Goal: Task Accomplishment & Management: Complete application form

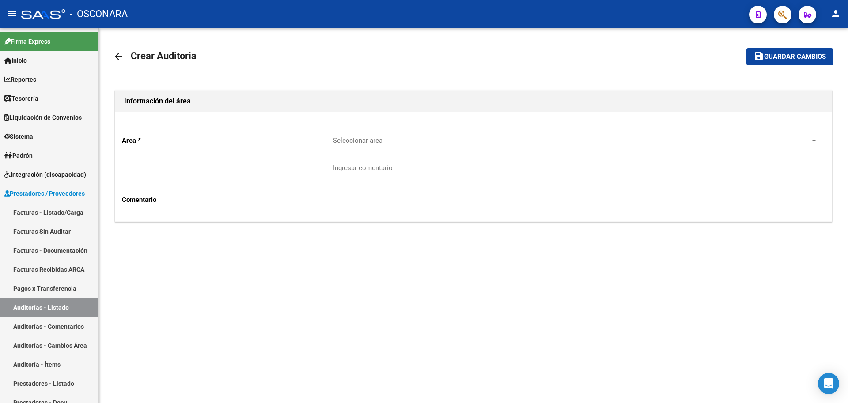
click at [785, 20] on span "button" at bounding box center [782, 15] width 9 height 18
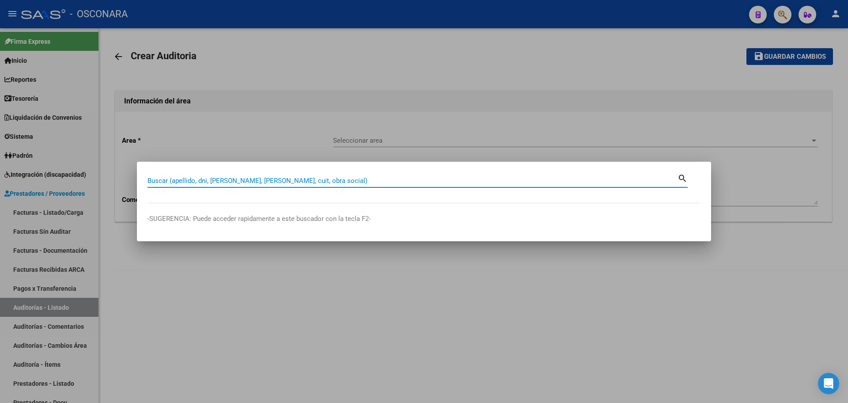
paste input "20276521641"
type input "20276521641"
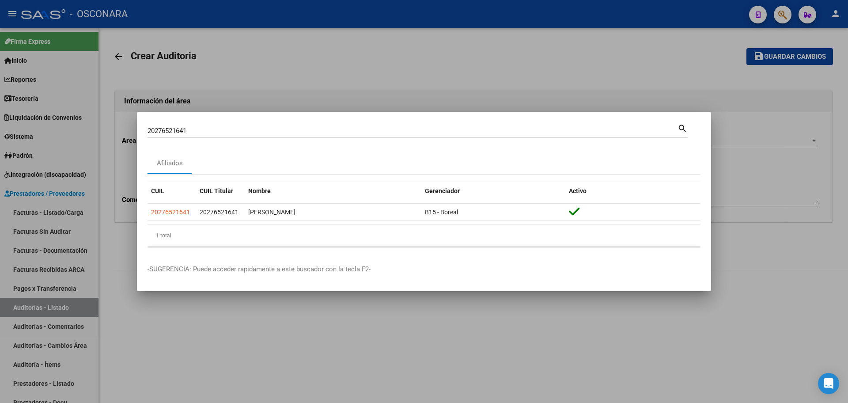
click at [238, 345] on div at bounding box center [424, 201] width 848 height 403
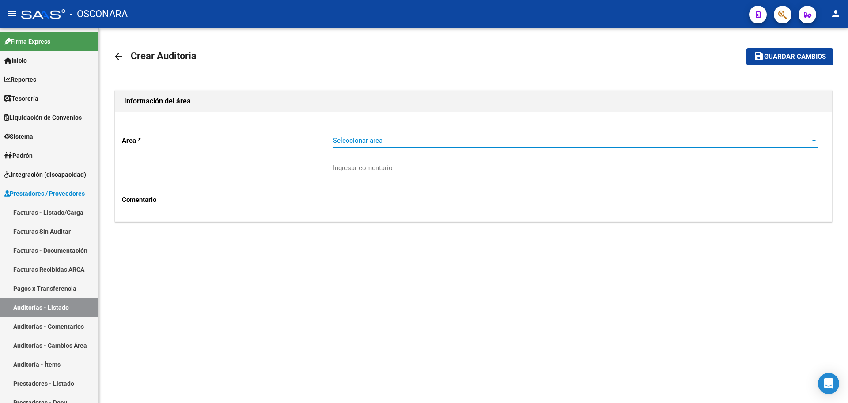
click at [390, 140] on span "Seleccionar area" at bounding box center [571, 141] width 477 height 8
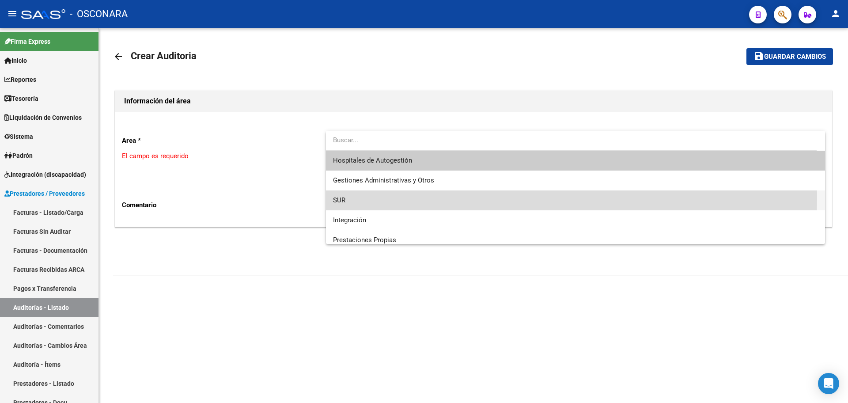
drag, startPoint x: 372, startPoint y: 195, endPoint x: 391, endPoint y: 228, distance: 37.8
click at [372, 196] on span "SUR" at bounding box center [575, 200] width 485 height 20
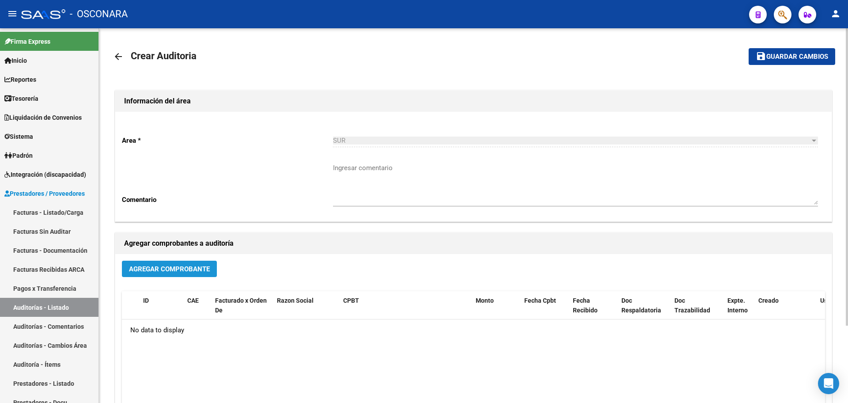
click at [189, 269] on span "Agregar Comprobante" at bounding box center [169, 269] width 81 height 8
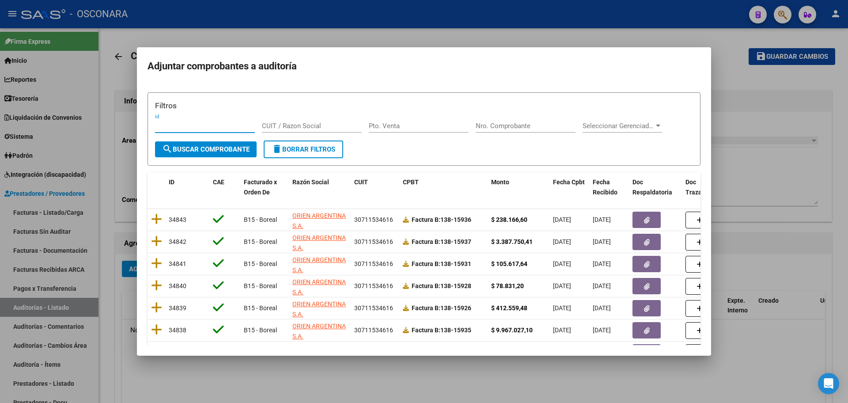
click at [541, 123] on input "Nro. Comprobante" at bounding box center [526, 126] width 100 height 8
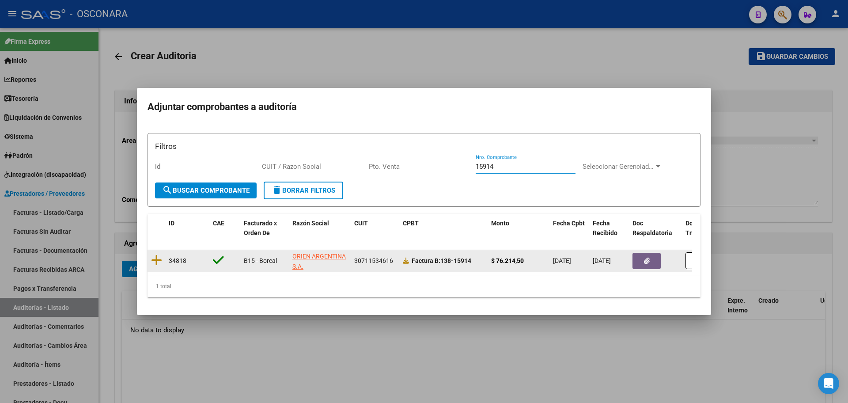
type input "15914"
click at [162, 256] on datatable-body-cell at bounding box center [157, 261] width 18 height 22
click at [158, 257] on icon at bounding box center [156, 260] width 11 height 12
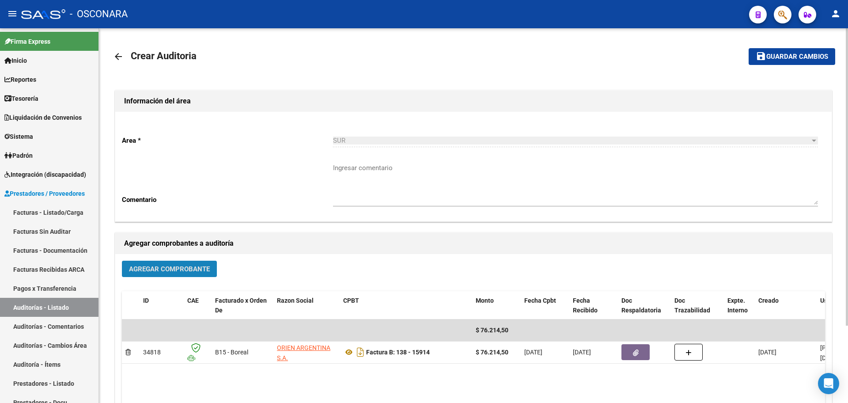
click at [162, 265] on span "Agregar Comprobante" at bounding box center [169, 269] width 81 height 8
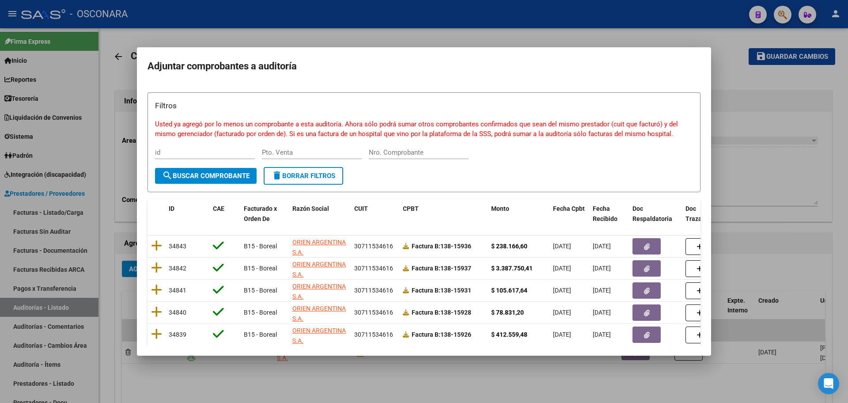
drag, startPoint x: 436, startPoint y: 147, endPoint x: 438, endPoint y: 152, distance: 5.5
click at [438, 152] on div "Nro. Comprobante" at bounding box center [419, 152] width 100 height 13
click at [438, 152] on input "Nro. Comprobante" at bounding box center [419, 152] width 100 height 8
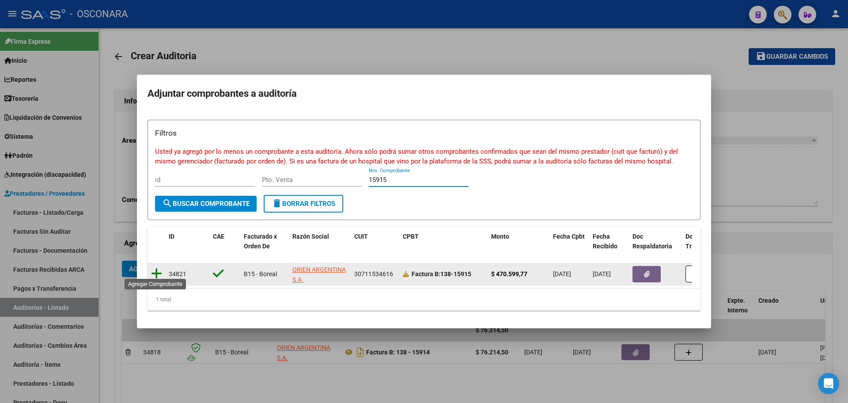
type input "15915"
click at [158, 274] on icon at bounding box center [156, 273] width 11 height 12
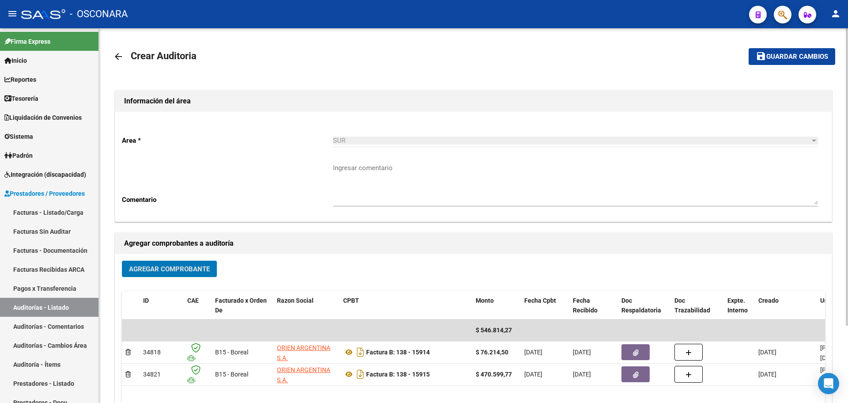
click at [167, 265] on span "Agregar Comprobante" at bounding box center [169, 269] width 81 height 8
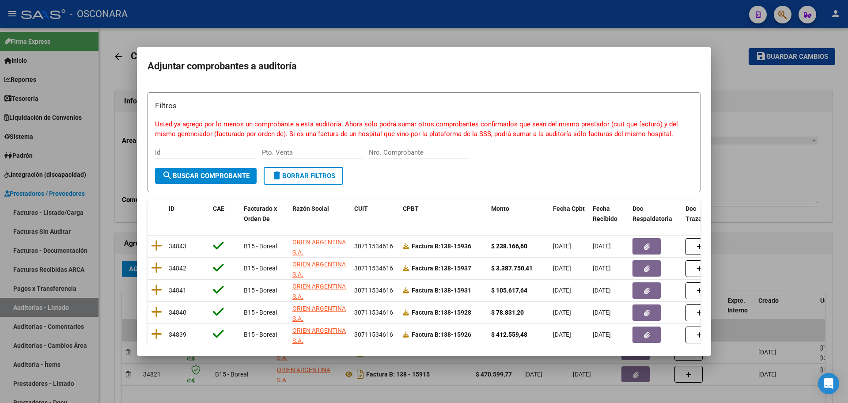
click at [404, 154] on div "Nro. Comprobante" at bounding box center [419, 152] width 100 height 13
click at [403, 152] on input "Nro. Comprobante" at bounding box center [419, 152] width 100 height 8
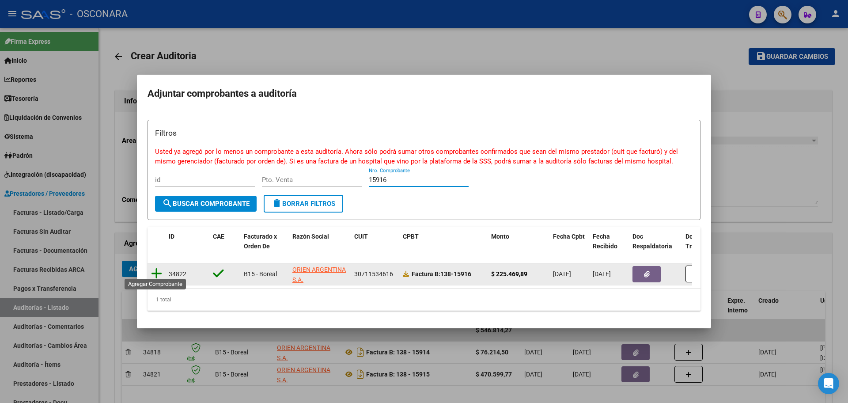
type input "15916"
click at [157, 267] on icon at bounding box center [156, 273] width 11 height 12
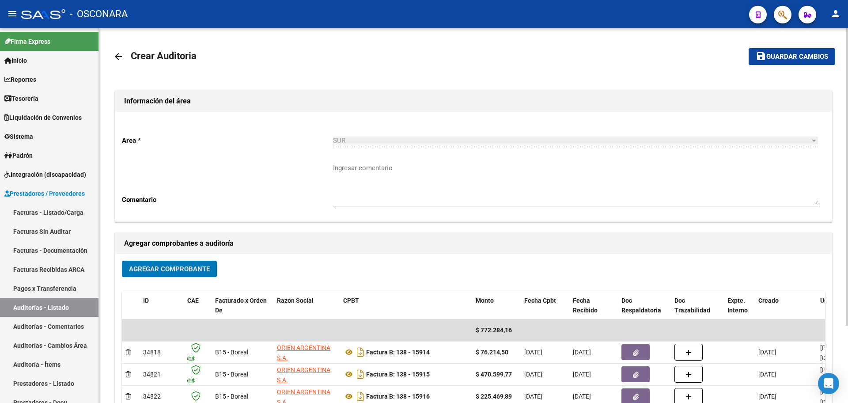
click at [157, 266] on span "Agregar Comprobante" at bounding box center [169, 269] width 81 height 8
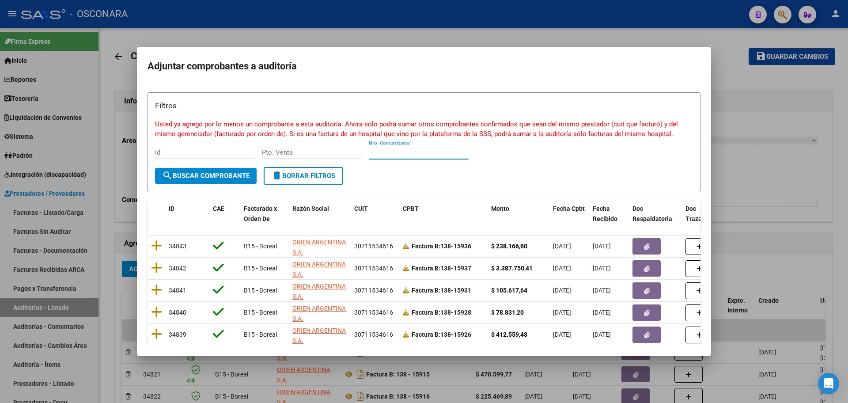
click at [411, 150] on input "Nro. Comprobante" at bounding box center [419, 152] width 100 height 8
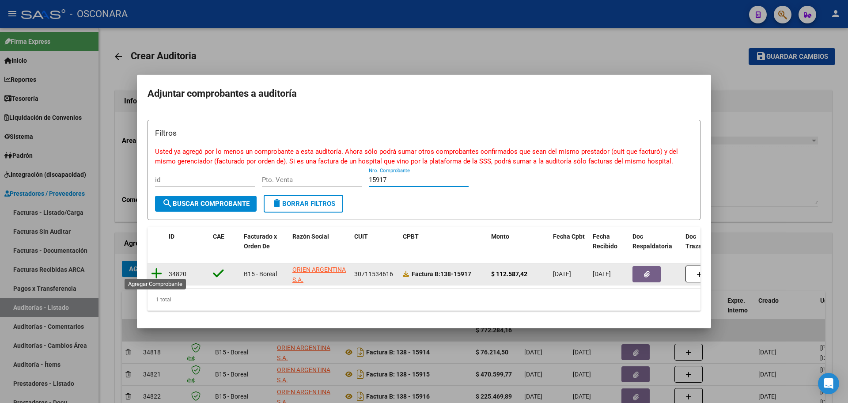
type input "15917"
click at [153, 267] on icon at bounding box center [156, 273] width 11 height 12
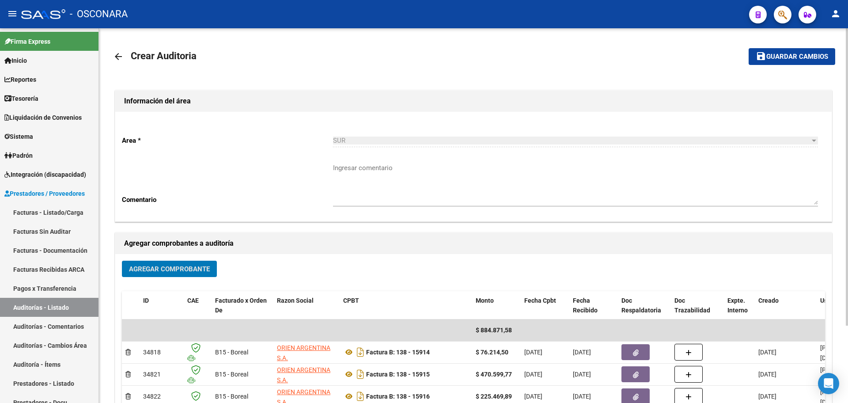
click at [154, 269] on span "Agregar Comprobante" at bounding box center [169, 269] width 81 height 8
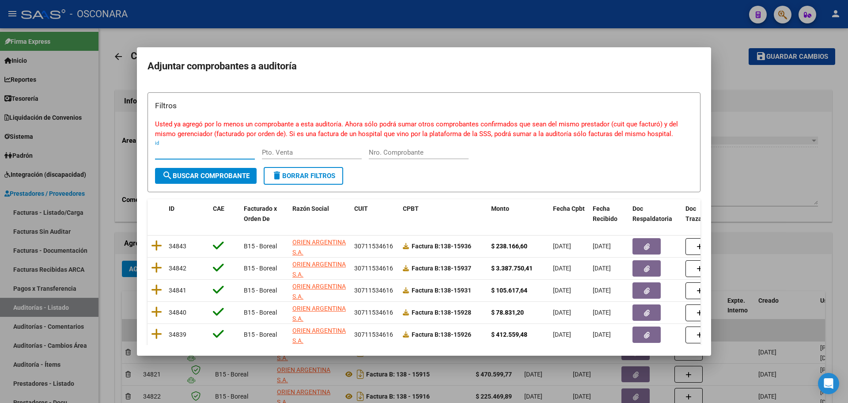
click at [415, 152] on input "Nro. Comprobante" at bounding box center [419, 152] width 100 height 8
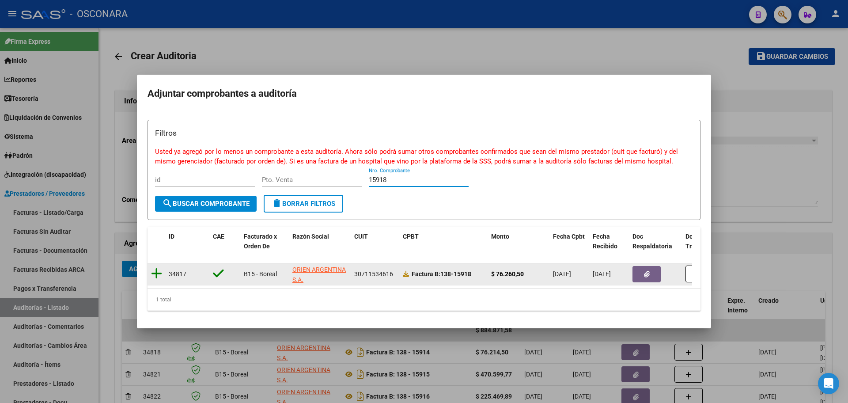
type input "15918"
click at [154, 269] on icon at bounding box center [156, 273] width 11 height 12
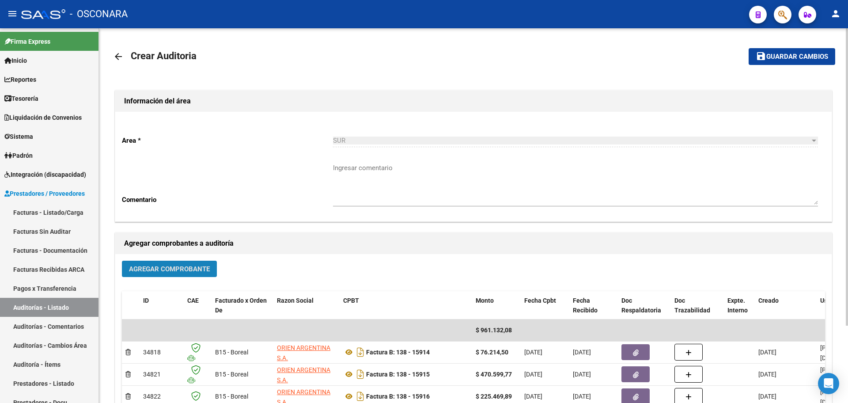
click at [146, 275] on button "Agregar Comprobante" at bounding box center [169, 269] width 95 height 16
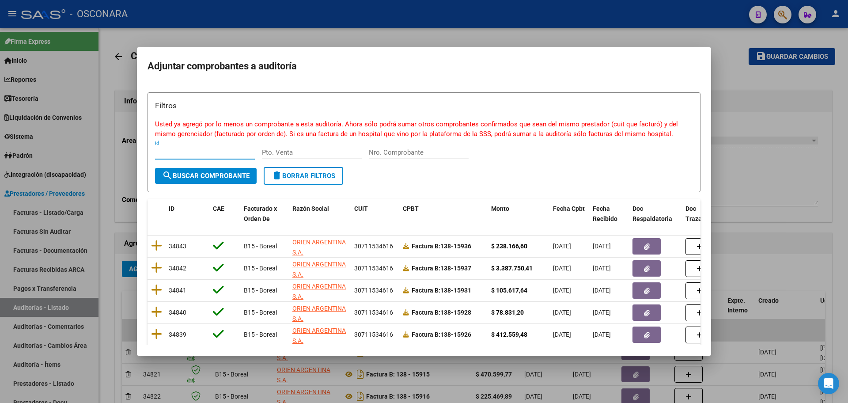
click at [410, 153] on input "Nro. Comprobante" at bounding box center [419, 152] width 100 height 8
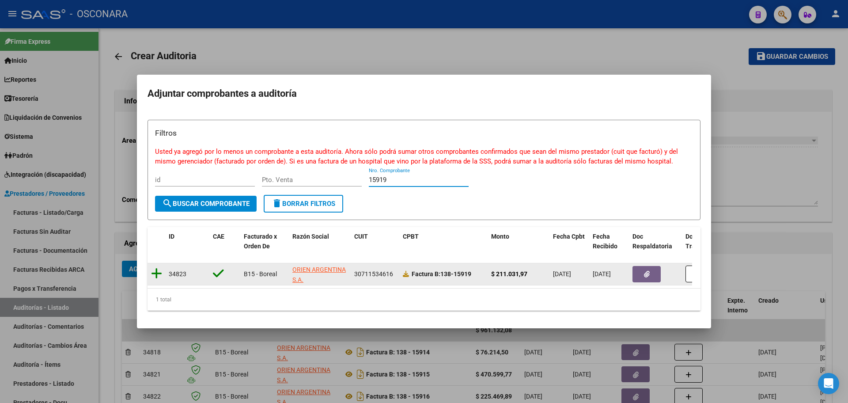
type input "15919"
click at [156, 270] on icon at bounding box center [156, 273] width 11 height 12
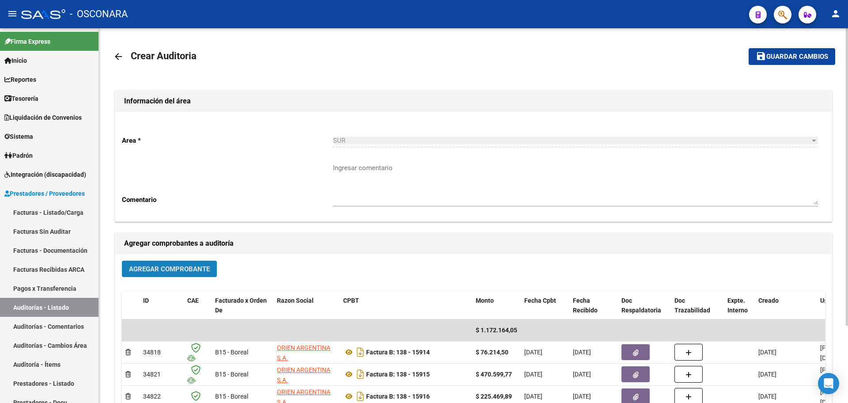
click at [172, 270] on span "Agregar Comprobante" at bounding box center [169, 269] width 81 height 8
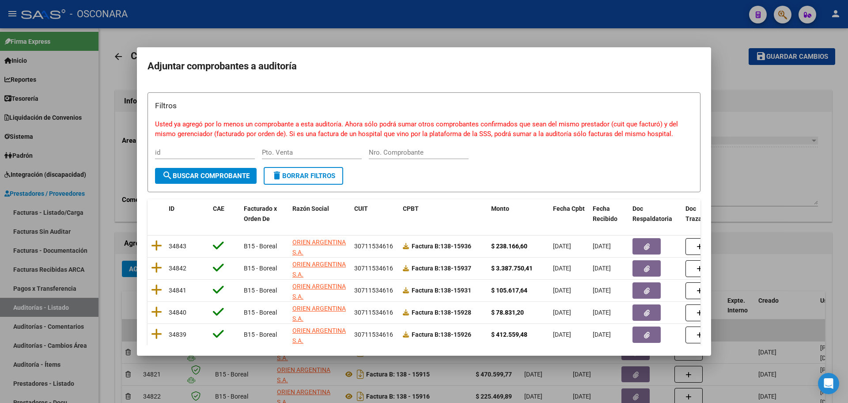
drag, startPoint x: 412, startPoint y: 156, endPoint x: 408, endPoint y: 153, distance: 5.7
click at [411, 156] on div "Nro. Comprobante" at bounding box center [419, 152] width 100 height 13
click at [408, 152] on input "Nro. Comprobante" at bounding box center [419, 152] width 100 height 8
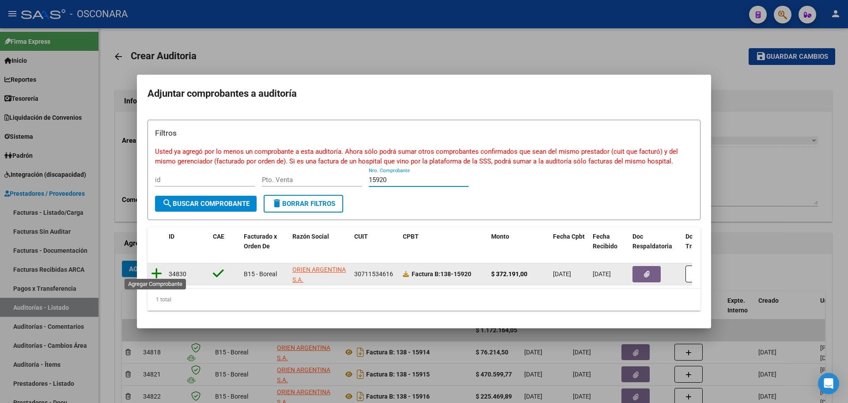
type input "15920"
click at [156, 269] on icon at bounding box center [156, 273] width 11 height 12
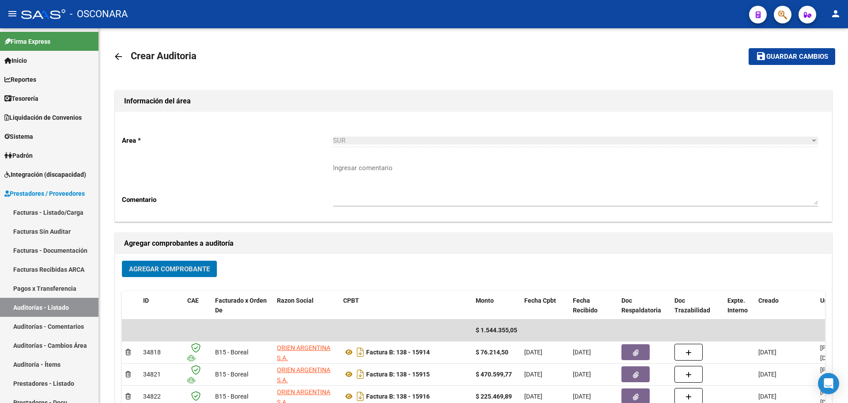
click at [156, 268] on span "Agregar Comprobante" at bounding box center [169, 269] width 81 height 8
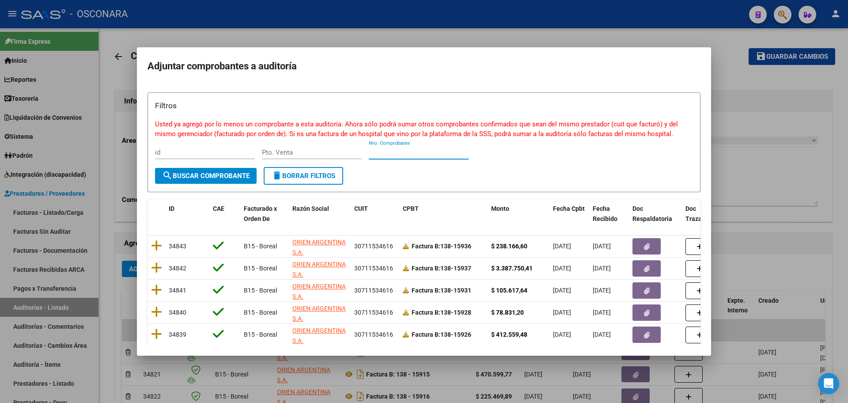
click at [427, 154] on input "Nro. Comprobante" at bounding box center [419, 152] width 100 height 8
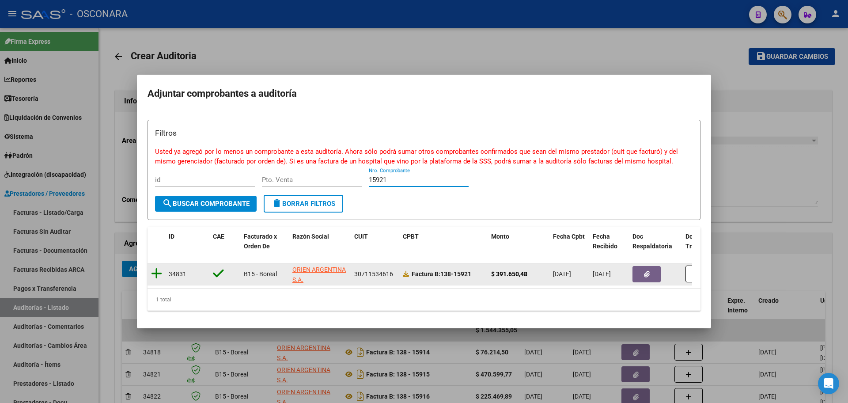
type input "15921"
click at [155, 269] on icon at bounding box center [156, 273] width 11 height 12
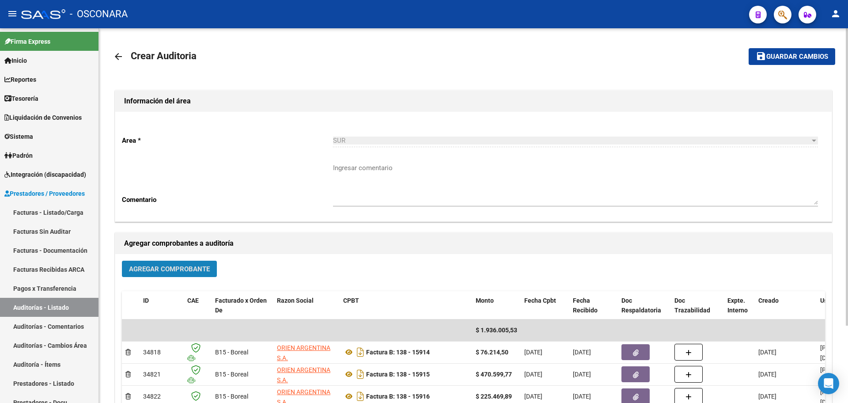
click at [161, 276] on button "Agregar Comprobante" at bounding box center [169, 269] width 95 height 16
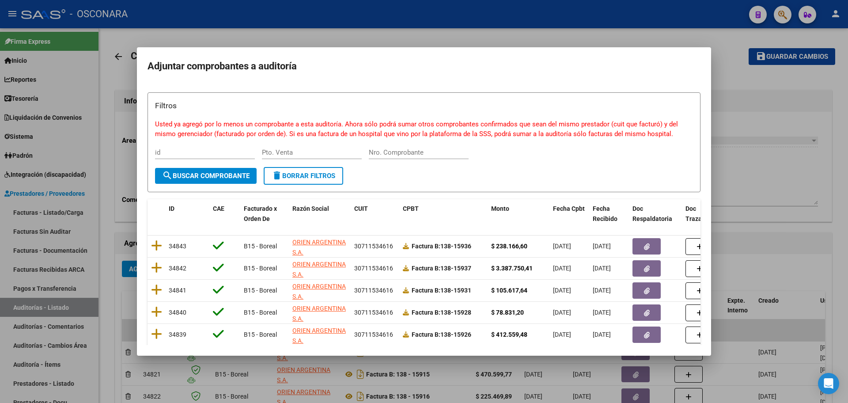
drag, startPoint x: 424, startPoint y: 147, endPoint x: 425, endPoint y: 153, distance: 5.9
click at [424, 148] on div "Nro. Comprobante" at bounding box center [419, 152] width 100 height 13
click at [426, 154] on input "Nro. Comprobante" at bounding box center [419, 152] width 100 height 8
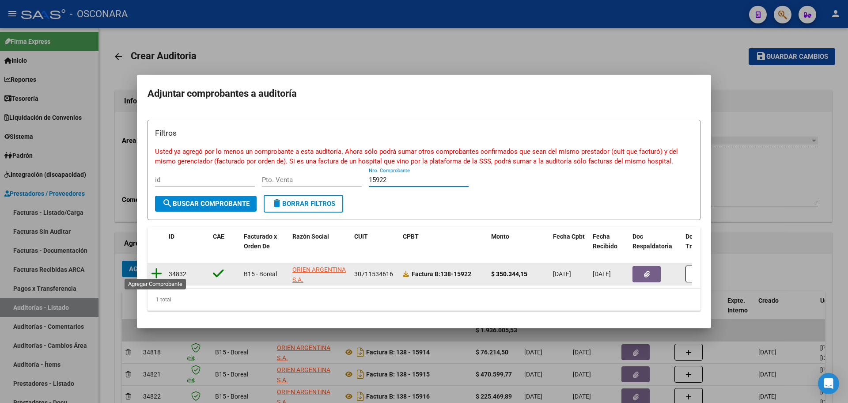
type input "15922"
click at [156, 267] on icon at bounding box center [156, 273] width 11 height 12
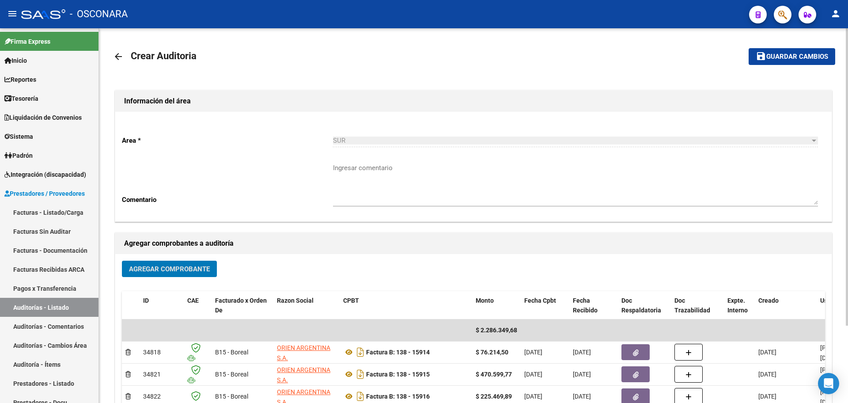
click at [164, 271] on span "Agregar Comprobante" at bounding box center [169, 269] width 81 height 8
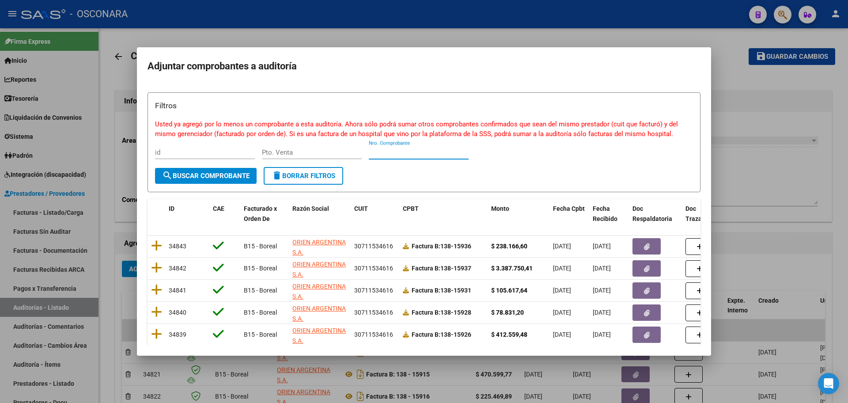
click at [418, 153] on input "Nro. Comprobante" at bounding box center [419, 152] width 100 height 8
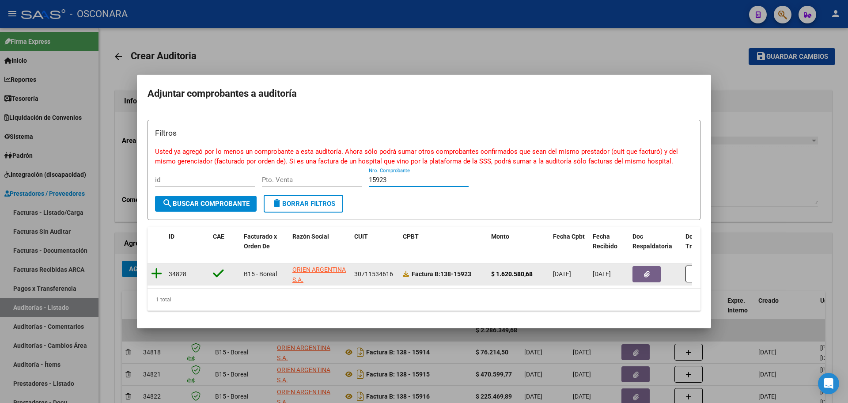
type input "15923"
click at [159, 267] on icon at bounding box center [156, 273] width 11 height 12
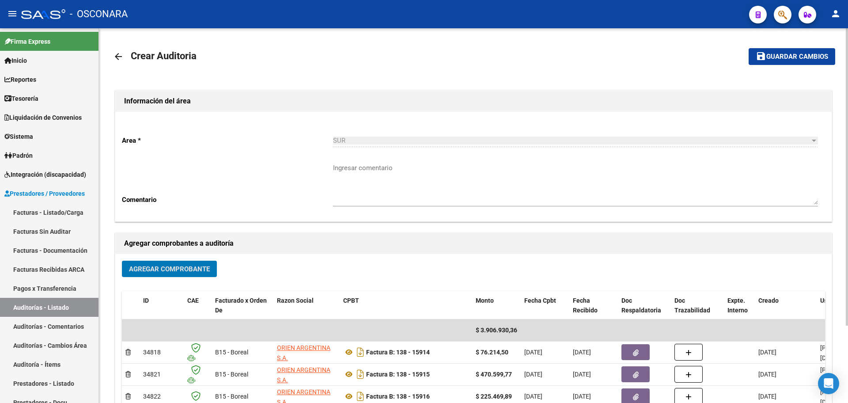
click at [178, 267] on span "Agregar Comprobante" at bounding box center [169, 269] width 81 height 8
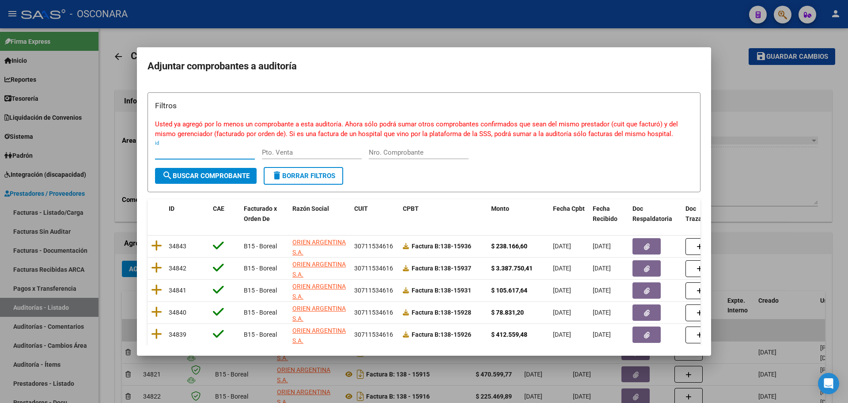
click at [411, 152] on input "Nro. Comprobante" at bounding box center [419, 152] width 100 height 8
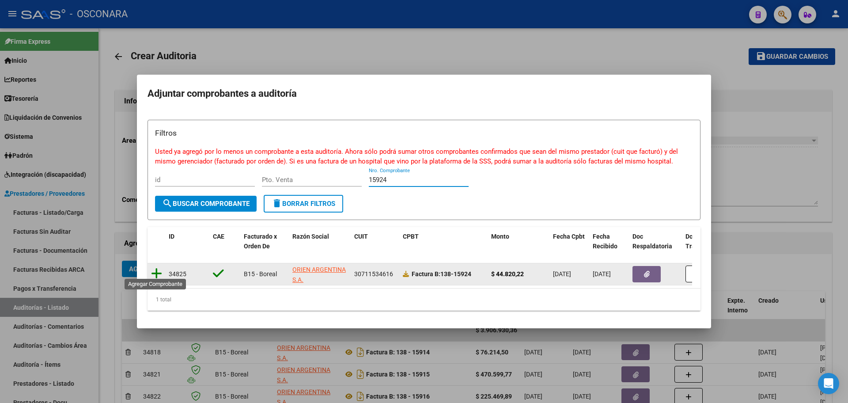
type input "15924"
click at [158, 267] on icon at bounding box center [156, 273] width 11 height 12
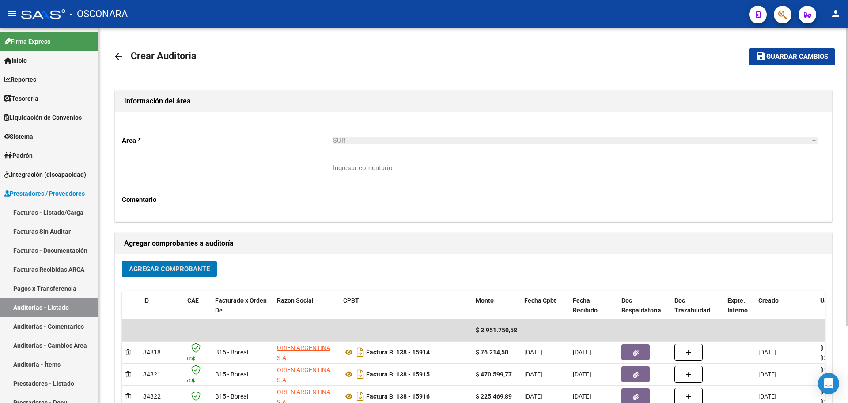
click at [192, 266] on span "Agregar Comprobante" at bounding box center [169, 269] width 81 height 8
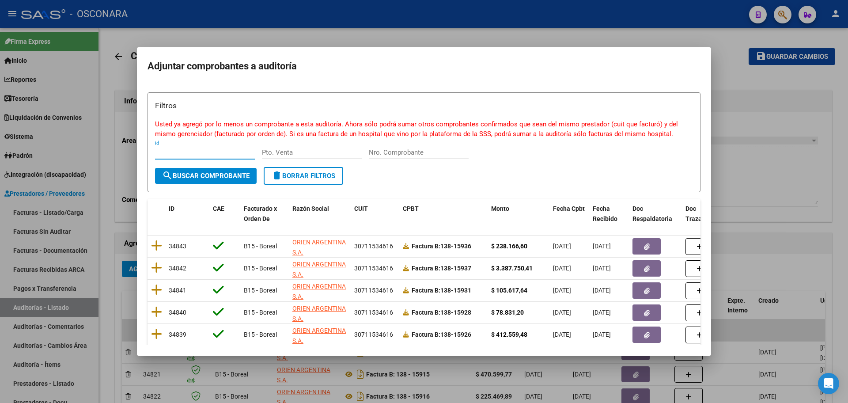
click at [425, 150] on input "Nro. Comprobante" at bounding box center [419, 152] width 100 height 8
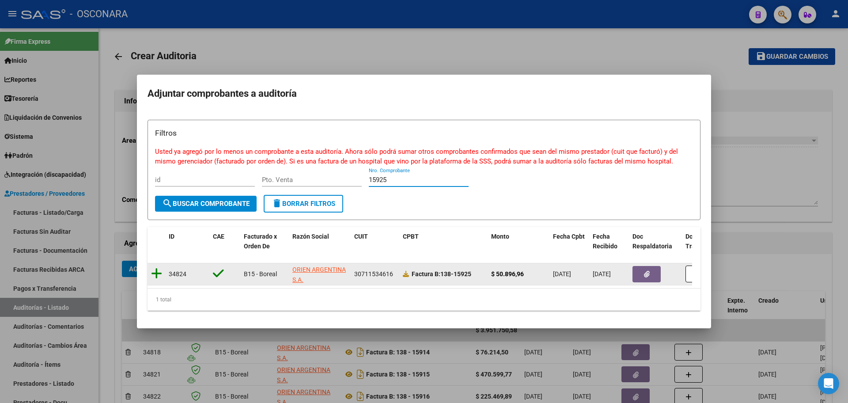
type input "15925"
click at [157, 269] on icon at bounding box center [156, 273] width 11 height 12
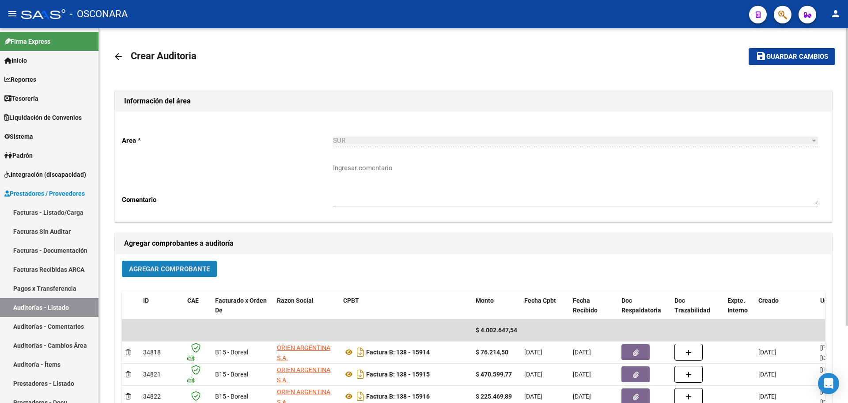
click at [163, 271] on span "Agregar Comprobante" at bounding box center [169, 269] width 81 height 8
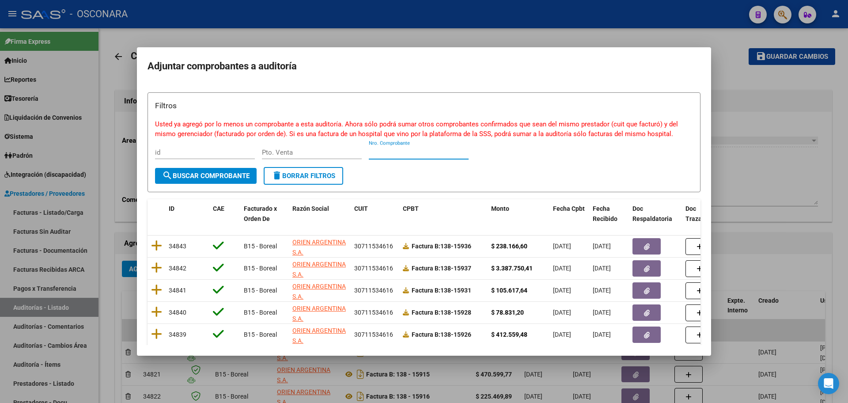
click at [419, 151] on input "Nro. Comprobante" at bounding box center [419, 152] width 100 height 8
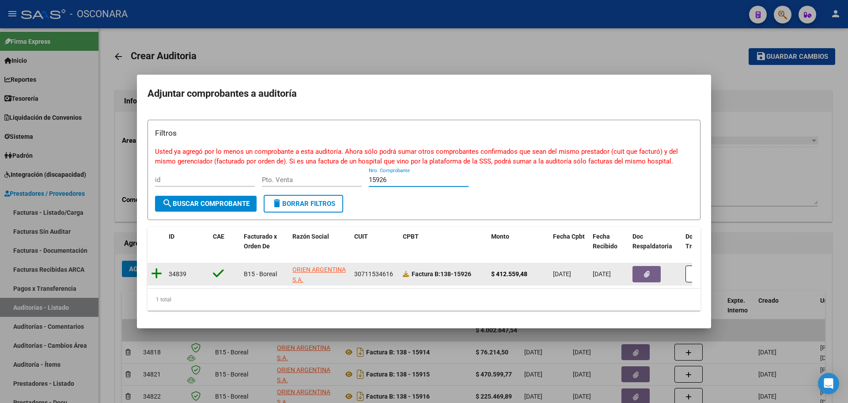
type input "15926"
click at [158, 271] on icon at bounding box center [156, 273] width 11 height 12
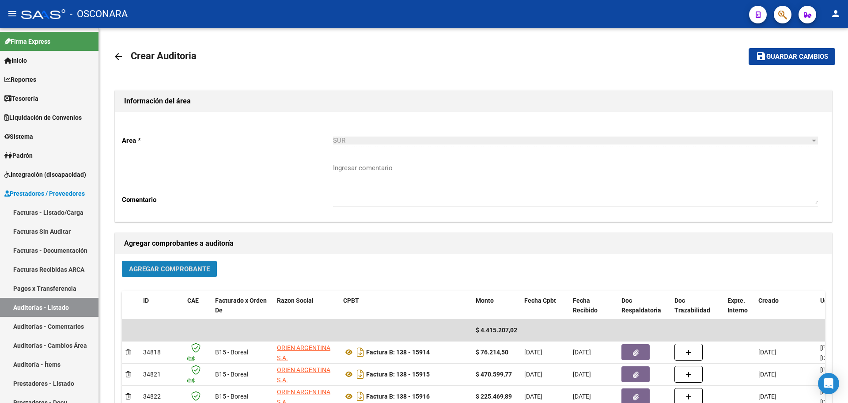
click at [158, 271] on span "Agregar Comprobante" at bounding box center [169, 269] width 81 height 8
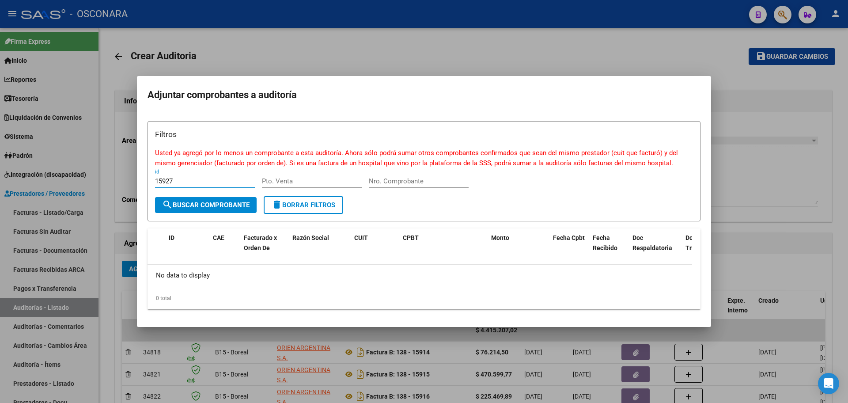
type input "15927"
click at [419, 183] on input "Nro. Comprobante" at bounding box center [419, 181] width 100 height 8
type input "15927"
click at [197, 176] on div "15927 id" at bounding box center [205, 181] width 100 height 13
drag, startPoint x: 194, startPoint y: 180, endPoint x: 94, endPoint y: 170, distance: 101.2
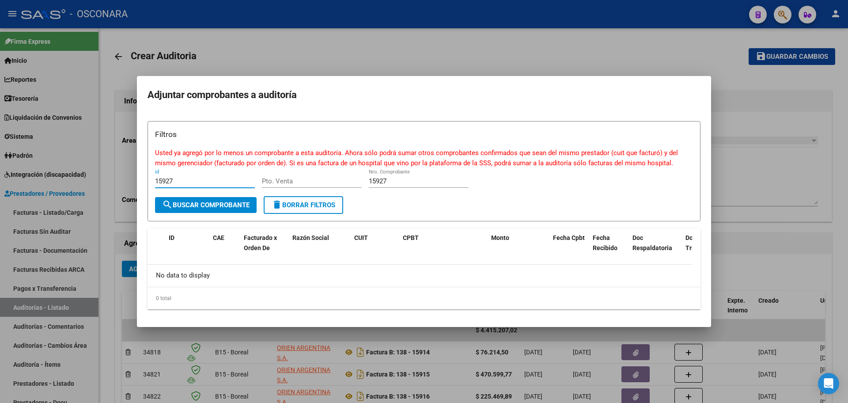
click at [94, 170] on div "Adjuntar comprobantes a auditoría Filtros Usted ya agregó por lo menos un compr…" at bounding box center [424, 201] width 848 height 403
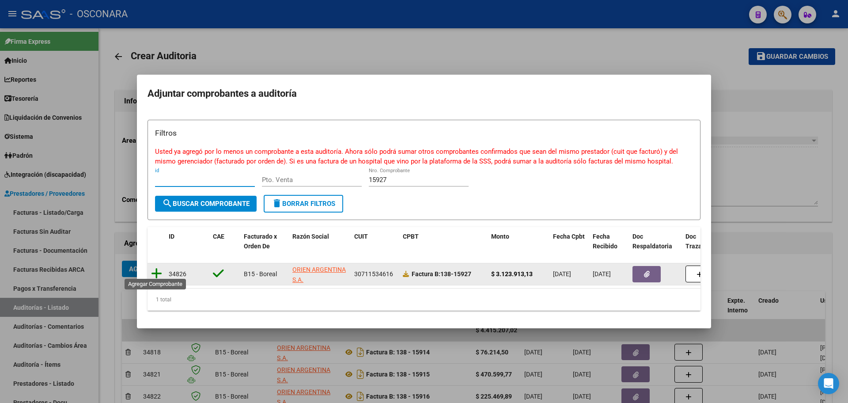
click at [156, 270] on icon at bounding box center [156, 273] width 11 height 12
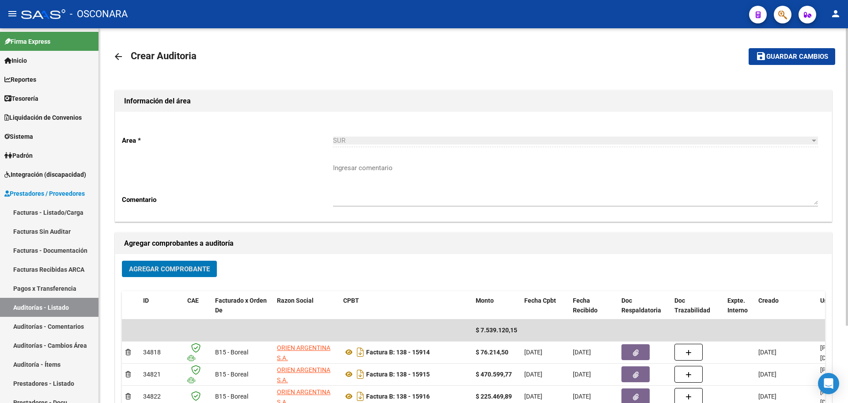
click at [190, 267] on span "Agregar Comprobante" at bounding box center [169, 269] width 81 height 8
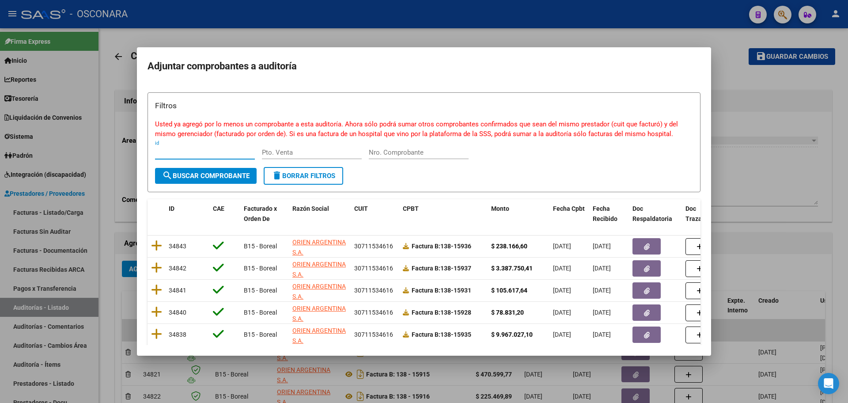
click at [423, 154] on input "Nro. Comprobante" at bounding box center [419, 152] width 100 height 8
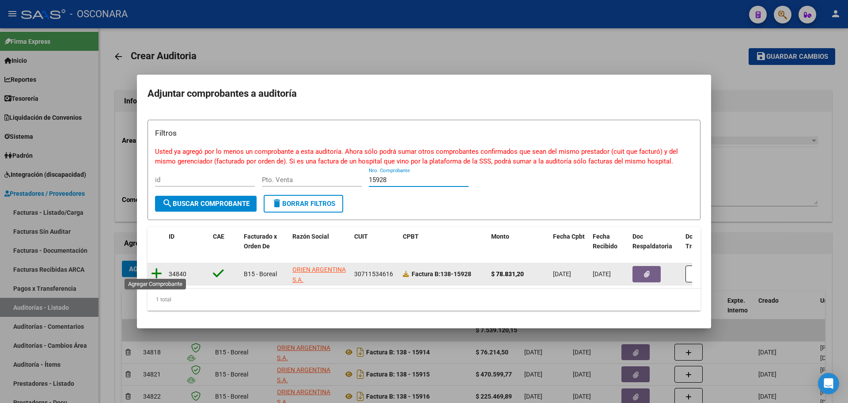
type input "15928"
click at [159, 268] on icon at bounding box center [156, 273] width 11 height 12
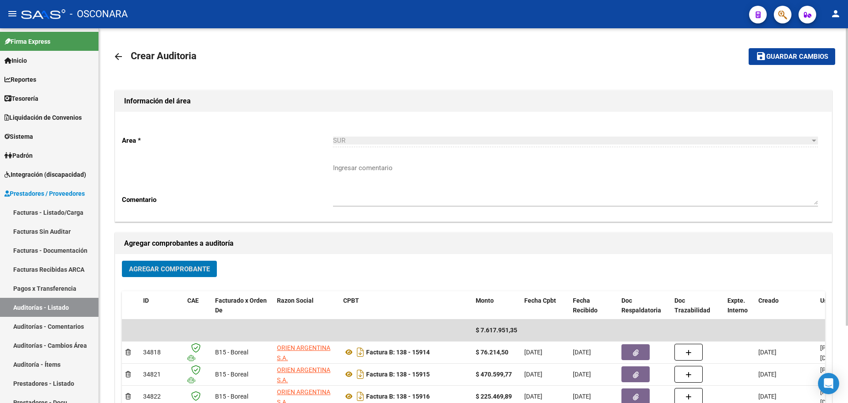
click at [169, 270] on span "Agregar Comprobante" at bounding box center [169, 269] width 81 height 8
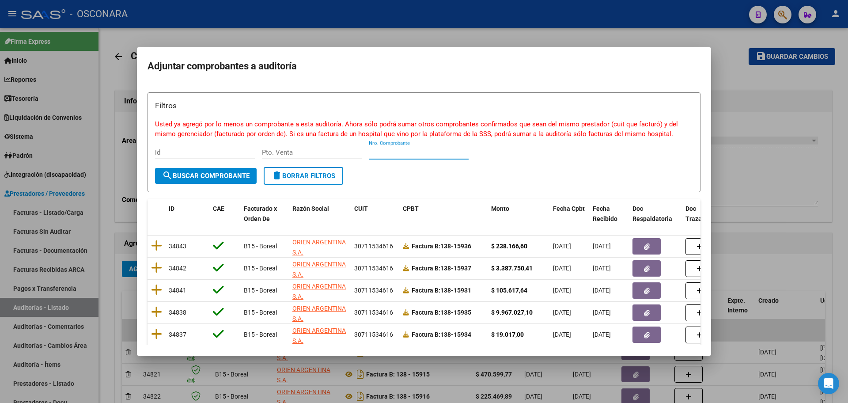
click at [433, 148] on input "Nro. Comprobante" at bounding box center [419, 152] width 100 height 8
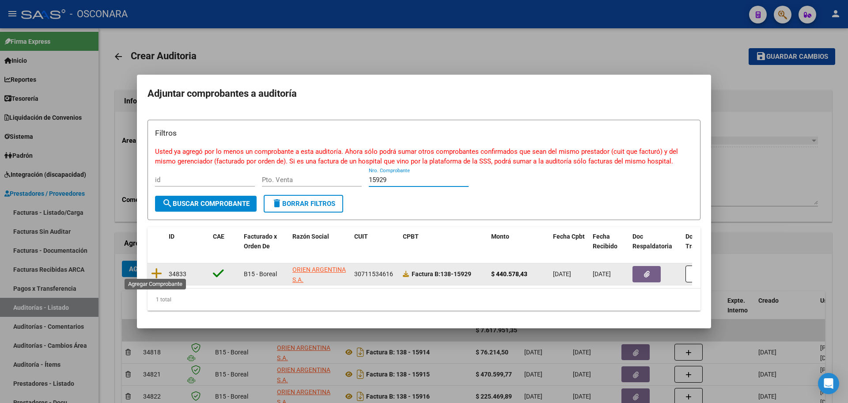
type input "15929"
drag, startPoint x: 148, startPoint y: 262, endPoint x: 156, endPoint y: 267, distance: 9.6
click at [150, 263] on datatable-body-cell at bounding box center [157, 274] width 18 height 22
click at [158, 268] on icon at bounding box center [156, 273] width 11 height 12
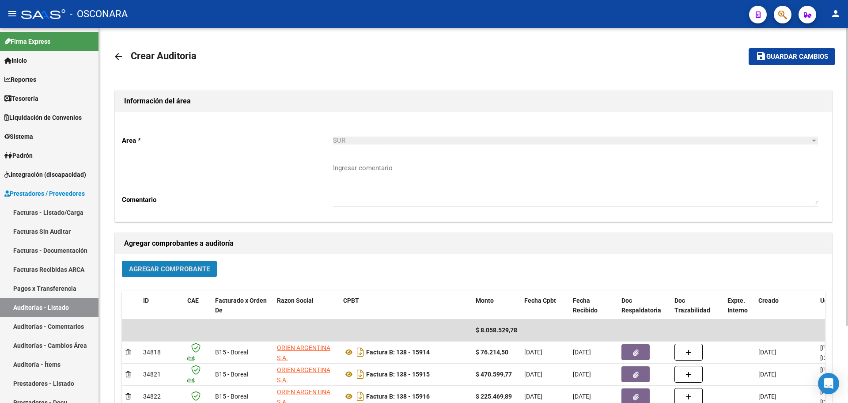
click at [166, 272] on span "Agregar Comprobante" at bounding box center [169, 269] width 81 height 8
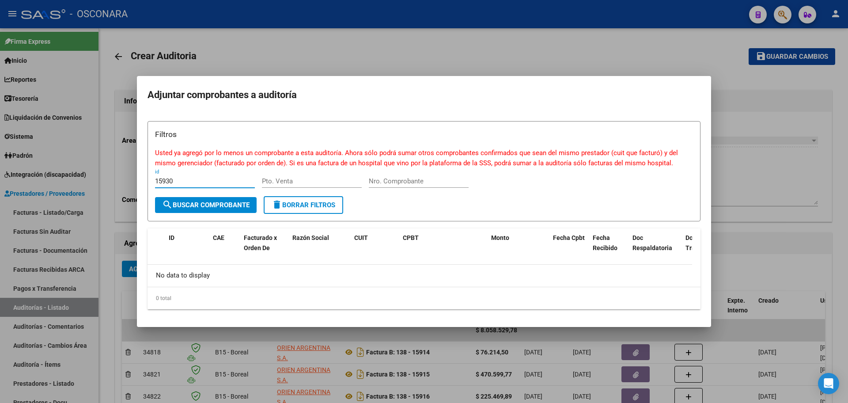
type input "15930"
click at [412, 183] on input "Nro. Comprobante" at bounding box center [419, 181] width 100 height 8
type input "15930"
drag, startPoint x: 200, startPoint y: 178, endPoint x: 0, endPoint y: 179, distance: 200.1
click at [0, 179] on div "Adjuntar comprobantes a auditoría Filtros Usted ya agregó por lo menos un compr…" at bounding box center [424, 201] width 848 height 403
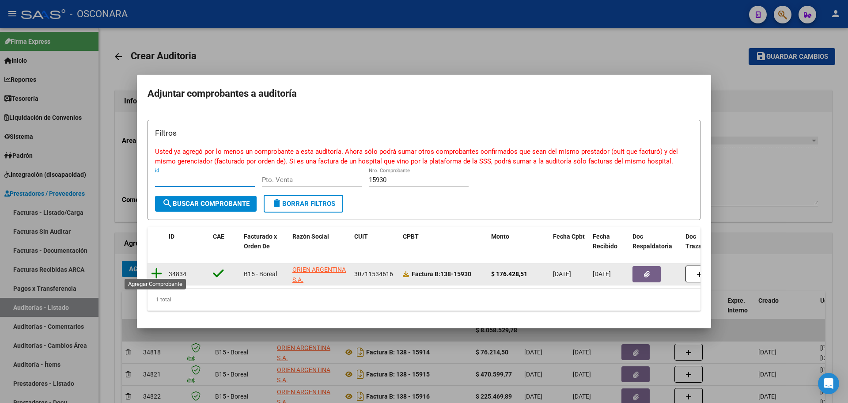
click at [157, 269] on icon at bounding box center [156, 273] width 11 height 12
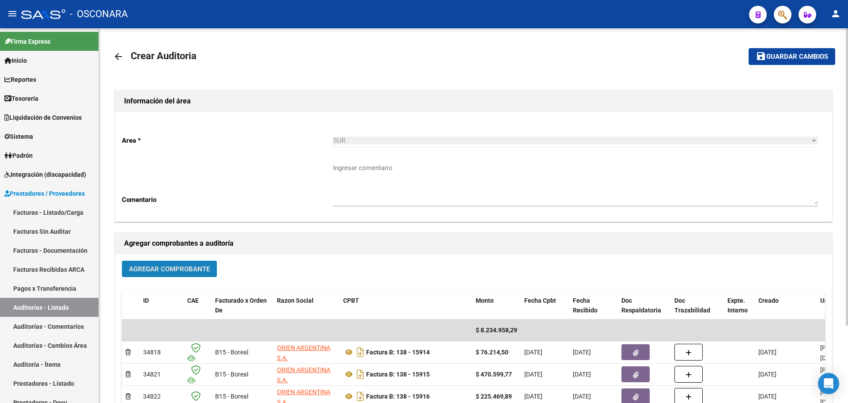
click at [156, 268] on span "Agregar Comprobante" at bounding box center [169, 269] width 81 height 8
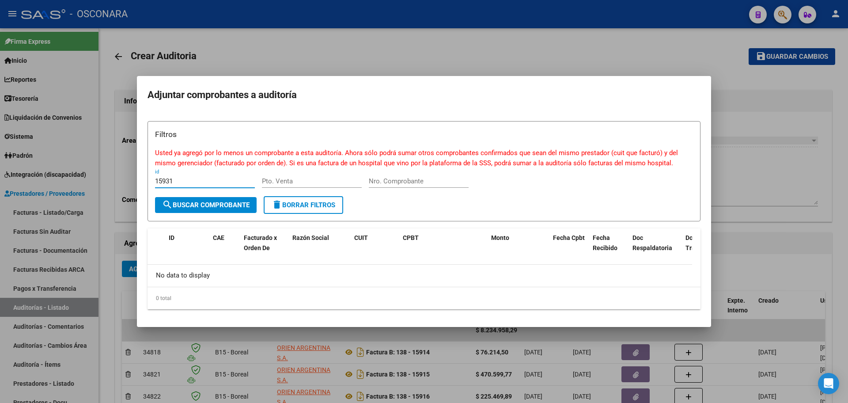
type input "15931"
click at [405, 177] on div "Nro. Comprobante" at bounding box center [419, 181] width 100 height 13
type input "15931"
drag, startPoint x: 233, startPoint y: 180, endPoint x: 4, endPoint y: 190, distance: 229.5
click at [4, 190] on div "Adjuntar comprobantes a auditoría Filtros Usted ya agregó por lo menos un compr…" at bounding box center [424, 201] width 848 height 403
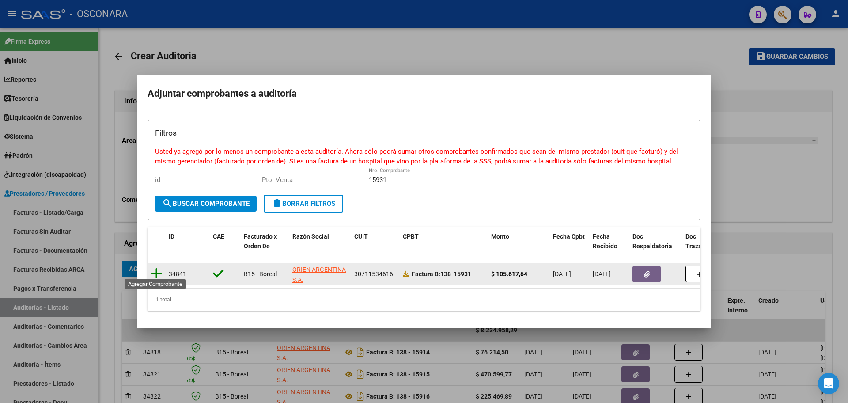
click at [159, 267] on icon at bounding box center [156, 273] width 11 height 12
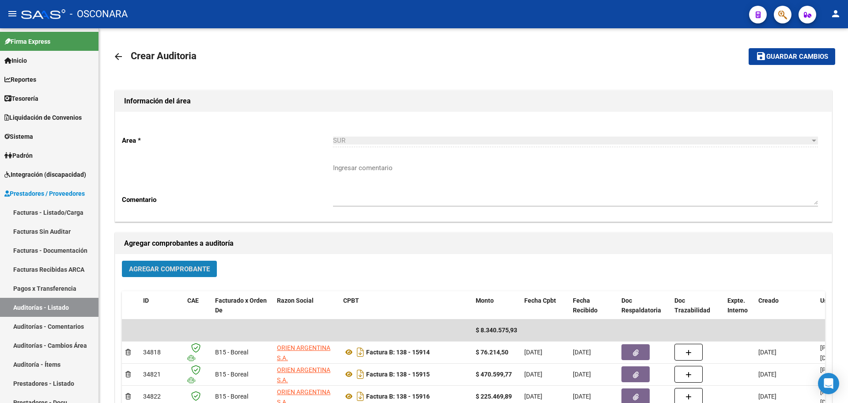
click at [158, 266] on span "Agregar Comprobante" at bounding box center [169, 269] width 81 height 8
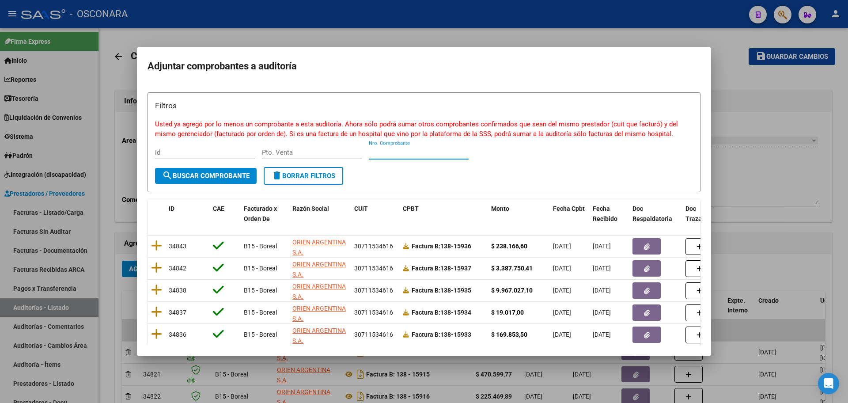
click at [403, 154] on input "Nro. Comprobante" at bounding box center [419, 152] width 100 height 8
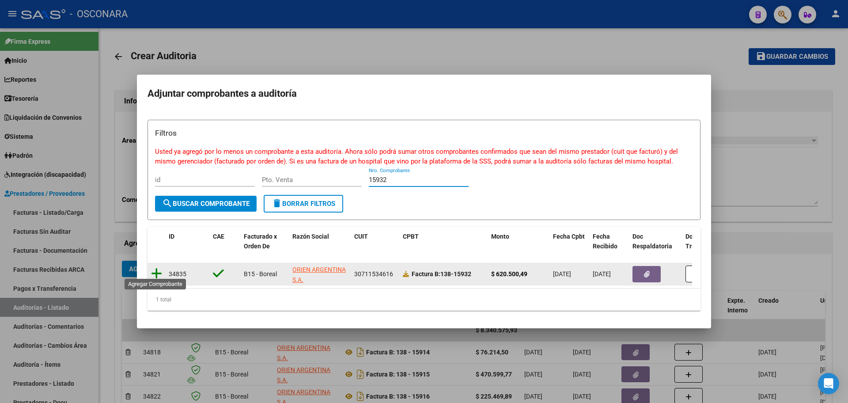
type input "15932"
click at [158, 267] on icon at bounding box center [156, 273] width 11 height 12
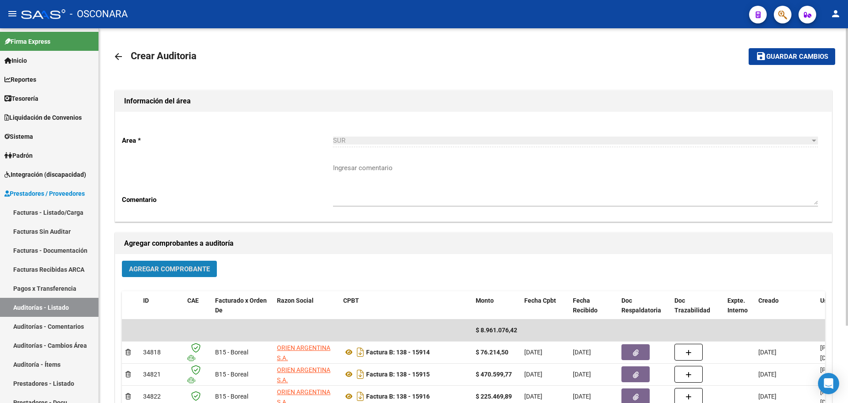
click at [156, 267] on span "Agregar Comprobante" at bounding box center [169, 269] width 81 height 8
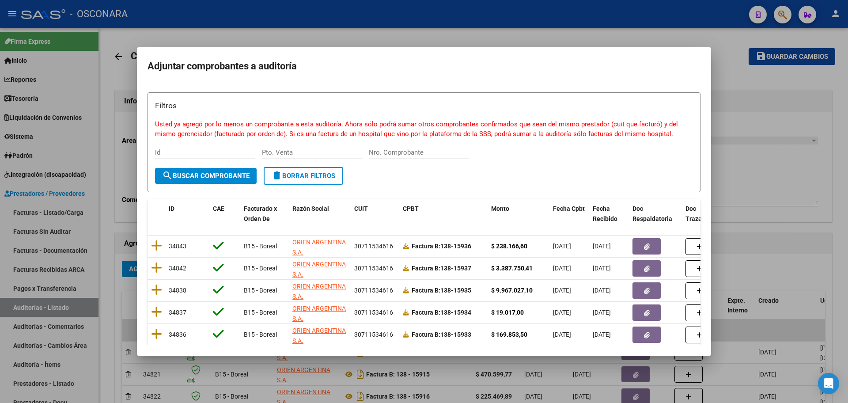
drag, startPoint x: 411, startPoint y: 145, endPoint x: 416, endPoint y: 150, distance: 6.9
click at [411, 146] on div "Nro. Comprobante" at bounding box center [419, 152] width 100 height 13
click at [416, 151] on input "Nro. Comprobante" at bounding box center [419, 152] width 100 height 8
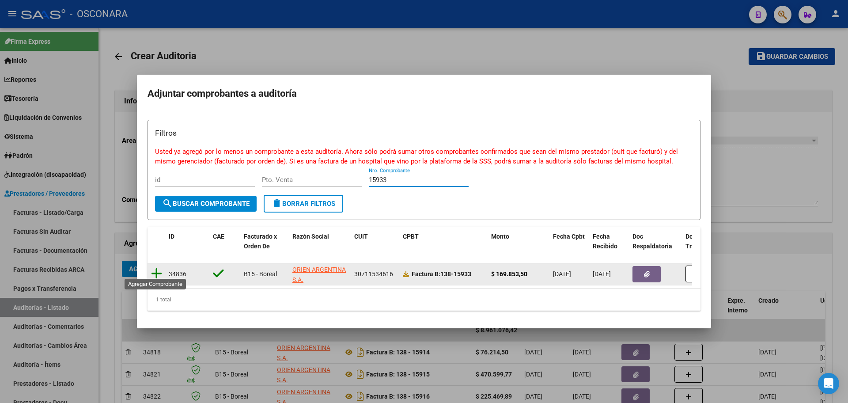
type input "15933"
click at [155, 268] on icon at bounding box center [156, 273] width 11 height 12
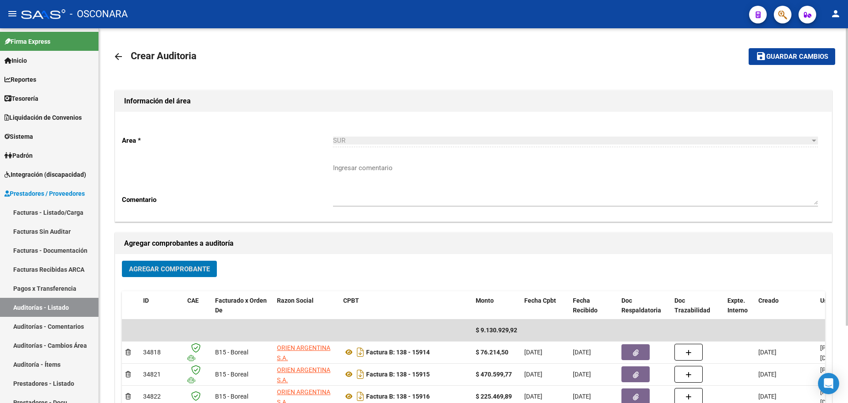
click at [164, 269] on span "Agregar Comprobante" at bounding box center [169, 269] width 81 height 8
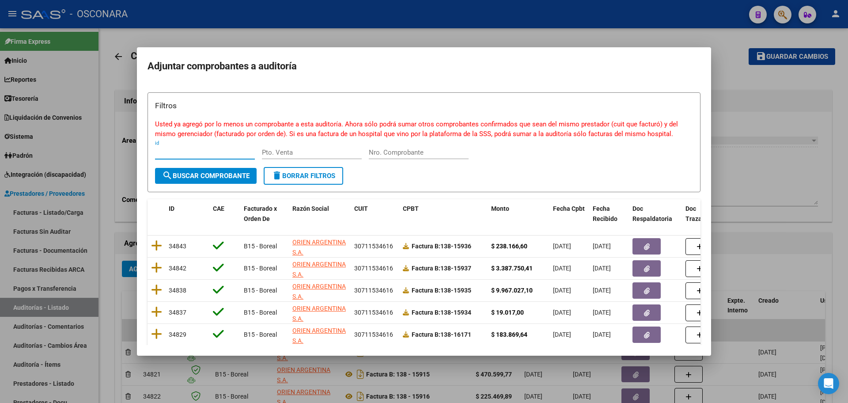
click at [407, 147] on div "Nro. Comprobante" at bounding box center [419, 152] width 100 height 13
click at [407, 152] on input "Nro. Comprobante" at bounding box center [419, 152] width 100 height 8
type input "15933"
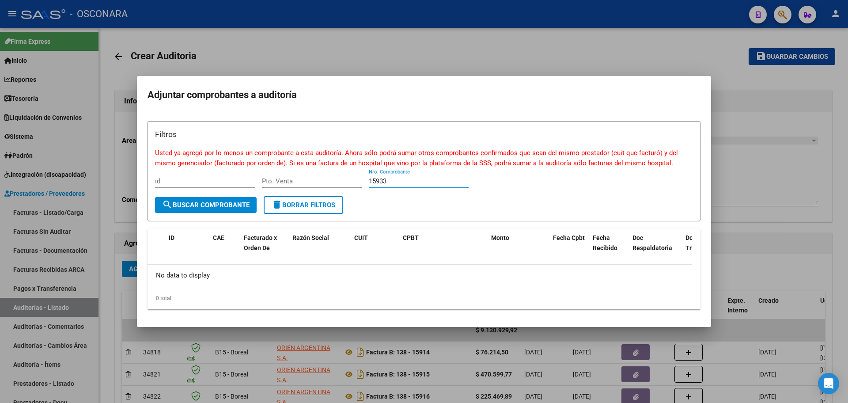
drag, startPoint x: 411, startPoint y: 184, endPoint x: 330, endPoint y: 181, distance: 80.9
click at [330, 181] on div "Filtros Usted ya agregó por lo menos un comprobante a esta auditoría. Ahora sól…" at bounding box center [424, 163] width 538 height 68
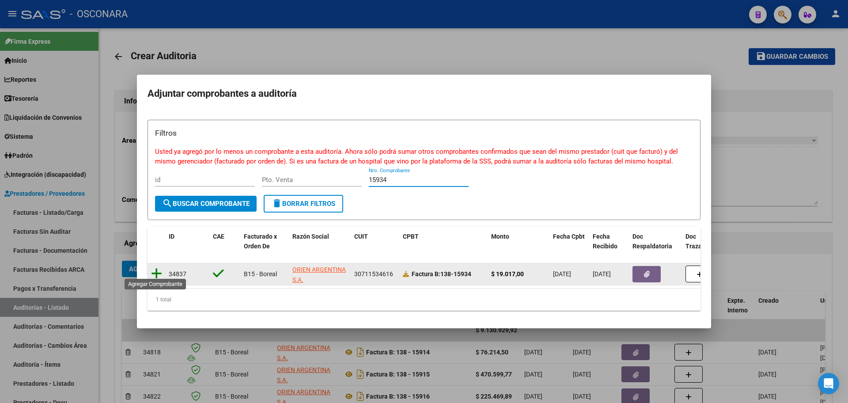
type input "15934"
click at [155, 267] on icon at bounding box center [156, 273] width 11 height 12
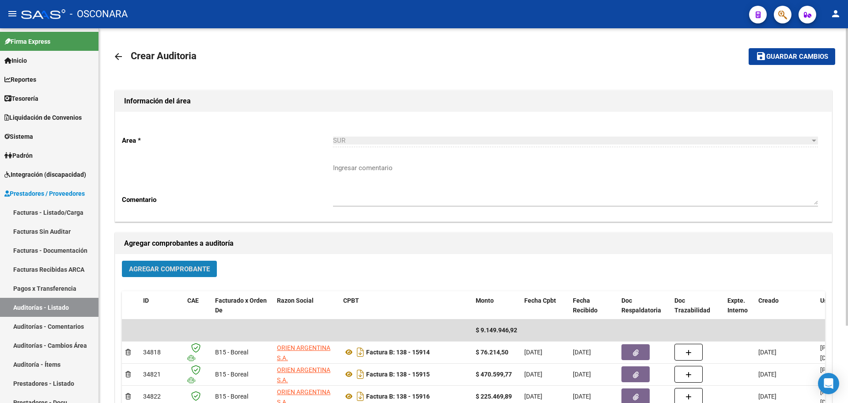
click at [172, 262] on button "Agregar Comprobante" at bounding box center [169, 269] width 95 height 16
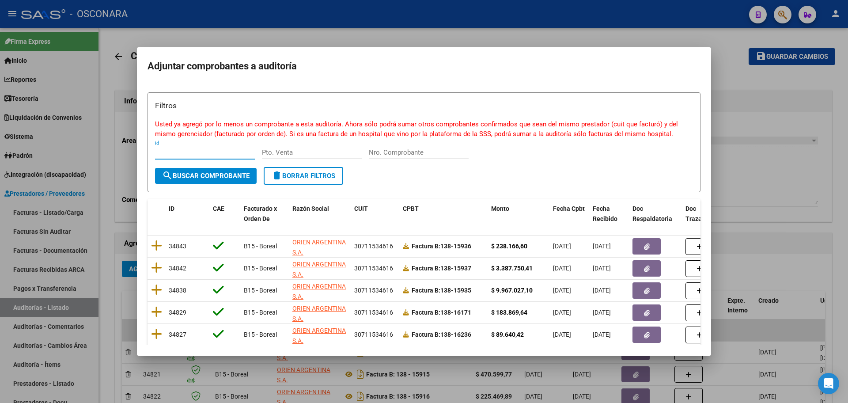
click at [401, 152] on input "Nro. Comprobante" at bounding box center [419, 152] width 100 height 8
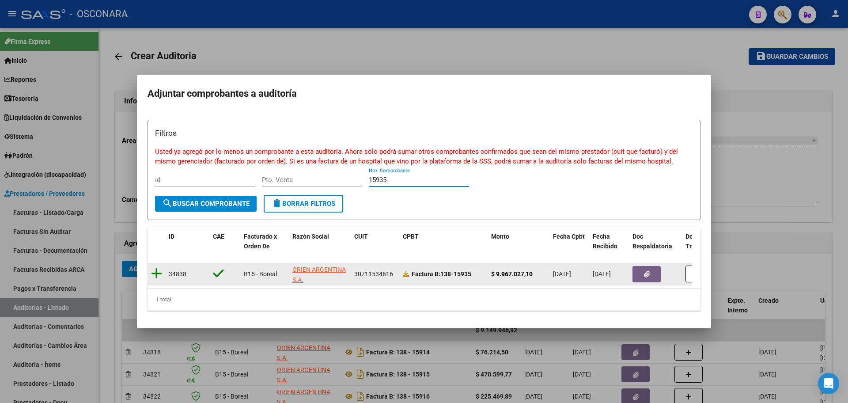
type input "15935"
click at [158, 267] on icon at bounding box center [156, 273] width 11 height 12
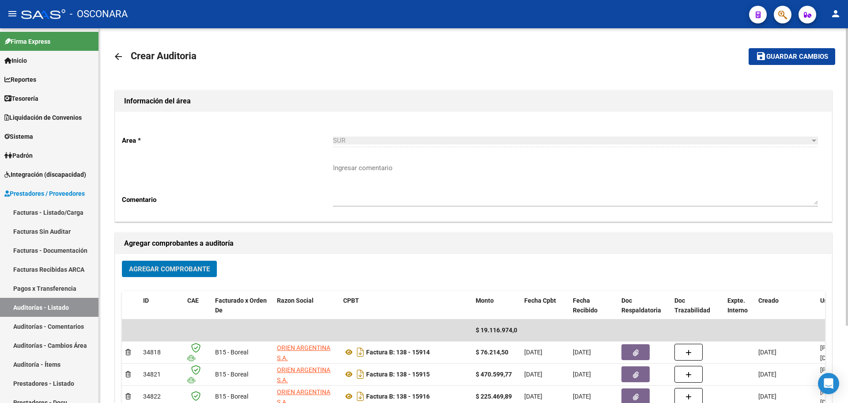
click at [187, 273] on button "Agregar Comprobante" at bounding box center [169, 269] width 95 height 16
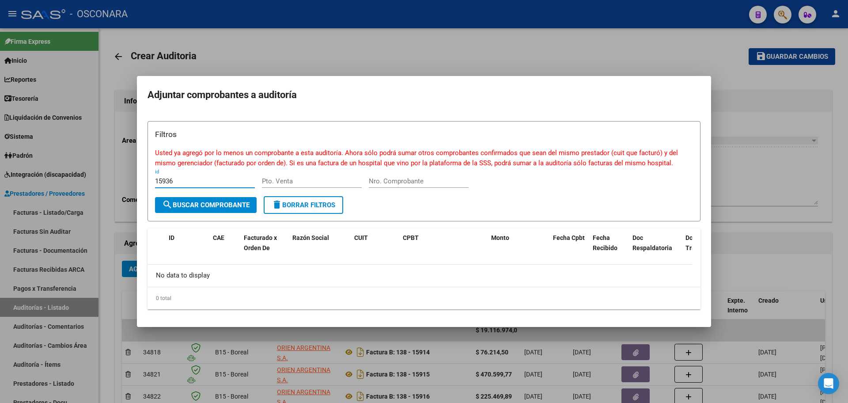
type input "15936"
click at [399, 176] on div "Nro. Comprobante" at bounding box center [419, 181] width 100 height 13
click at [399, 178] on input "Nro. Comprobante" at bounding box center [419, 181] width 100 height 8
type input "15936"
drag, startPoint x: 183, startPoint y: 180, endPoint x: 0, endPoint y: 177, distance: 183.4
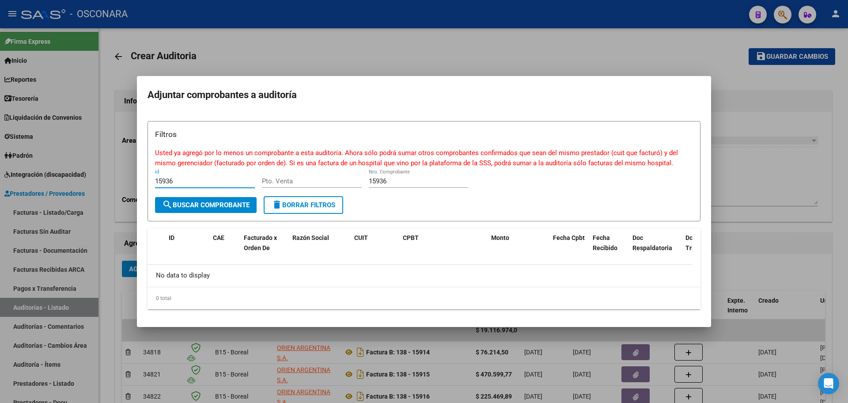
click at [0, 177] on div "Adjuntar comprobantes a auditoría Filtros Usted ya agregó por lo menos un compr…" at bounding box center [424, 201] width 848 height 403
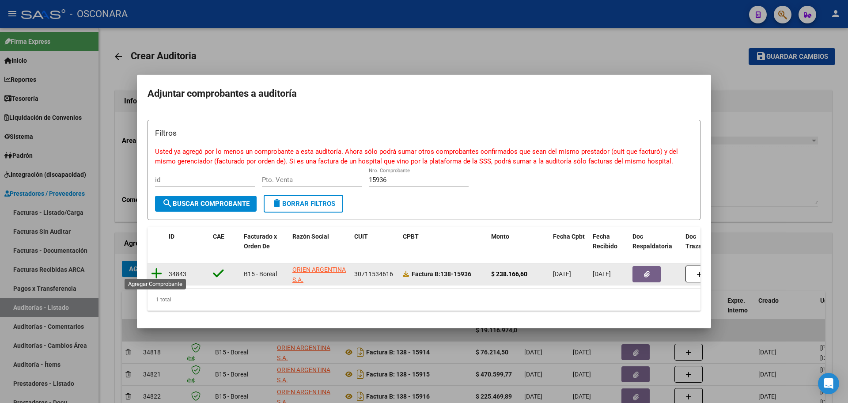
click at [159, 267] on icon at bounding box center [156, 273] width 11 height 12
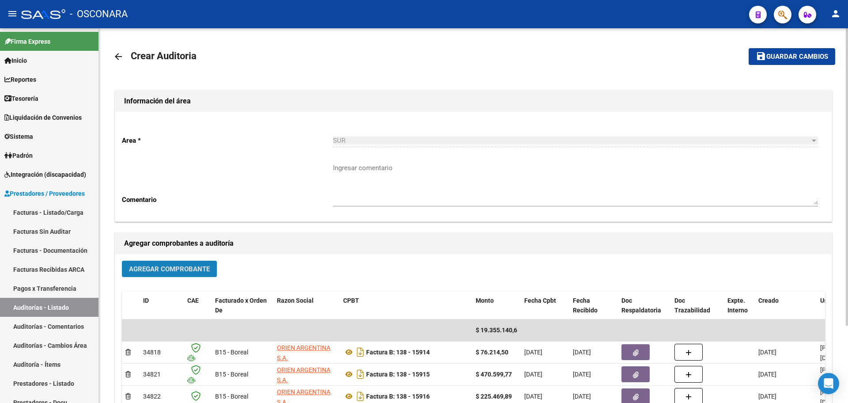
click at [157, 275] on button "Agregar Comprobante" at bounding box center [169, 269] width 95 height 16
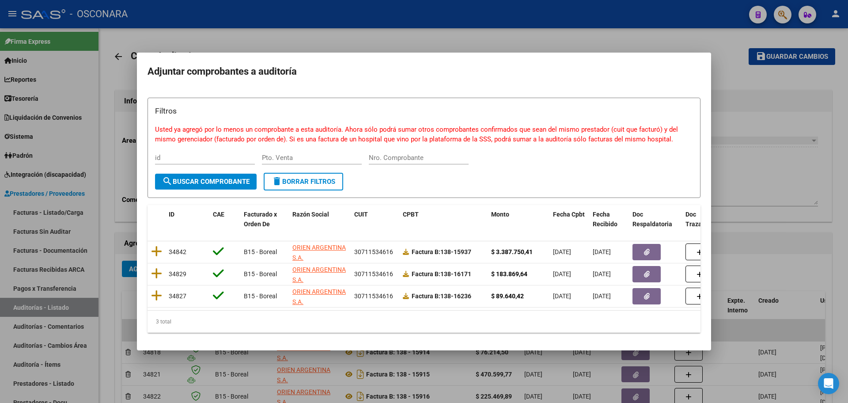
click at [379, 159] on div "Nro. Comprobante" at bounding box center [419, 157] width 100 height 13
click at [391, 159] on div "Nro. Comprobante" at bounding box center [419, 157] width 100 height 13
click at [391, 154] on input "Nro. Comprobante" at bounding box center [419, 158] width 100 height 8
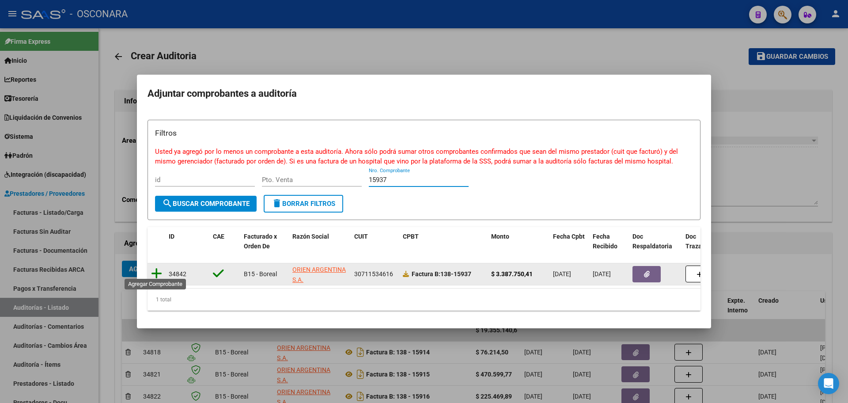
type input "15937"
click at [154, 267] on icon at bounding box center [156, 273] width 11 height 12
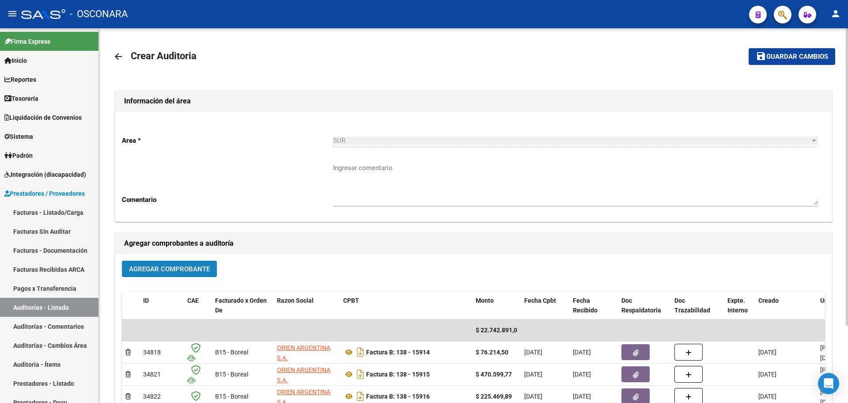
click at [200, 269] on span "Agregar Comprobante" at bounding box center [169, 269] width 81 height 8
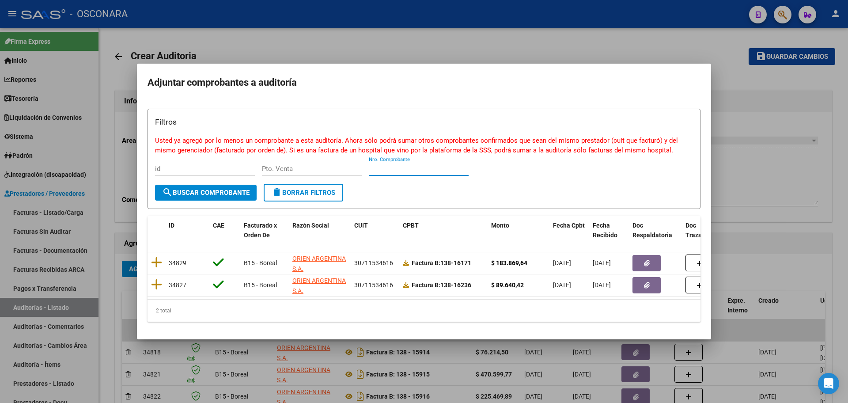
click at [427, 167] on input "Nro. Comprobante" at bounding box center [419, 169] width 100 height 8
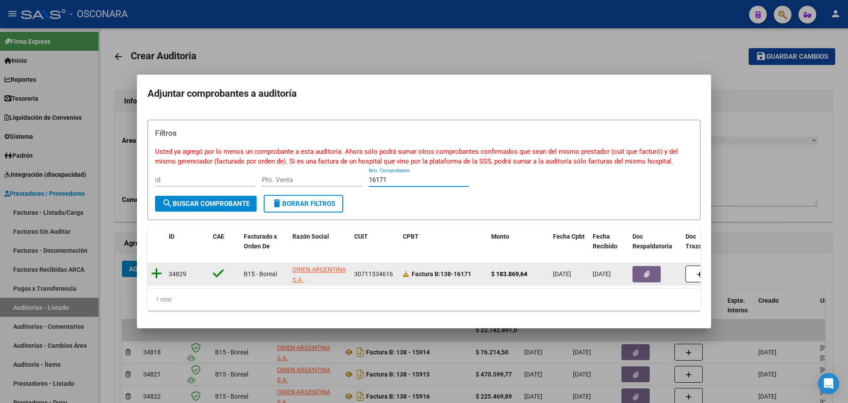
type input "16171"
click at [157, 267] on icon at bounding box center [156, 273] width 11 height 12
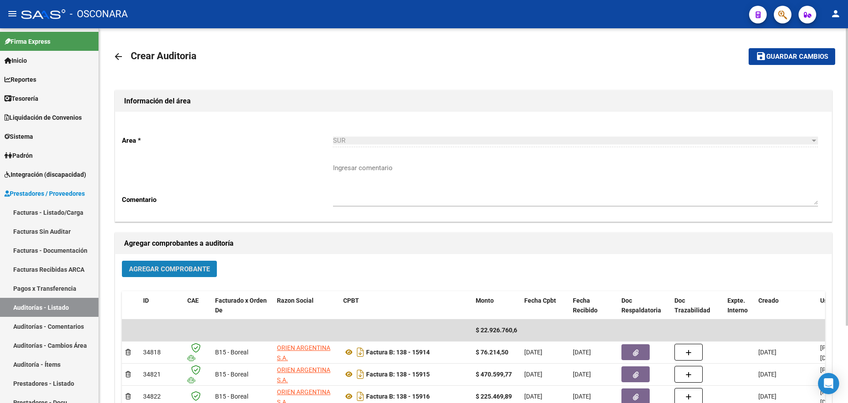
drag, startPoint x: 159, startPoint y: 270, endPoint x: 163, endPoint y: 270, distance: 4.4
click at [163, 270] on span "Agregar Comprobante" at bounding box center [169, 269] width 81 height 8
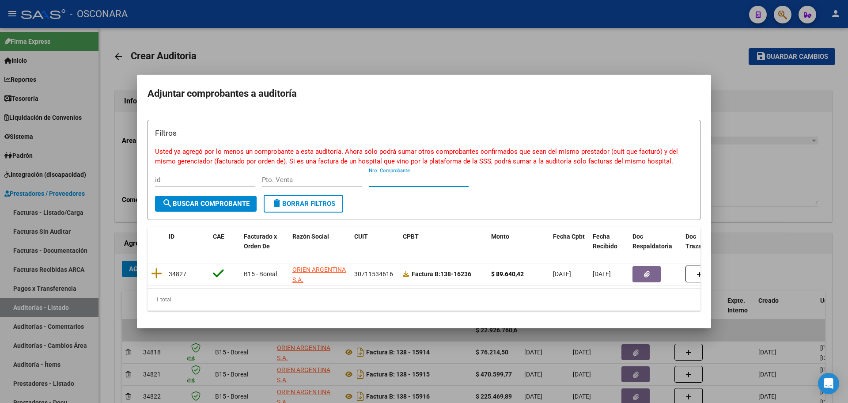
click at [387, 176] on input "Nro. Comprobante" at bounding box center [419, 180] width 100 height 8
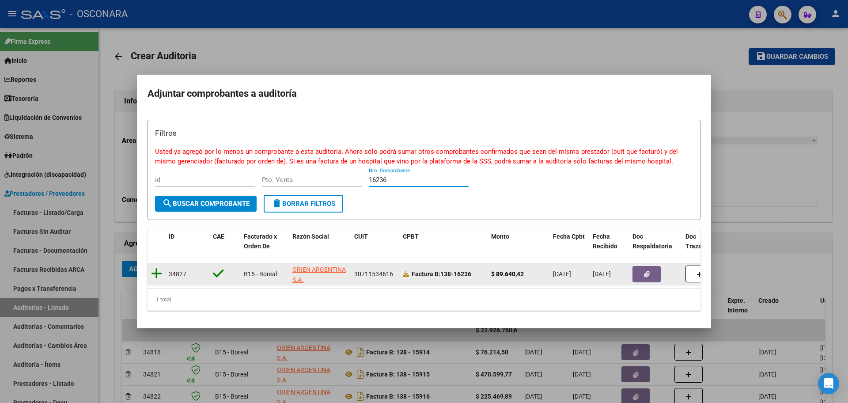
type input "16236"
click at [155, 269] on icon at bounding box center [156, 273] width 11 height 12
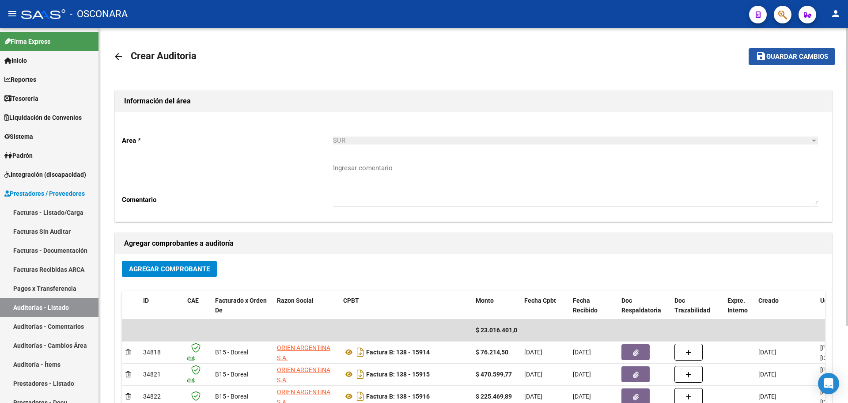
click at [790, 57] on span "Guardar cambios" at bounding box center [798, 57] width 62 height 8
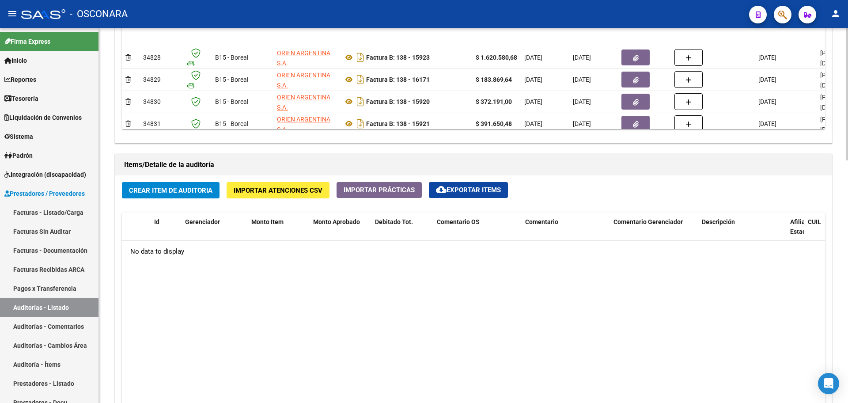
scroll to position [552, 0]
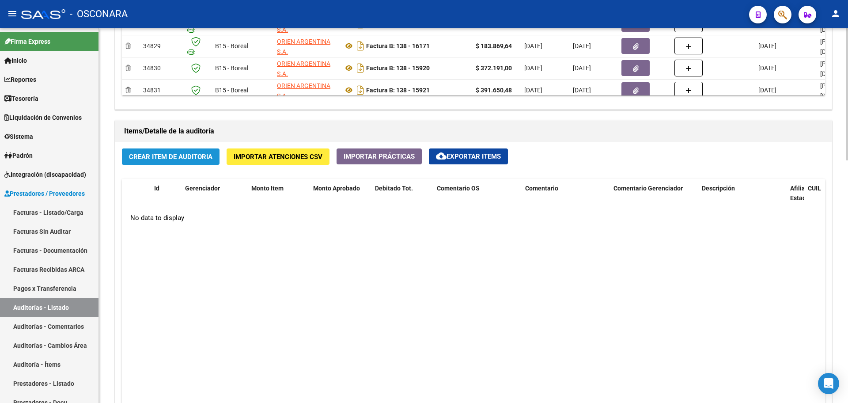
click at [165, 149] on button "Crear Item de Auditoria" at bounding box center [171, 156] width 98 height 16
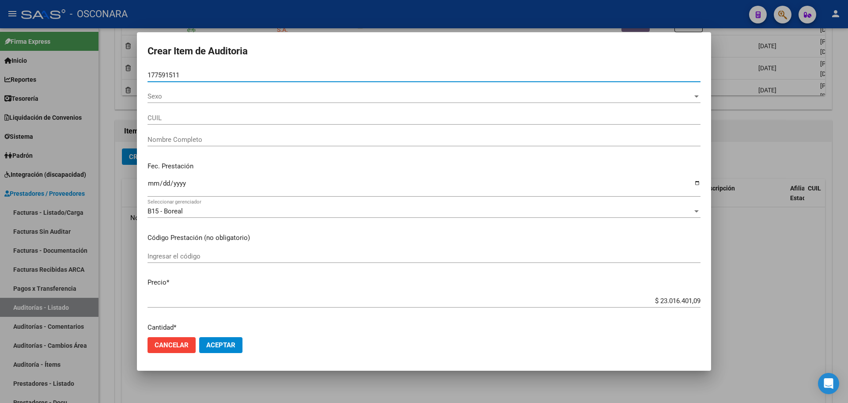
type input "17759151"
type input "20177591514"
type input "[PERSON_NAME] [PERSON_NAME]"
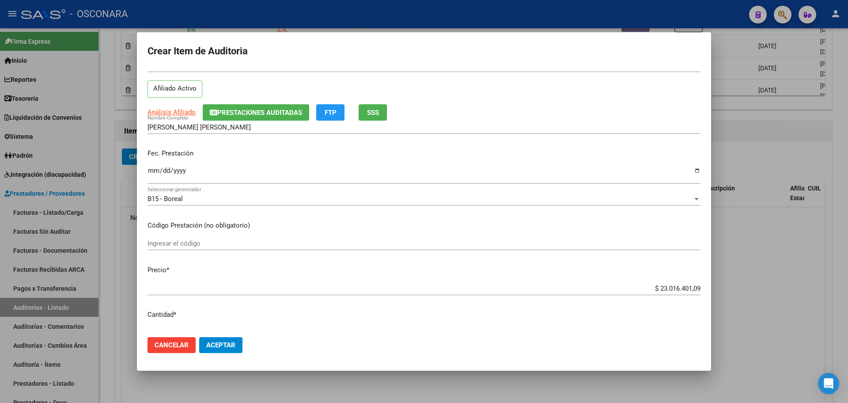
scroll to position [110, 0]
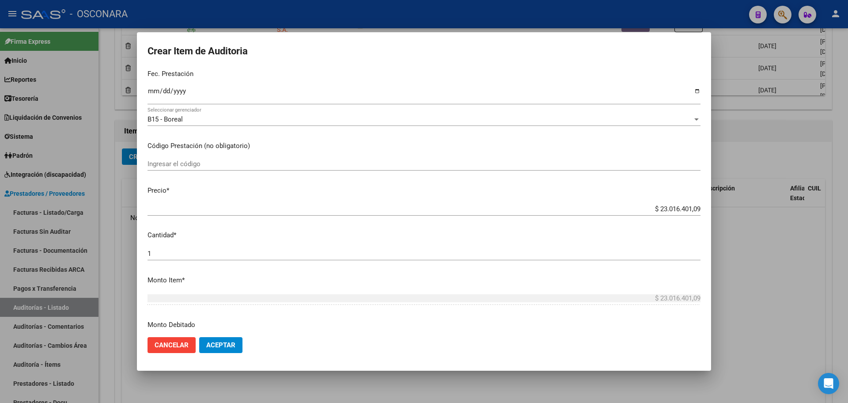
type input "17759151"
drag, startPoint x: 666, startPoint y: 209, endPoint x: 842, endPoint y: 205, distance: 176.3
click at [842, 205] on div "Crear Item de Auditoria 17759151 Nro Documento 20177591514 CUIL Afiliado Activo…" at bounding box center [424, 201] width 848 height 403
type input "$ 0,07"
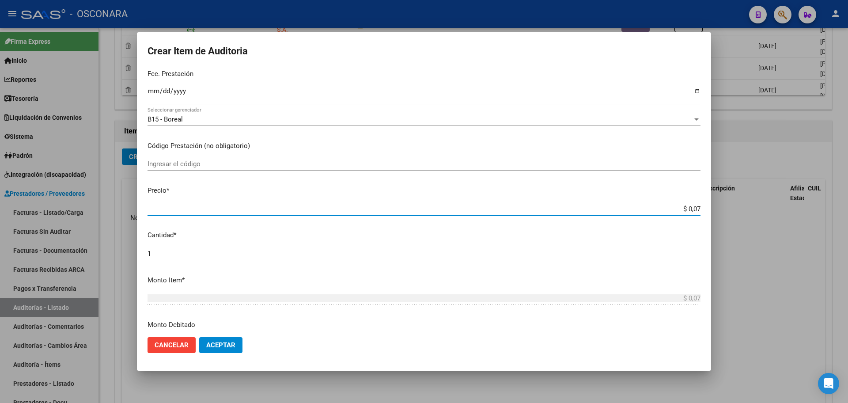
type input "$ 0,76"
type input "$ 7,62"
type input "$ 76,21"
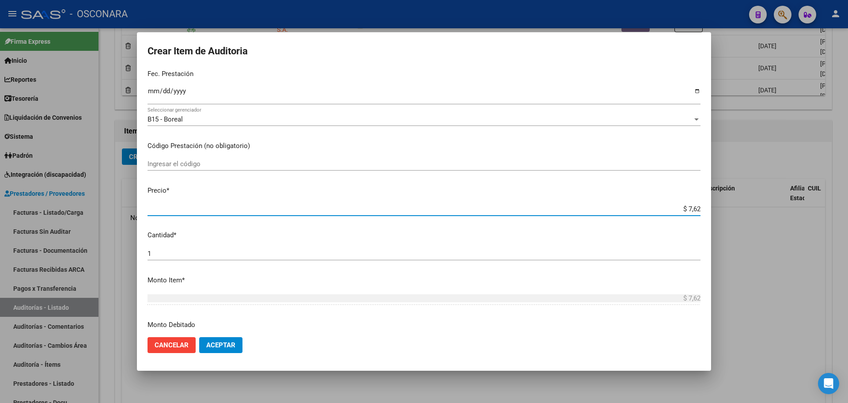
type input "$ 76,21"
type input "$ 762,14"
type input "$ 7.621,45"
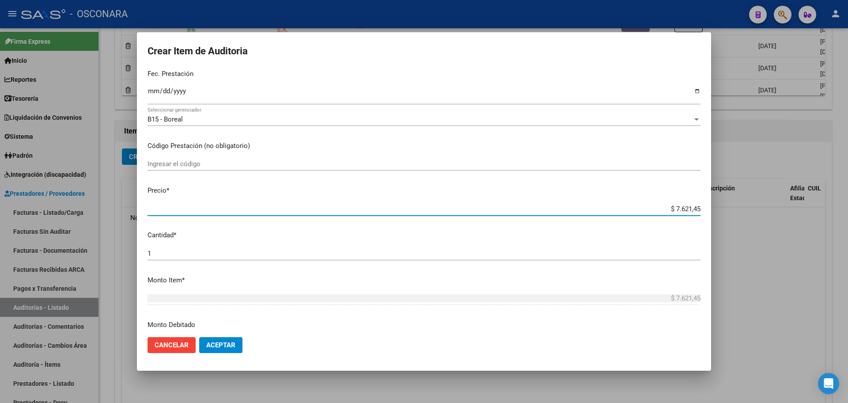
type input "$ 76.214,50"
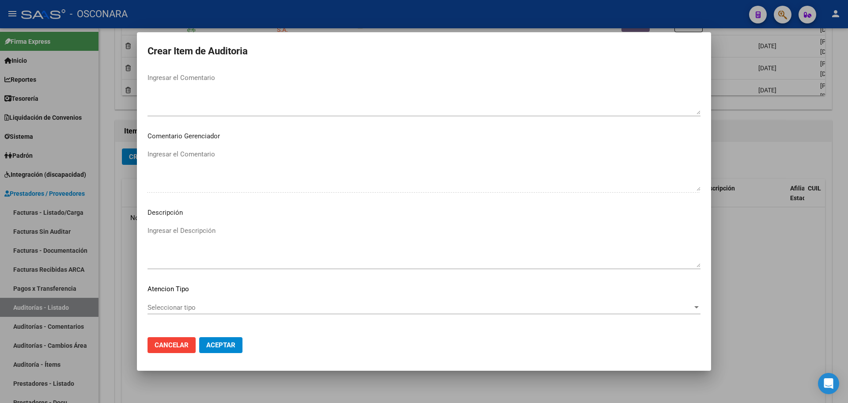
scroll to position [534, 0]
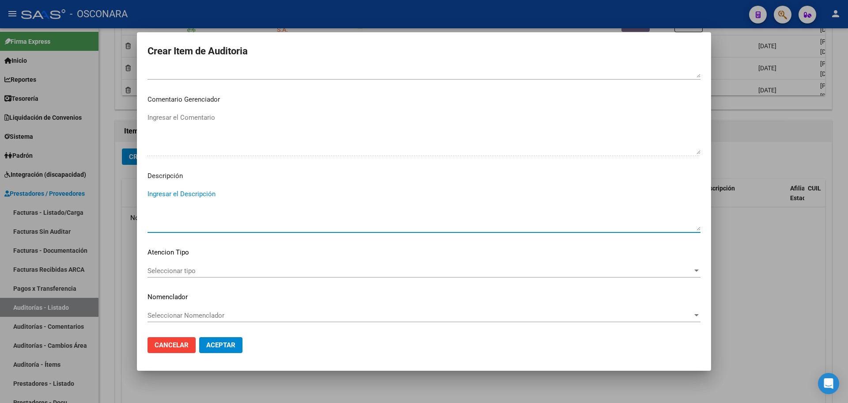
click at [231, 207] on textarea "Ingresar el Descripción" at bounding box center [424, 210] width 553 height 42
type textarea "FC 15914"
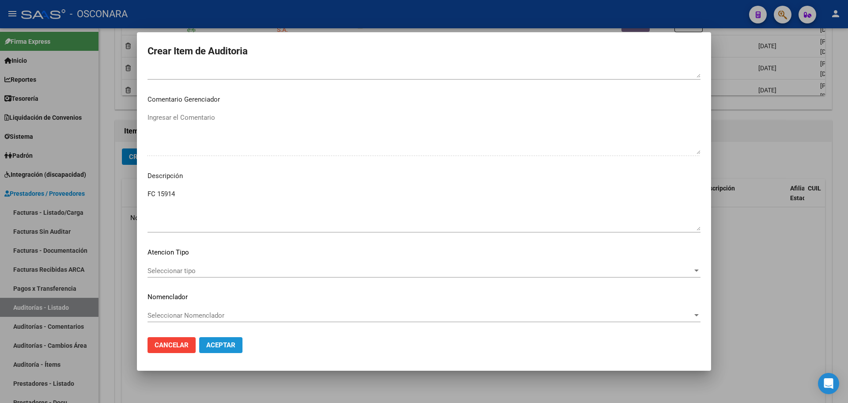
click at [234, 345] on span "Aceptar" at bounding box center [220, 345] width 29 height 8
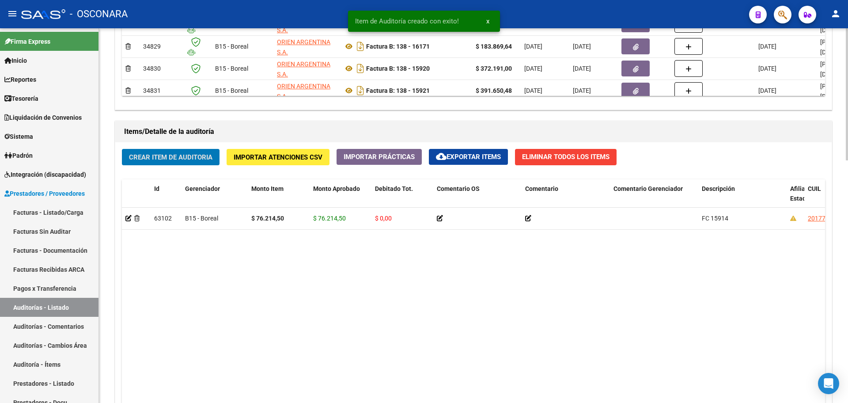
scroll to position [553, 0]
click at [192, 161] on button "Crear Item de Auditoria" at bounding box center [171, 156] width 98 height 16
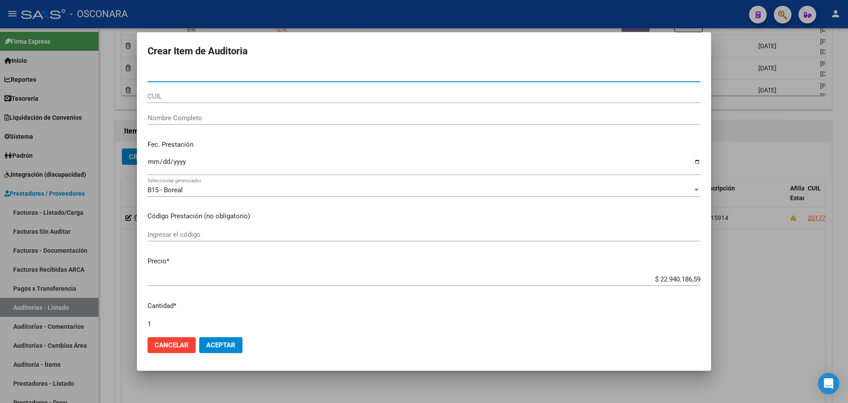
drag, startPoint x: 254, startPoint y: 80, endPoint x: 250, endPoint y: 76, distance: 5.6
click at [253, 78] on div "Nro Documento" at bounding box center [424, 74] width 553 height 13
click at [250, 74] on input "Nro Documento" at bounding box center [424, 75] width 553 height 8
type input "23116740"
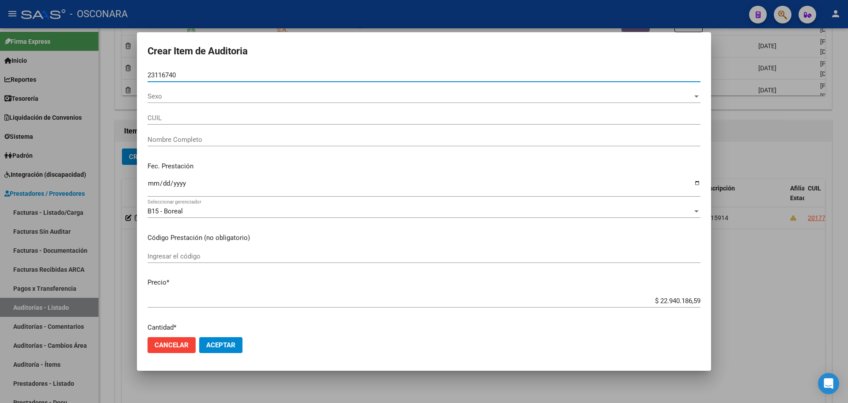
type input "23231167404"
type input "[PERSON_NAME]"
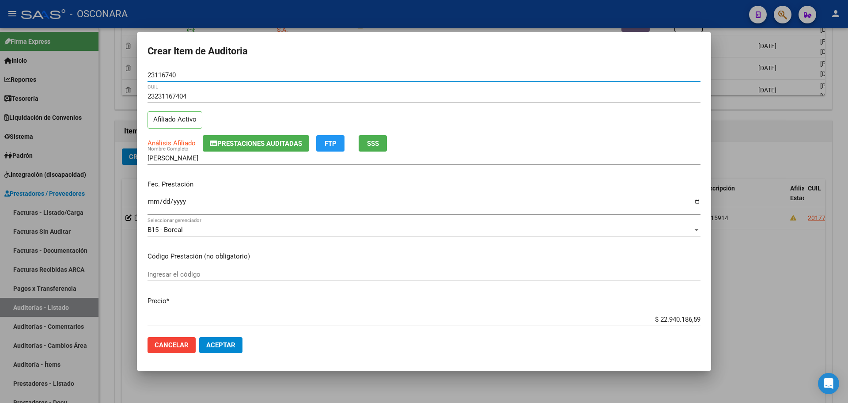
type input "23116740"
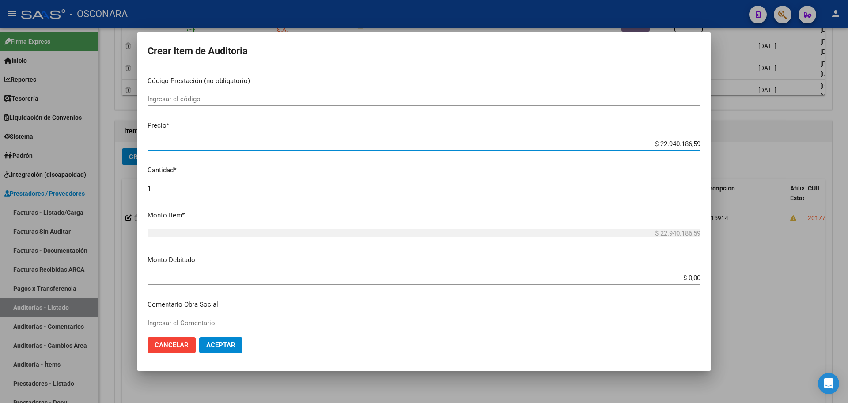
drag, startPoint x: 651, startPoint y: 319, endPoint x: 737, endPoint y: 313, distance: 86.8
click at [745, 323] on div "Crear Item de Auditoria 23116740 Nro Documento 23231167404 CUIL Afiliado Activo…" at bounding box center [424, 201] width 848 height 403
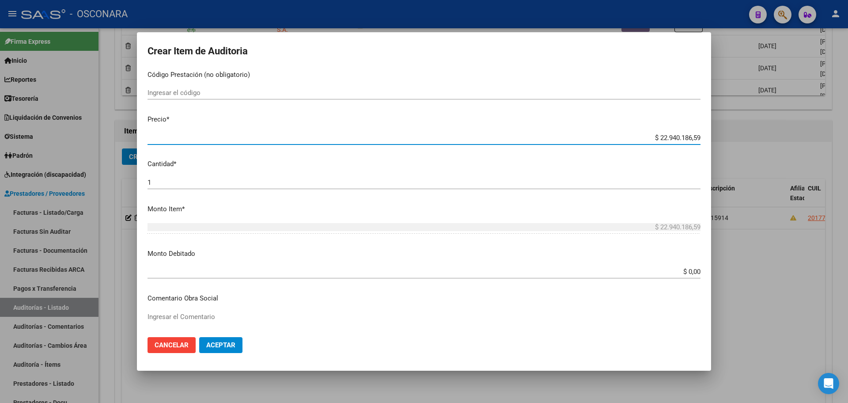
type input "$ 0,04"
type input "$ 0,47"
type input "$ 4,70"
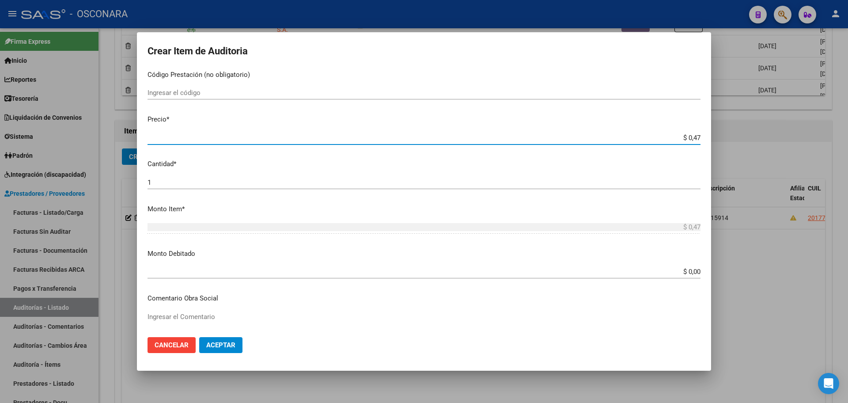
type input "$ 4,70"
type input "$ 47,05"
type input "$ 470,59"
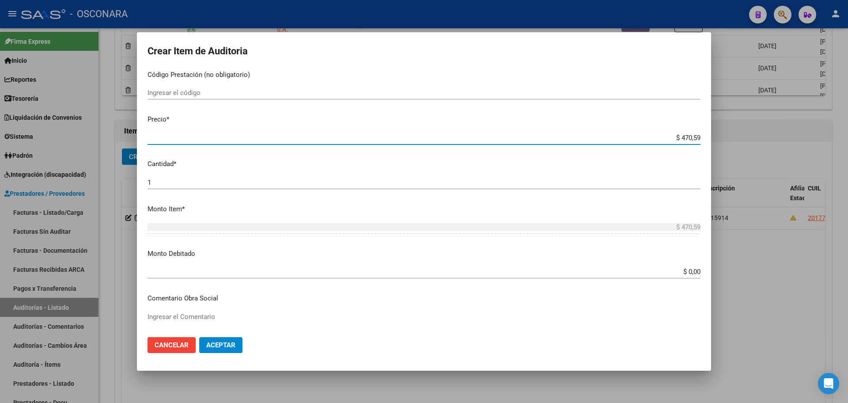
type input "$ 4.705,99"
type input "$ 47.059,97"
type input "$ 470.599,77"
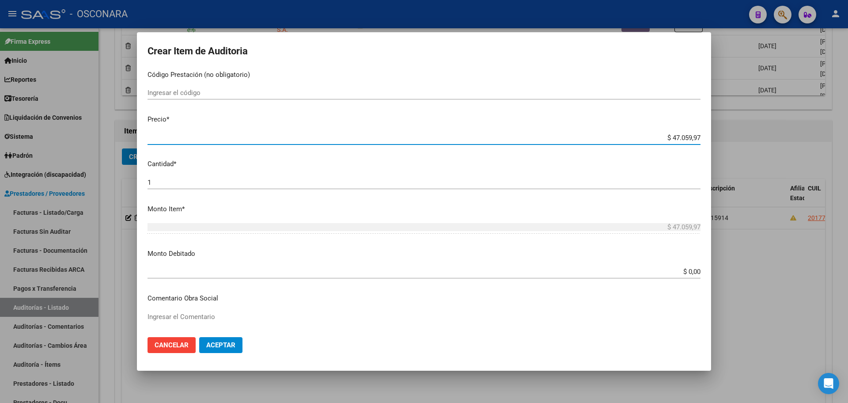
type input "$ 470.599,77"
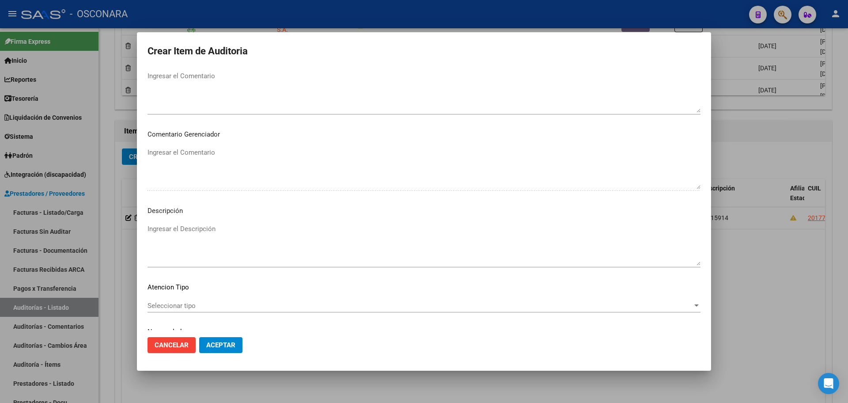
scroll to position [513, 0]
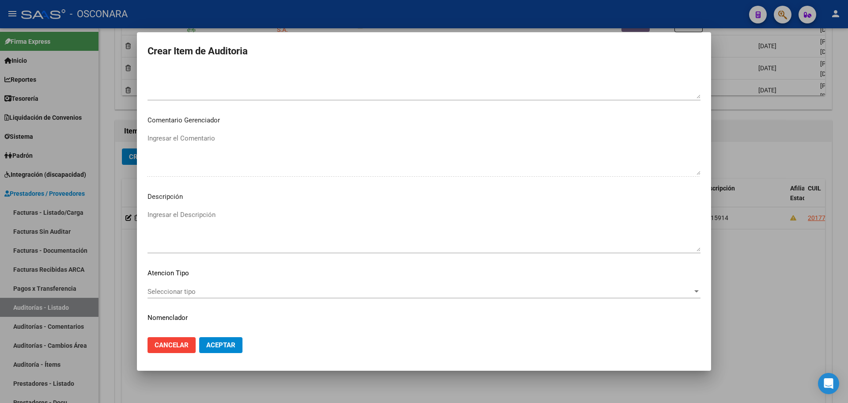
click at [242, 236] on textarea "Ingresar el Descripción" at bounding box center [424, 231] width 553 height 42
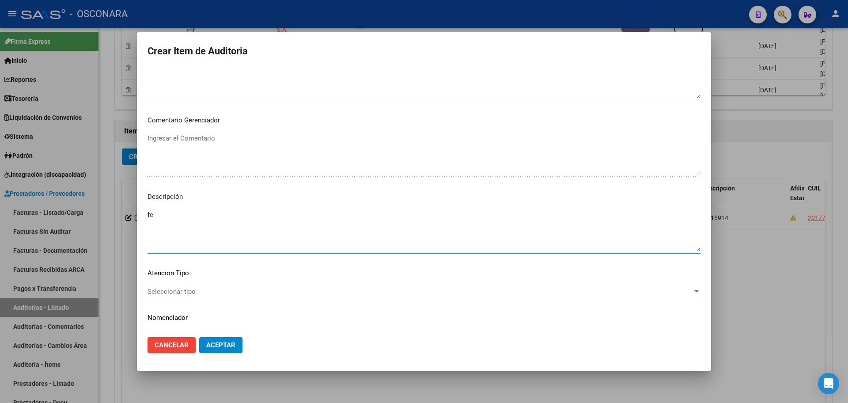
type textarea "f"
type textarea "FC 15915"
click at [210, 347] on span "Aceptar" at bounding box center [220, 345] width 29 height 8
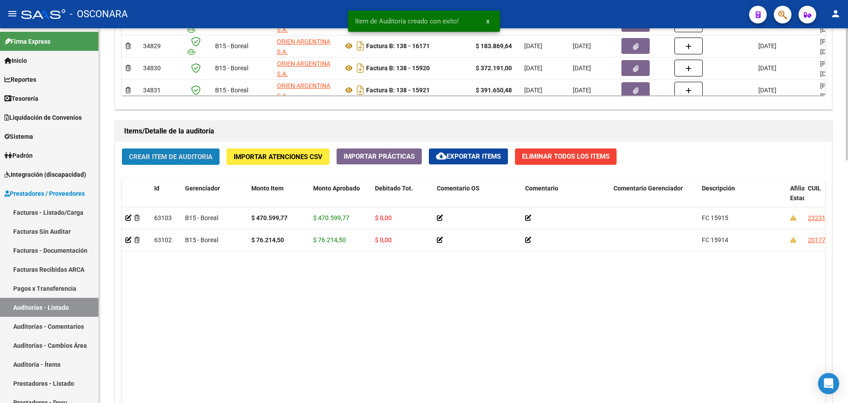
click at [201, 161] on button "Crear Item de Auditoria" at bounding box center [171, 156] width 98 height 16
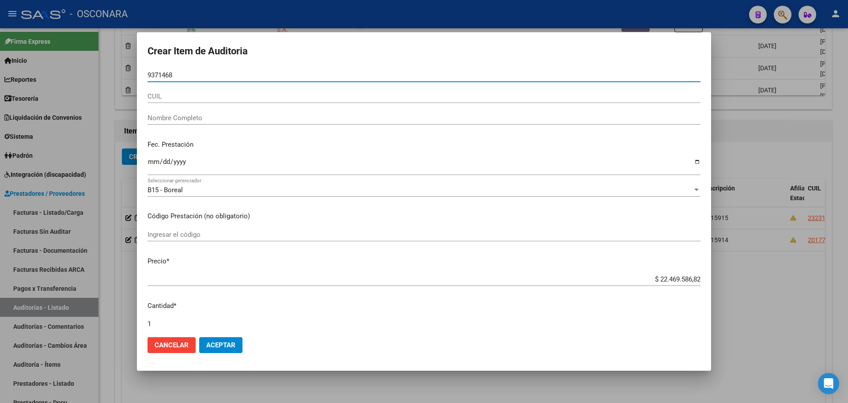
type input "93714686"
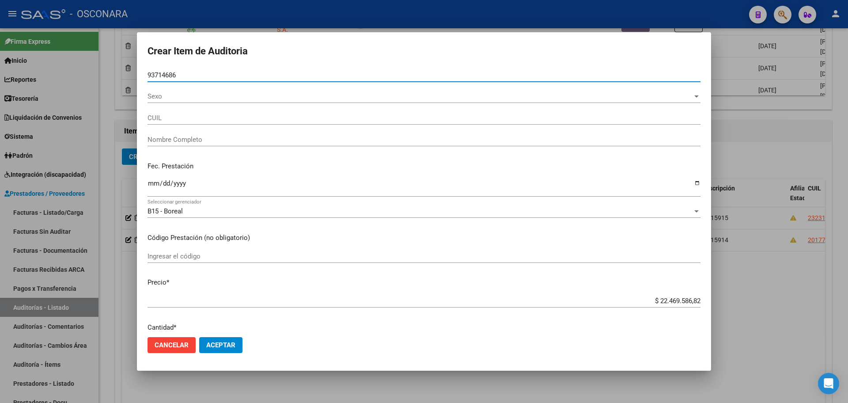
type input "27937146863"
type input "[PERSON_NAME] [PERSON_NAME]"
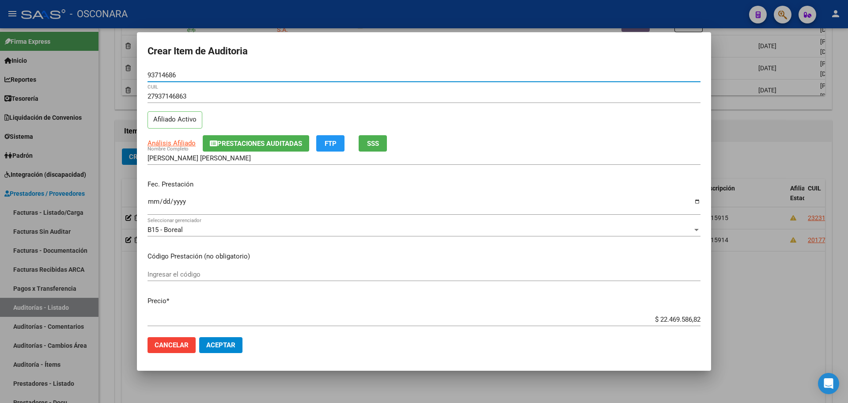
type input "93714686"
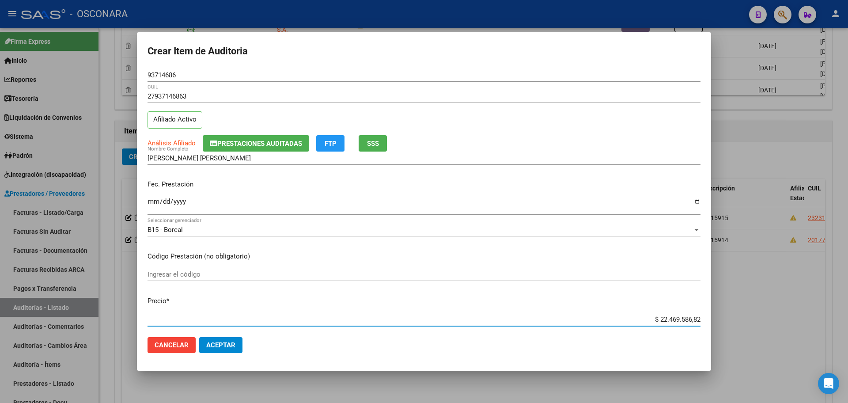
drag, startPoint x: 650, startPoint y: 320, endPoint x: 848, endPoint y: 311, distance: 197.7
click at [848, 311] on div "Crear Item de Auditoria 93714686 Nro Documento 27937146863 CUIL Afiliado Activo…" at bounding box center [424, 201] width 848 height 403
type input "$ 0,02"
type input "$ 0,22"
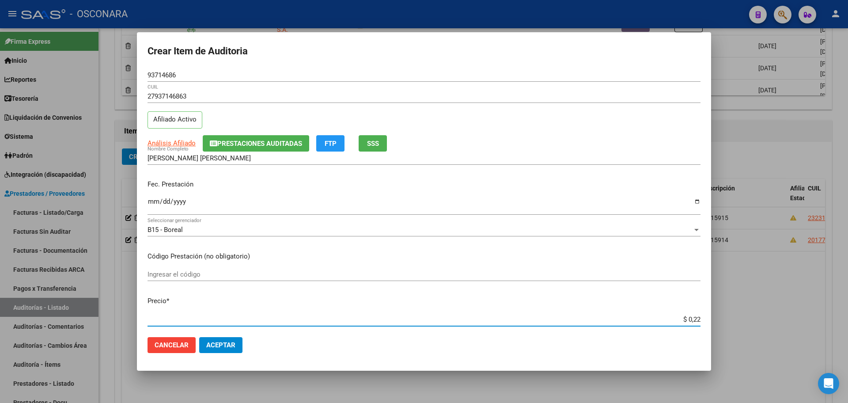
type input "$ 0,22"
type input "$ 2,25"
type input "$ 22,54"
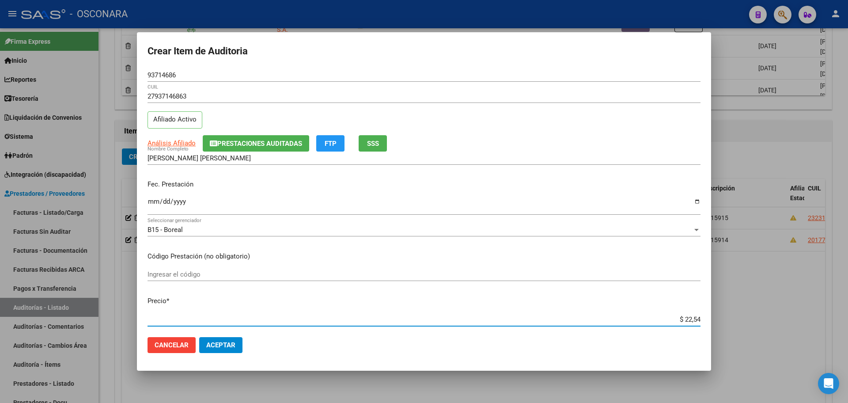
type input "$ 225,46"
type input "$ 2.254,69"
type input "$ 22.546,98"
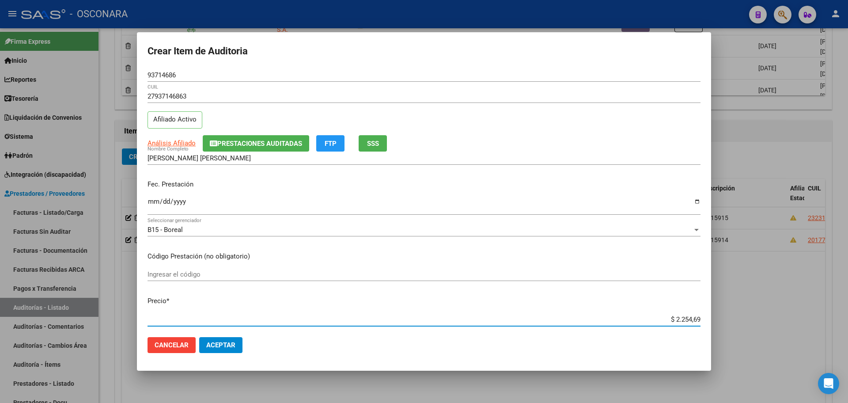
type input "$ 22.546,98"
type input "$ 225.469,89"
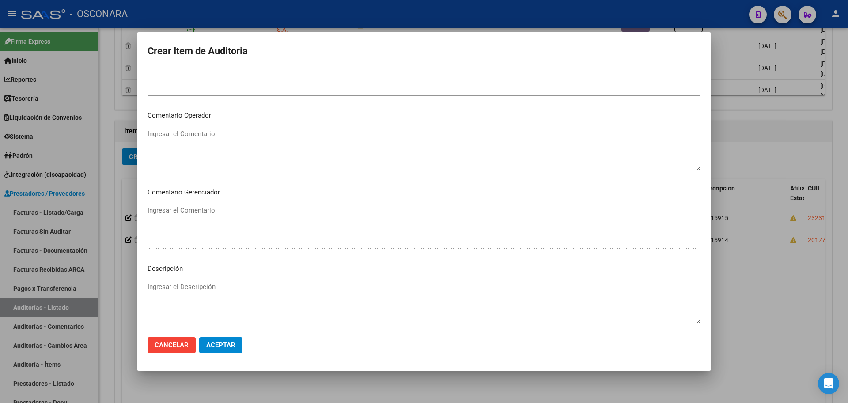
scroll to position [534, 0]
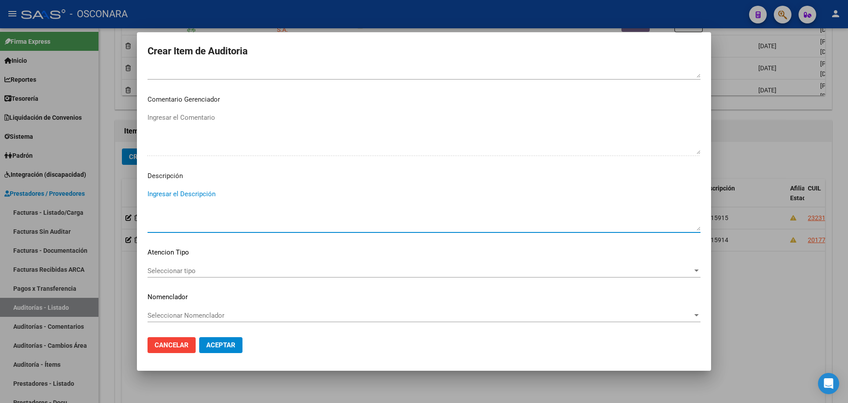
click at [234, 212] on textarea "Ingresar el Descripción" at bounding box center [424, 210] width 553 height 42
type textarea "FC 15916"
click at [223, 342] on span "Aceptar" at bounding box center [220, 345] width 29 height 8
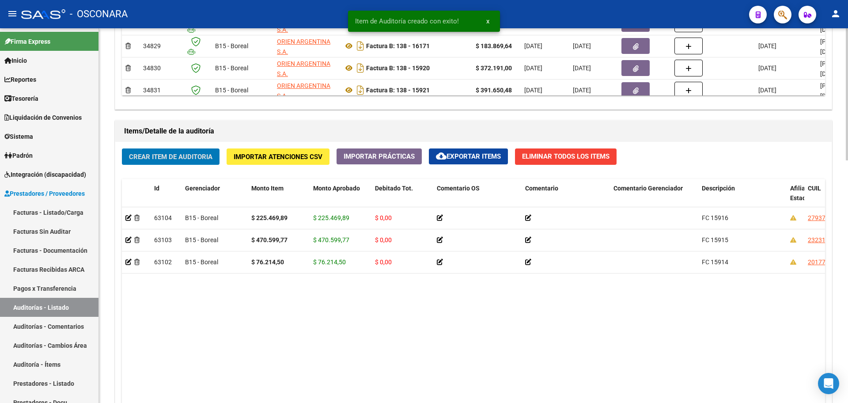
click at [146, 152] on button "Crear Item de Auditoria" at bounding box center [171, 156] width 98 height 16
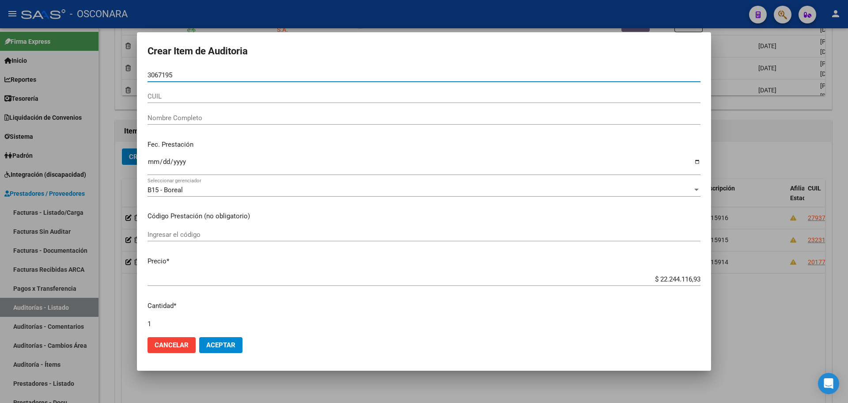
type input "30671957"
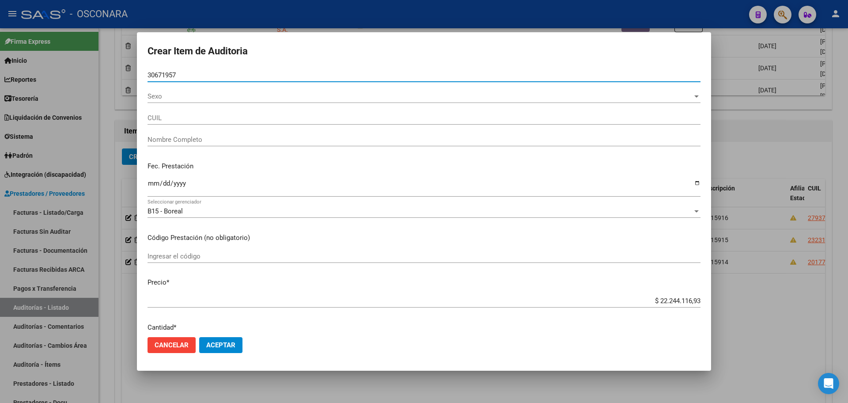
type input "20306719573"
type input "[PERSON_NAME] [PERSON_NAME]"
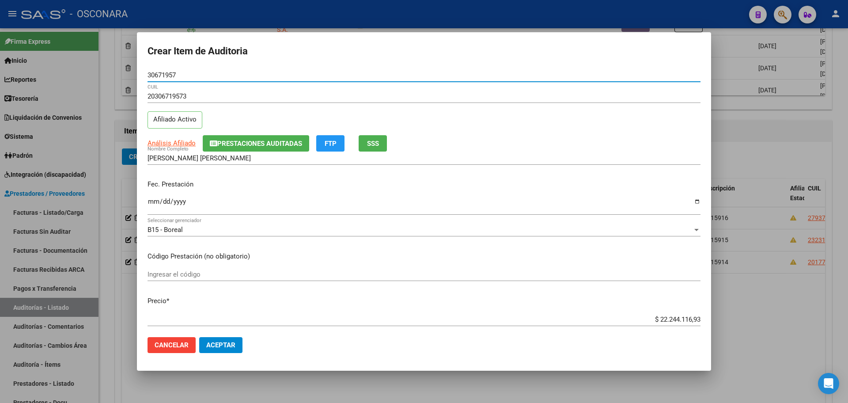
type input "30671957"
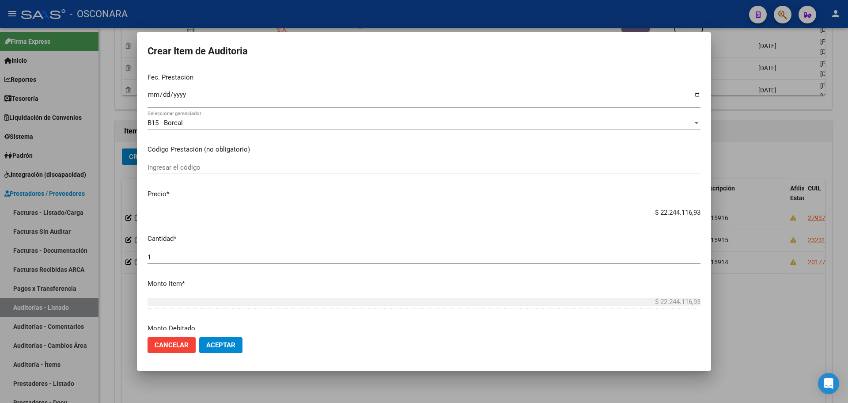
scroll to position [110, 0]
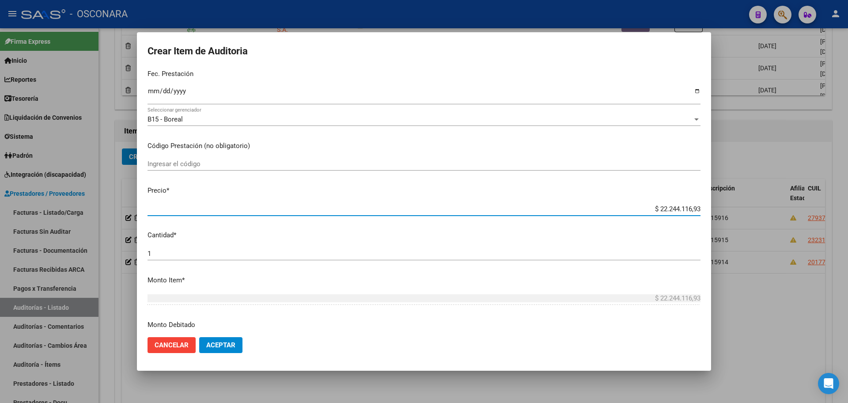
drag, startPoint x: 648, startPoint y: 208, endPoint x: 740, endPoint y: 215, distance: 92.6
click at [740, 215] on div "Crear Item de Auditoria 30671957 Nro Documento 20306719573 CUIL Afiliado Activo…" at bounding box center [424, 201] width 848 height 403
type input "$ 0,01"
type input "$ 0,11"
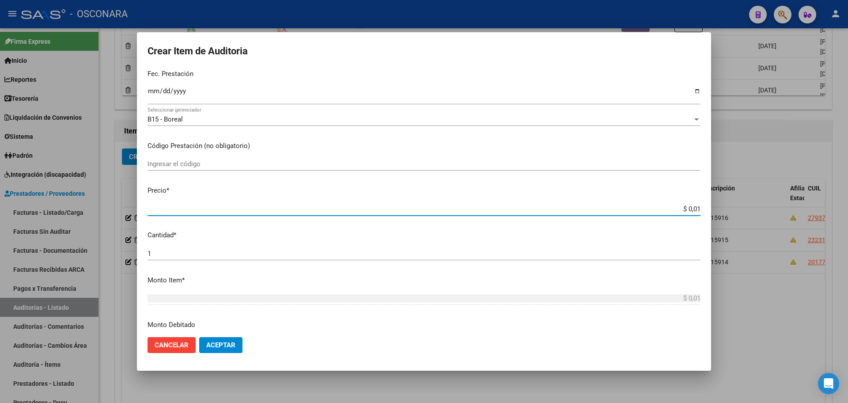
type input "$ 0,11"
type input "$ 1,12"
type input "$ 11,25"
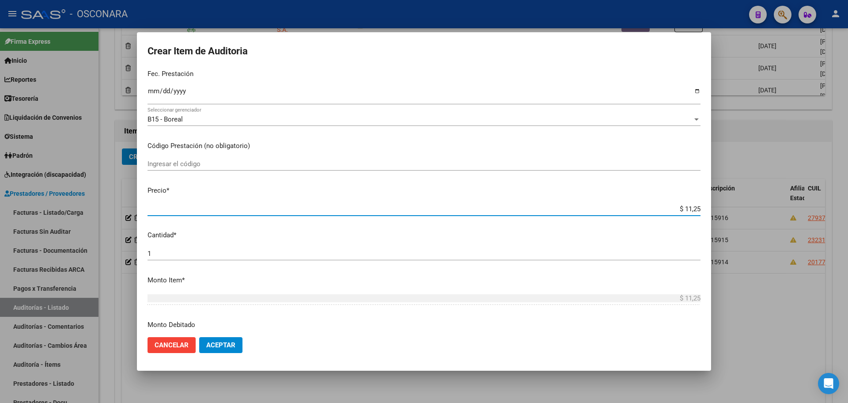
type input "$ 112,58"
type input "$ 1.125,87"
type input "$ 11.258,74"
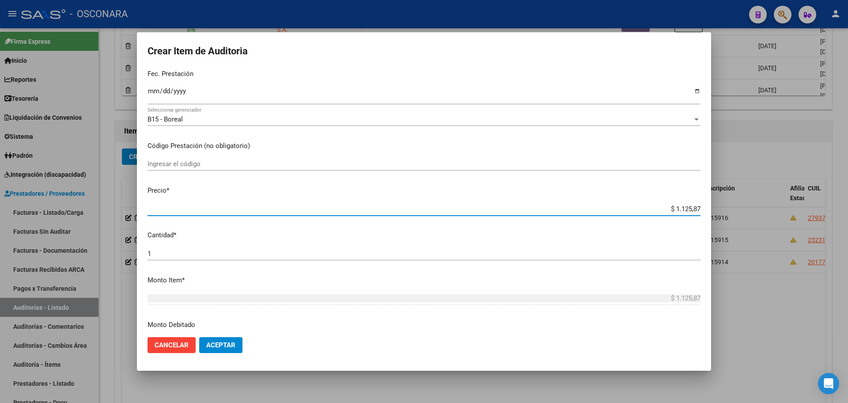
type input "$ 11.258,74"
type input "$ 112.587,42"
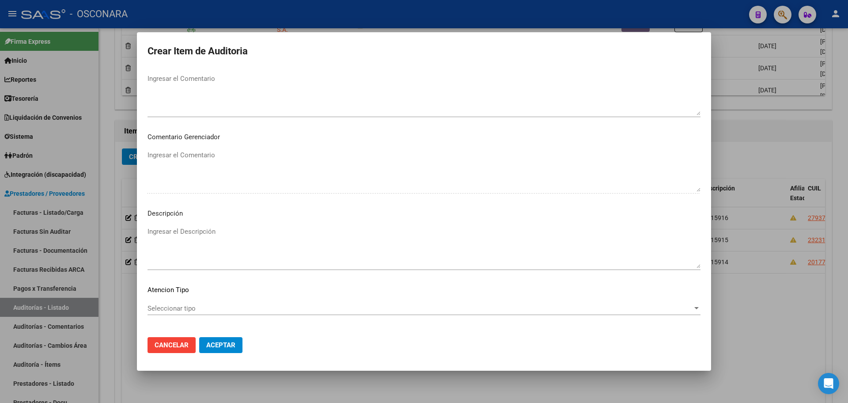
scroll to position [534, 0]
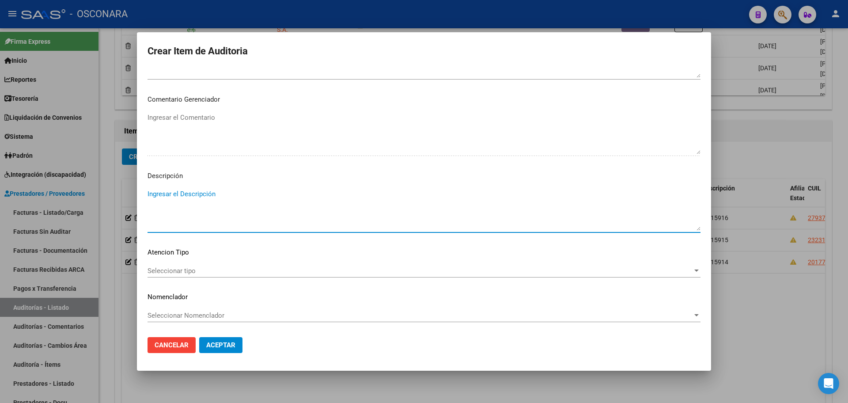
click at [271, 202] on textarea "Ingresar el Descripción" at bounding box center [424, 210] width 553 height 42
type textarea "f"
type textarea "FC 15917"
drag, startPoint x: 230, startPoint y: 349, endPoint x: 228, endPoint y: 345, distance: 4.9
click at [230, 350] on button "Aceptar" at bounding box center [220, 345] width 43 height 16
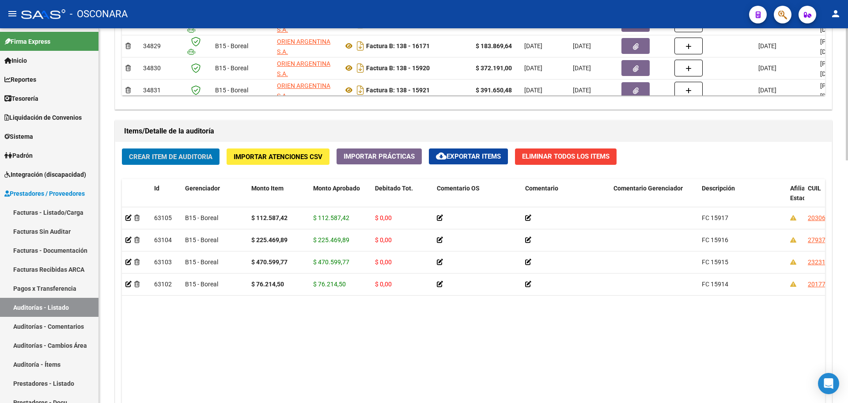
click at [194, 158] on span "Crear Item de Auditoria" at bounding box center [170, 157] width 83 height 8
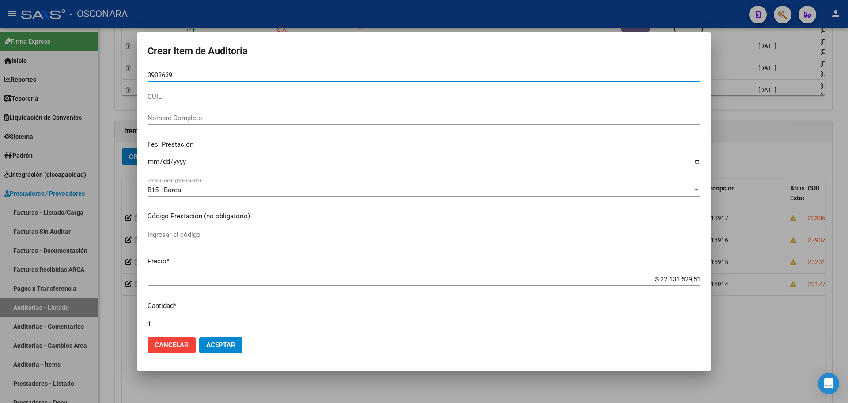
type input "39086395"
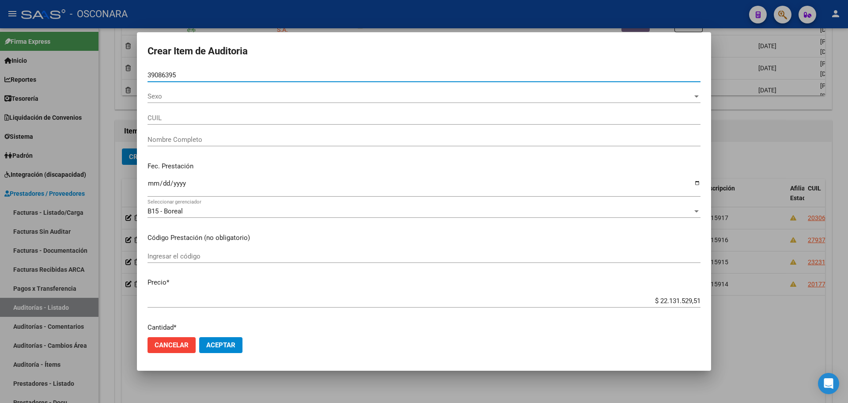
type input "20390863951"
type input "[PERSON_NAME] [PERSON_NAME]"
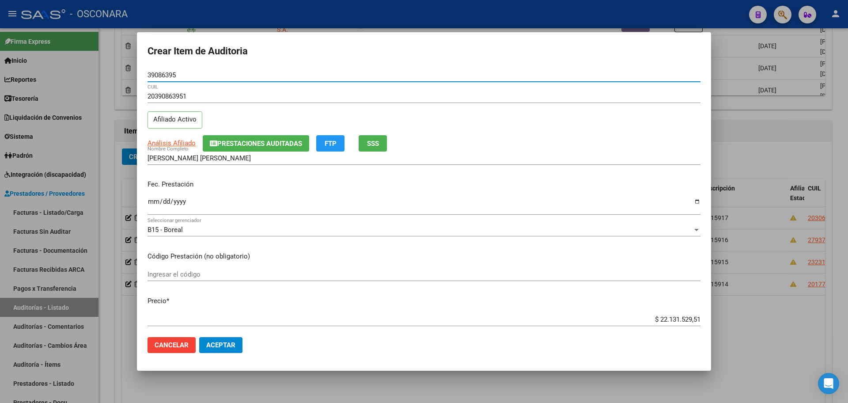
type input "39086395"
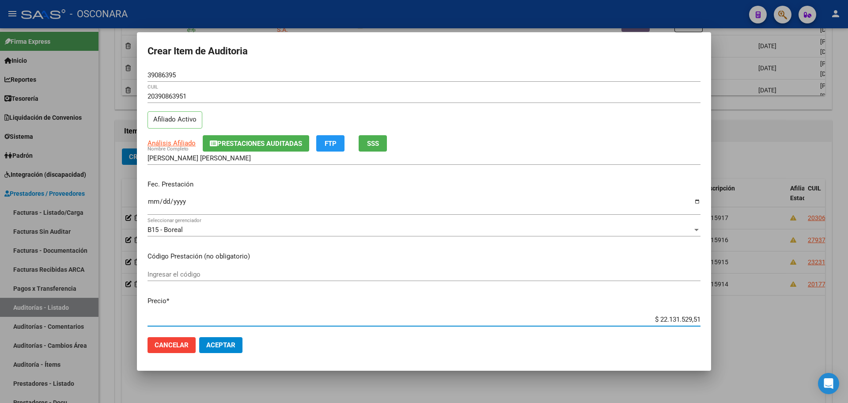
drag, startPoint x: 649, startPoint y: 318, endPoint x: 777, endPoint y: 303, distance: 128.6
click at [777, 303] on div "Crear Item de Auditoria 39086395 Nro Documento 20390863951 CUIL Afiliado Activo…" at bounding box center [424, 201] width 848 height 403
type input "$ 0,07"
type input "$ 0,76"
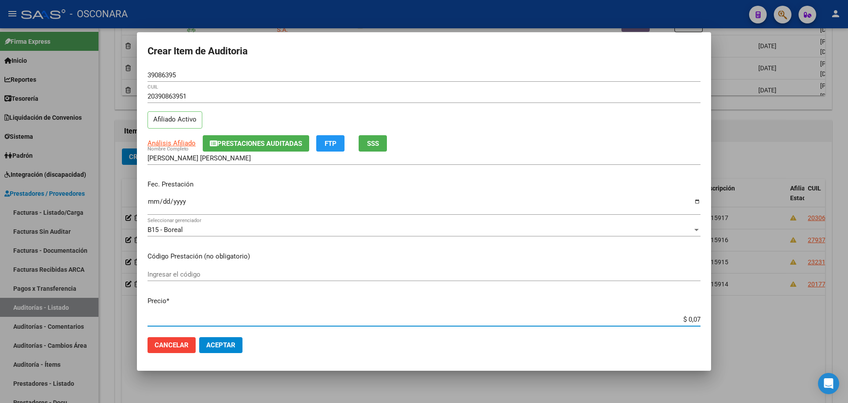
type input "$ 0,76"
type input "$ 7,62"
type input "$ 76,26"
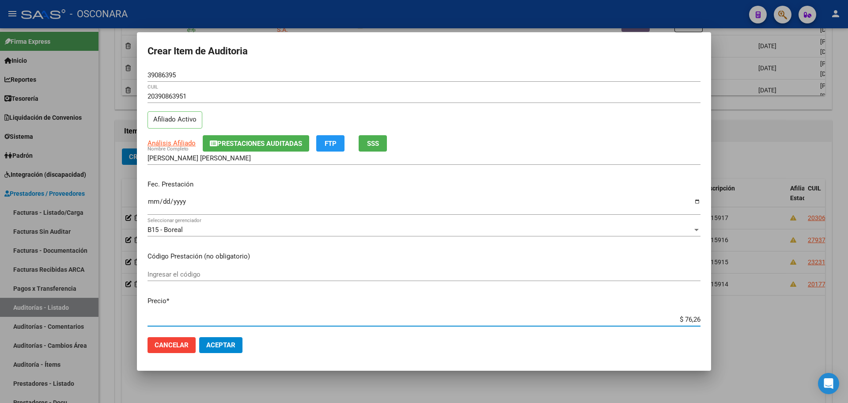
type input "$ 762,60"
type input "$ 7.626,05"
type input "$ 76.260,50"
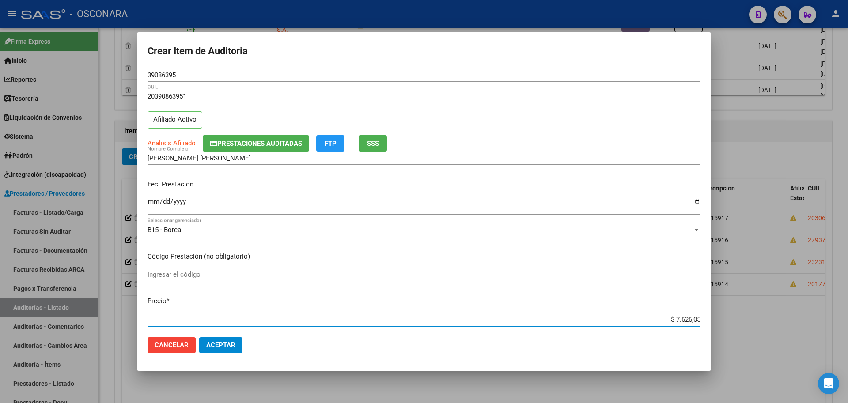
type input "$ 76.260,50"
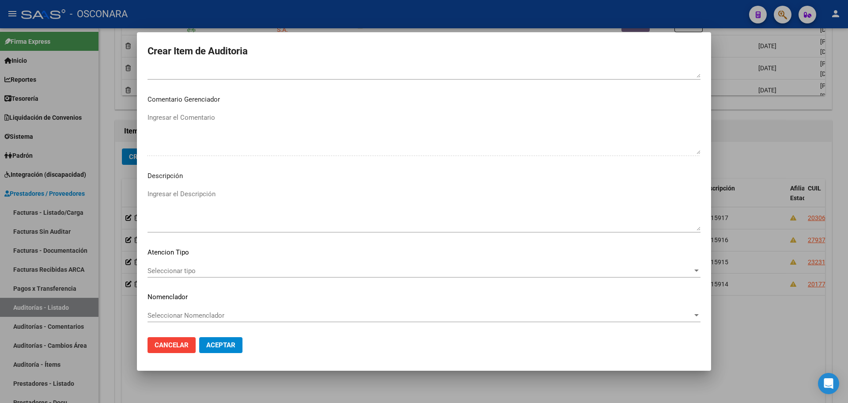
click at [217, 221] on textarea "Ingresar el Descripción" at bounding box center [424, 210] width 553 height 42
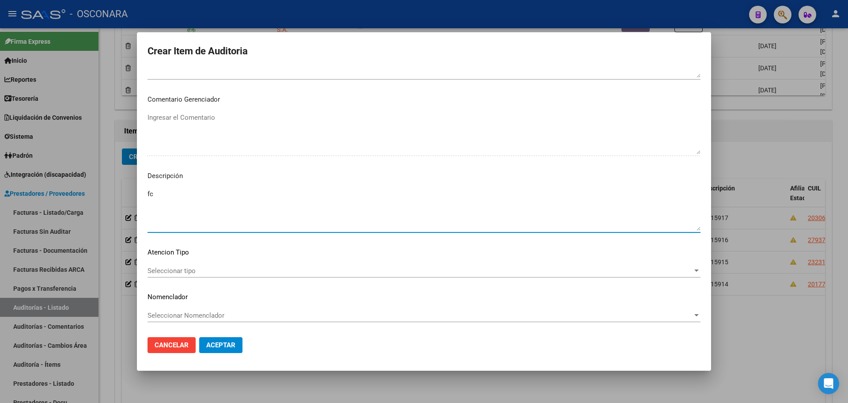
type textarea "f"
type textarea "FC 15918"
drag, startPoint x: 224, startPoint y: 355, endPoint x: 218, endPoint y: 348, distance: 9.2
click at [221, 353] on mat-dialog-actions "Cancelar Aceptar" at bounding box center [424, 345] width 553 height 30
click at [218, 348] on span "Aceptar" at bounding box center [220, 345] width 29 height 8
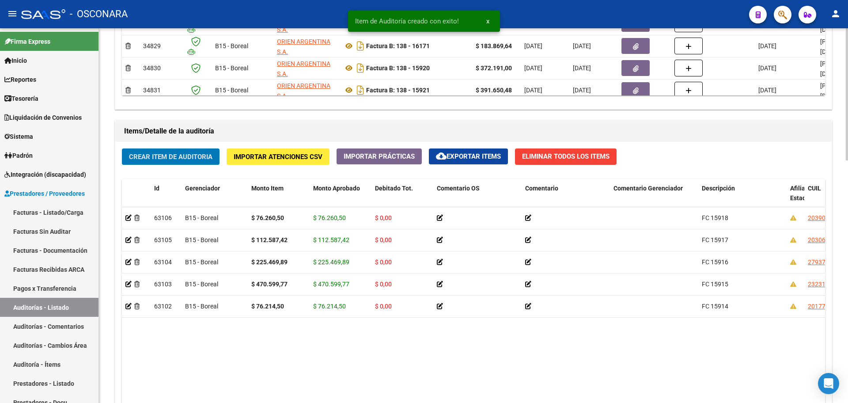
click at [197, 145] on div "Crear Item de Auditoria Importar Atenciones CSV Importar Prácticas cloud_downlo…" at bounding box center [473, 308] width 717 height 333
click at [203, 153] on span "Crear Item de Auditoria" at bounding box center [170, 157] width 83 height 8
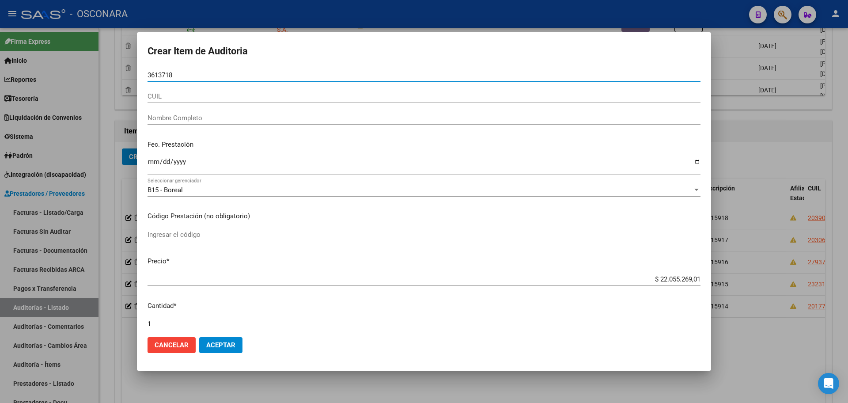
type input "36137189"
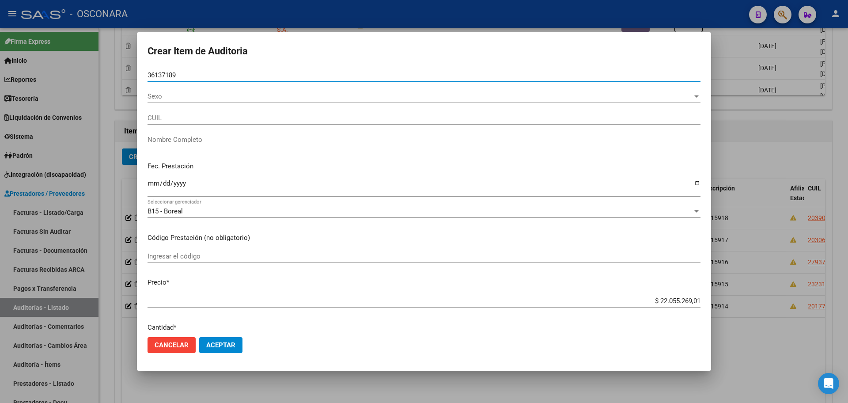
type input "20361371896"
type input "[PERSON_NAME] [PERSON_NAME]"
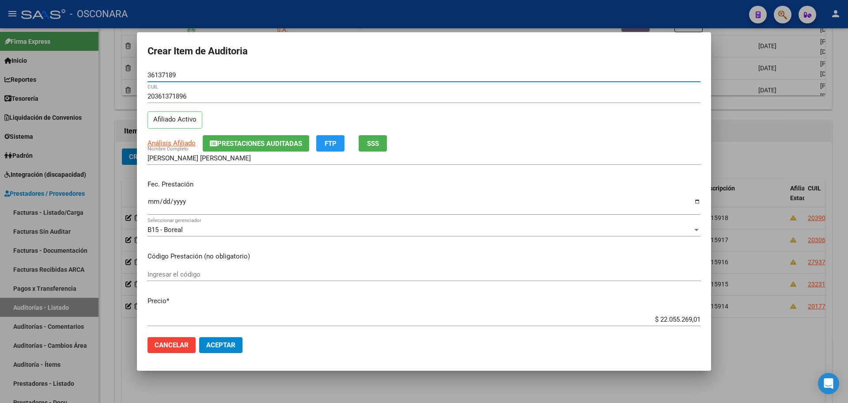
type input "36137189"
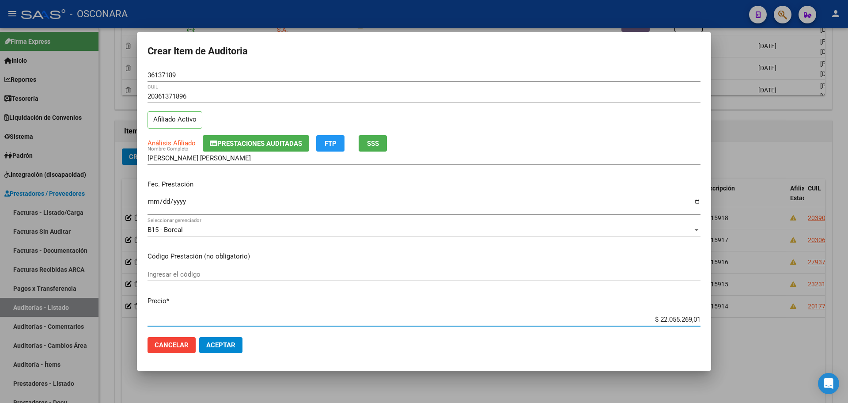
scroll to position [2, 0]
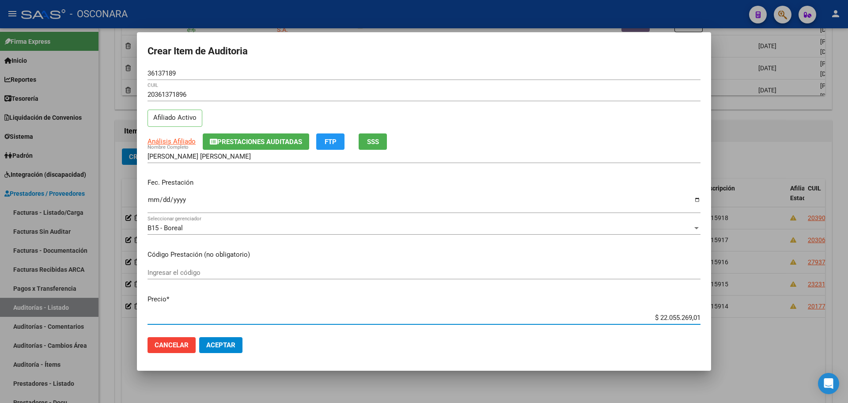
drag, startPoint x: 653, startPoint y: 322, endPoint x: 748, endPoint y: 306, distance: 96.2
click at [748, 306] on div "Crear Item de Auditoria 36137189 Nro Documento 20361371896 CUIL Afiliado Activo…" at bounding box center [424, 201] width 848 height 403
type input "$ 0,02"
type input "$ 0,21"
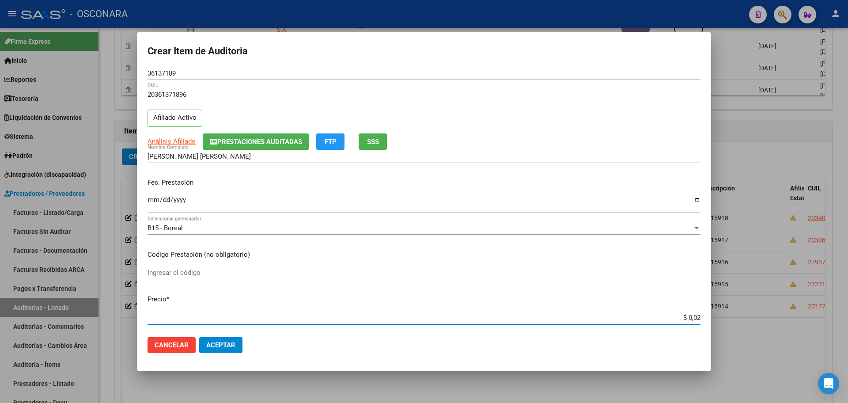
type input "$ 0,21"
type input "$ 2,11"
type input "$ 21,10"
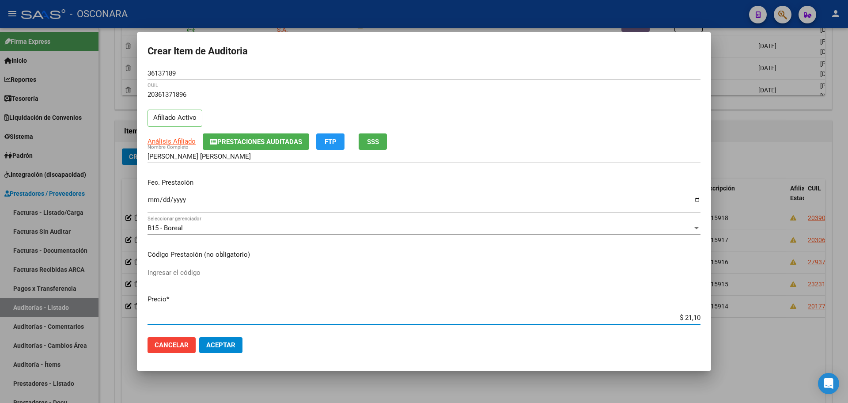
type input "$ 211,03"
type input "$ 2.110,31"
type input "$ 21.103,19"
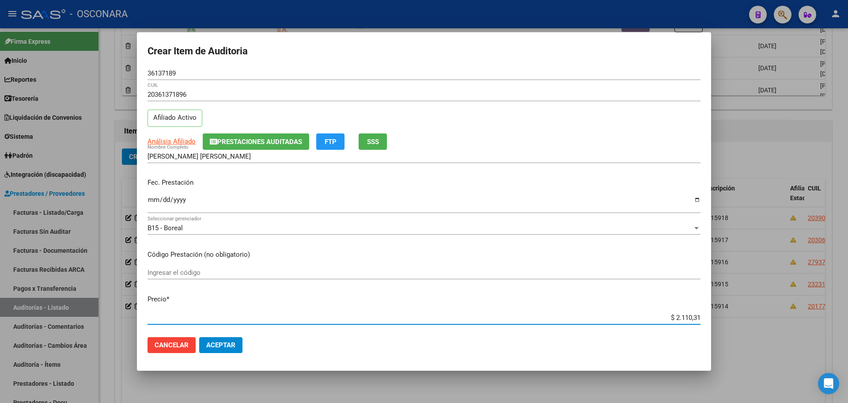
type input "$ 21.103,19"
type input "$ 211.031,97"
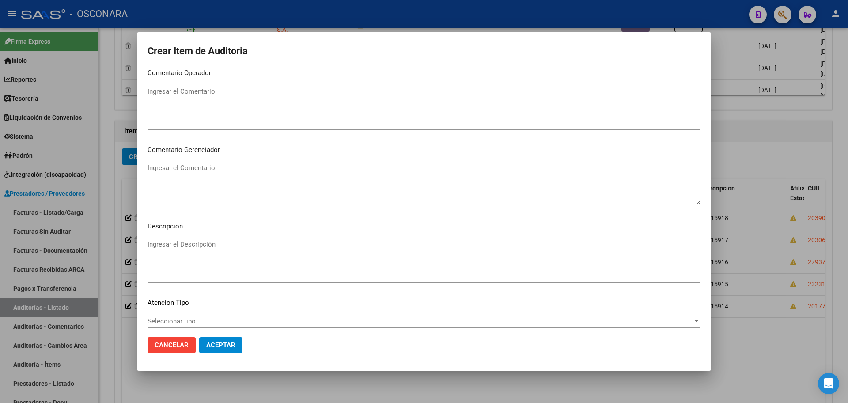
scroll to position [534, 0]
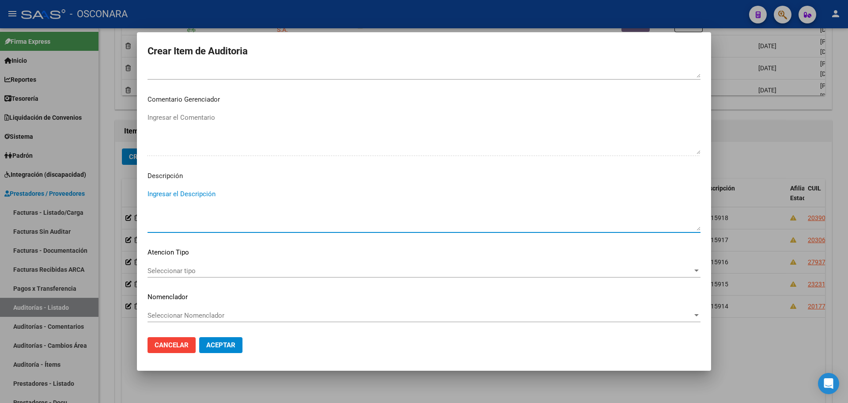
click at [210, 198] on textarea "Ingresar el Descripción" at bounding box center [424, 210] width 553 height 42
click at [210, 197] on textarea "FC" at bounding box center [424, 210] width 553 height 42
type textarea "FC 15919"
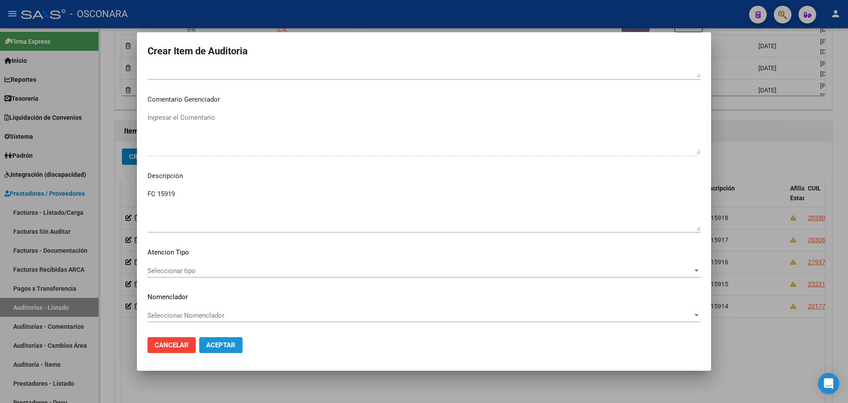
click at [218, 342] on span "Aceptar" at bounding box center [220, 345] width 29 height 8
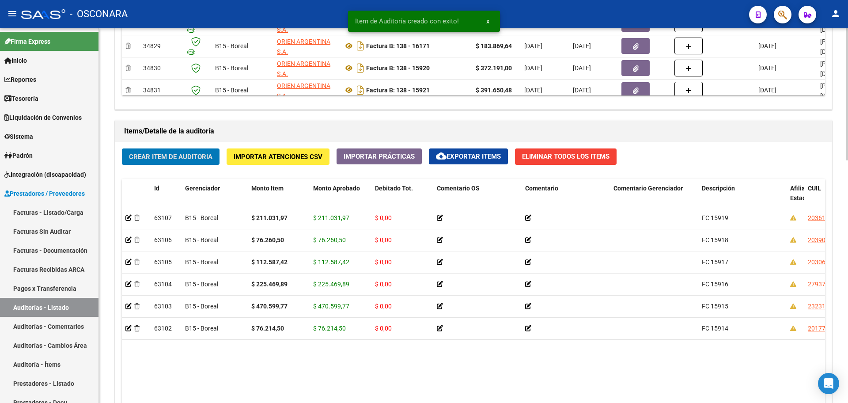
click at [179, 157] on span "Crear Item de Auditoria" at bounding box center [170, 157] width 83 height 8
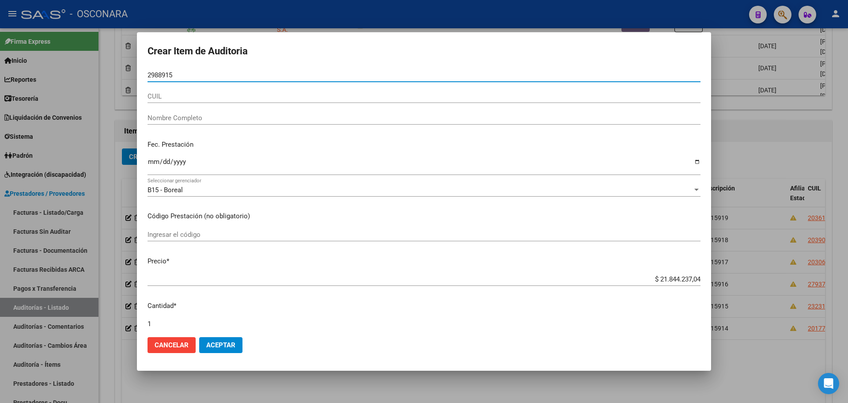
type input "29889155"
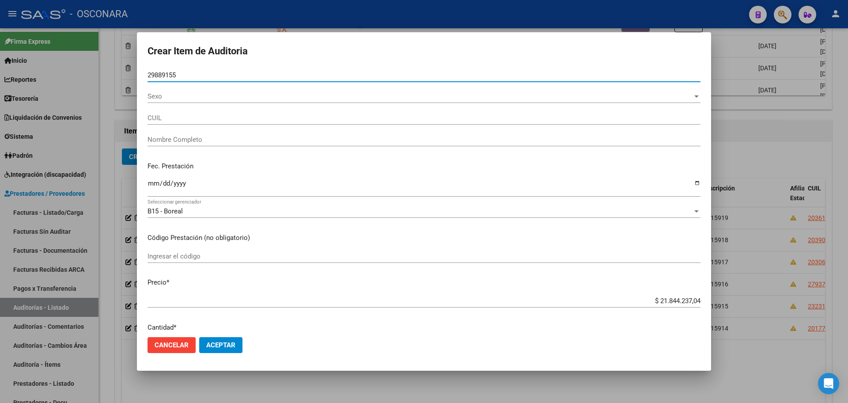
type input "20298891558"
type input "[PERSON_NAME]"
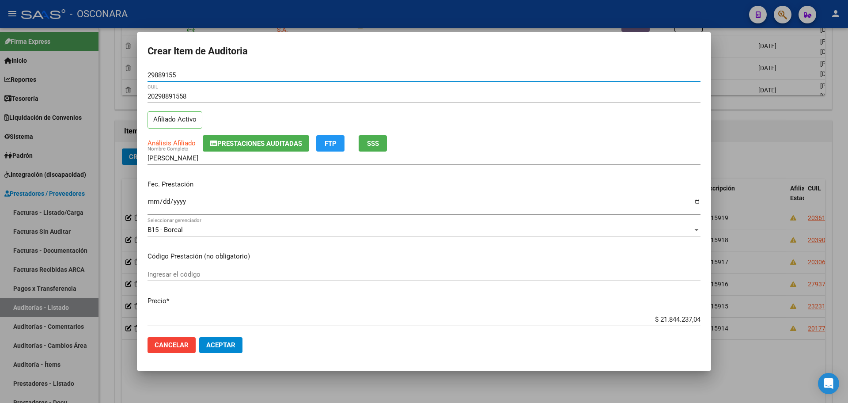
type input "29889155"
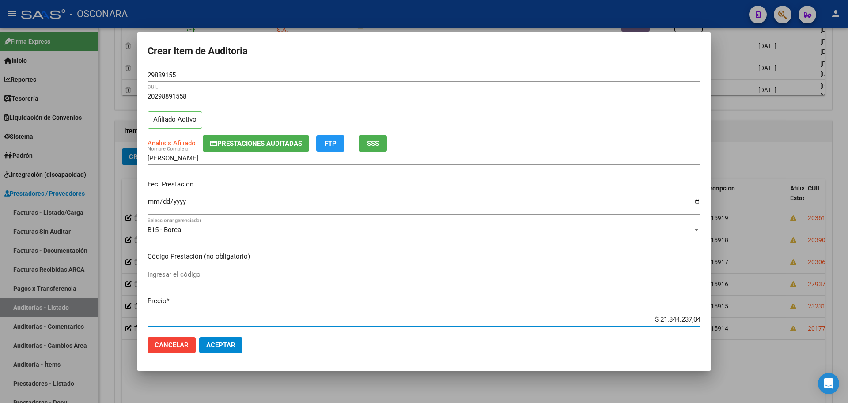
drag, startPoint x: 650, startPoint y: 321, endPoint x: 831, endPoint y: 318, distance: 180.3
click at [831, 318] on div "Crear Item de Auditoria 29889155 Nro Documento 20298891558 CUIL Afiliado Activo…" at bounding box center [424, 201] width 848 height 403
type input "$ 0,03"
type input "$ 0,37"
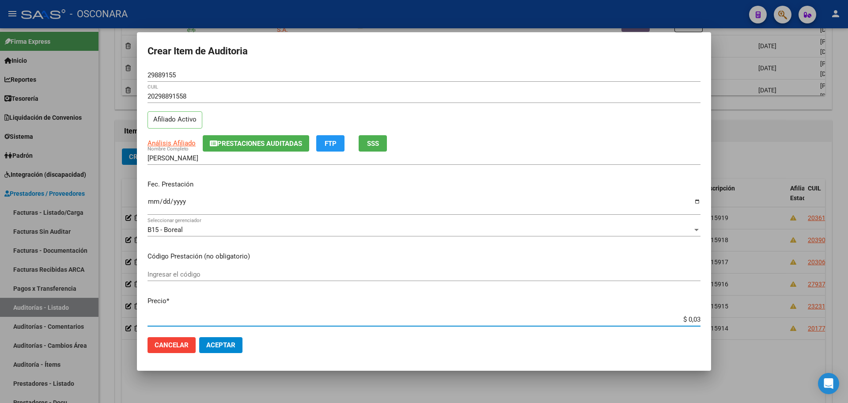
type input "$ 0,37"
type input "$ 3,72"
type input "$ 37,21"
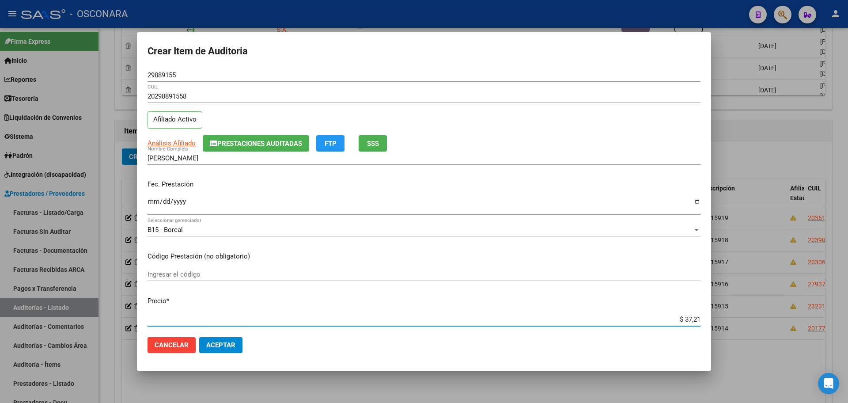
type input "$ 372,19"
type input "$ 3.721,91"
type input "$ 37.219,10"
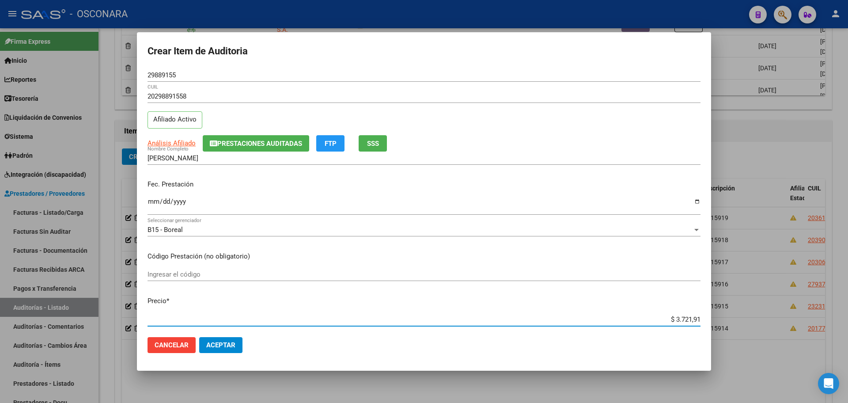
type input "$ 37.219,10"
type input "$ 372.191,00"
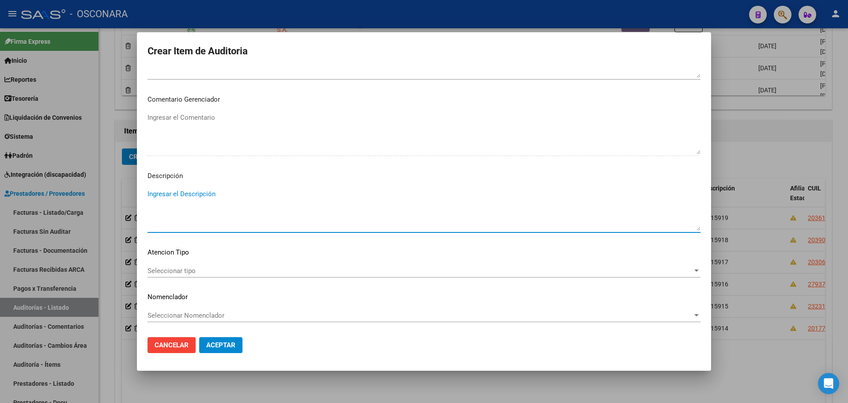
click at [192, 212] on textarea "Ingresar el Descripción" at bounding box center [424, 210] width 553 height 42
type textarea "FC 15920"
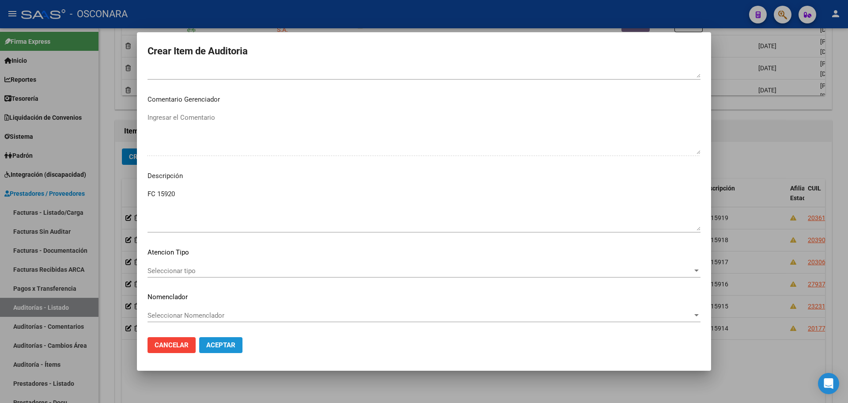
drag, startPoint x: 235, startPoint y: 347, endPoint x: 226, endPoint y: 332, distance: 17.3
click at [235, 346] on span "Aceptar" at bounding box center [220, 345] width 29 height 8
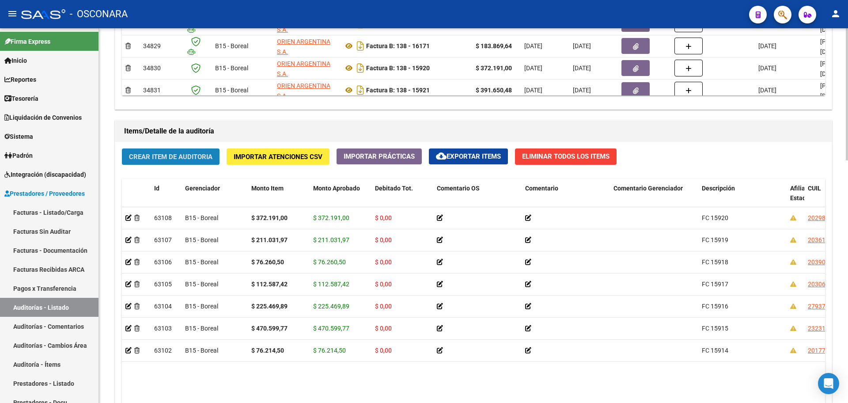
click at [181, 159] on span "Crear Item de Auditoria" at bounding box center [170, 157] width 83 height 8
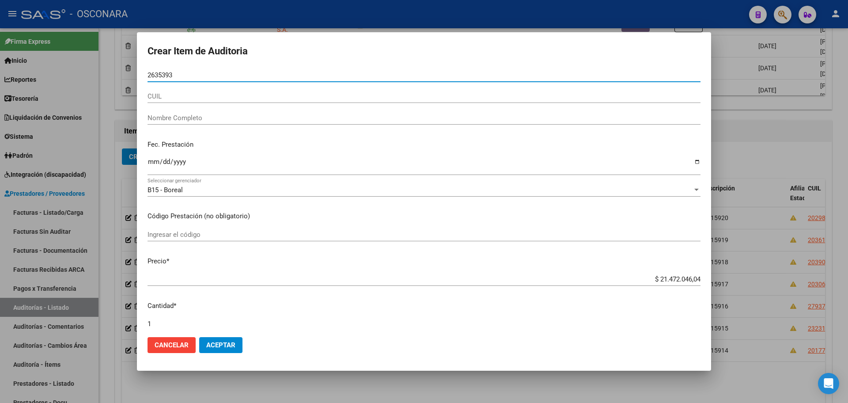
type input "26353931"
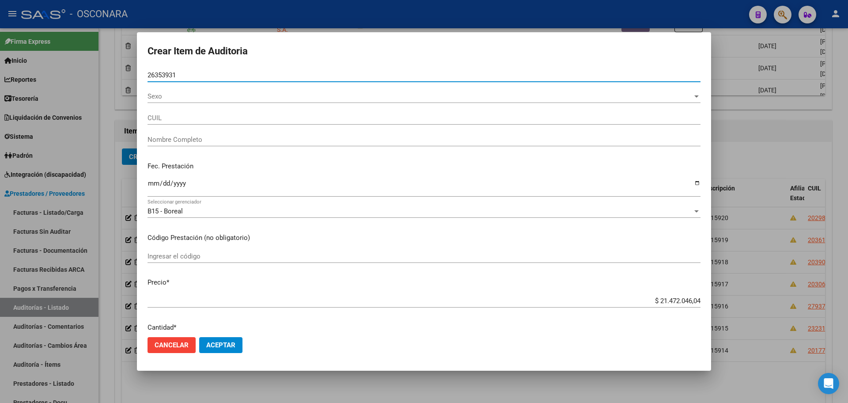
type input "20263539312"
type input "[PERSON_NAME] [PERSON_NAME]"
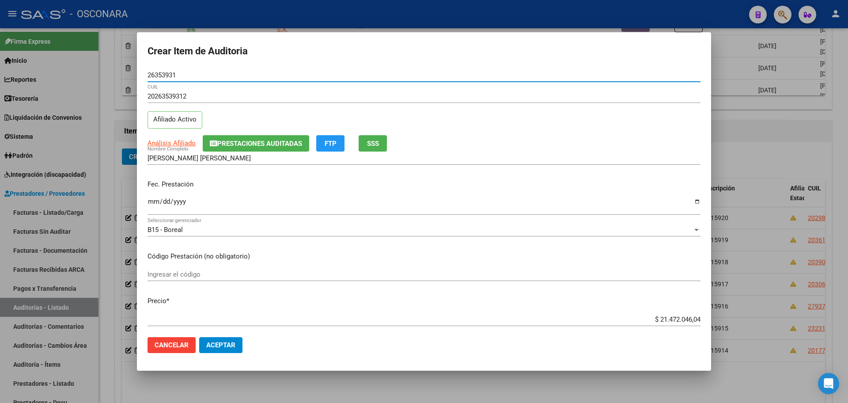
type input "26353931"
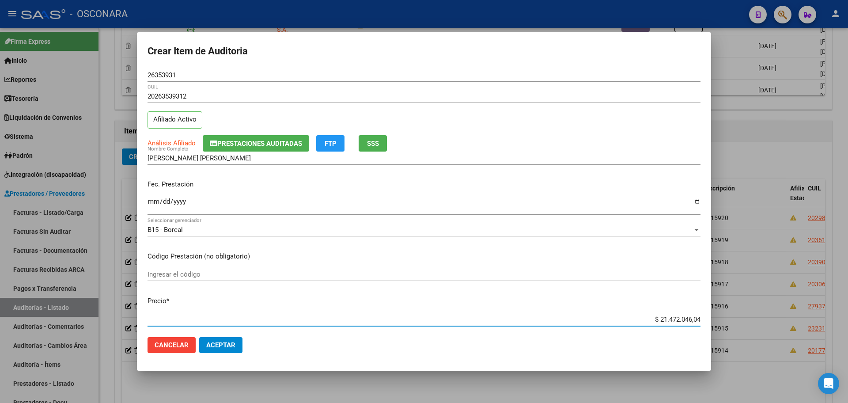
drag, startPoint x: 653, startPoint y: 319, endPoint x: 721, endPoint y: 305, distance: 70.2
click at [721, 305] on div "Crear Item de Auditoria 26353931 Nro Documento 20263539312 CUIL Afiliado Activo…" at bounding box center [424, 201] width 848 height 403
type input "$ 0,03"
type input "$ 0,39"
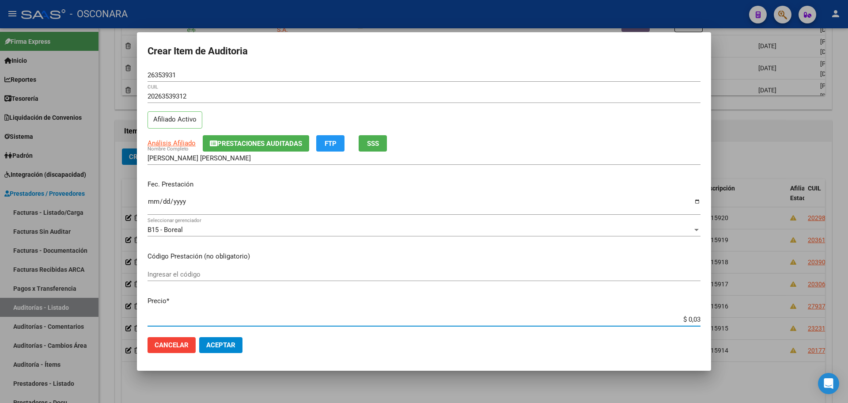
type input "$ 0,39"
type input "$ 3,91"
type input "$ 39,16"
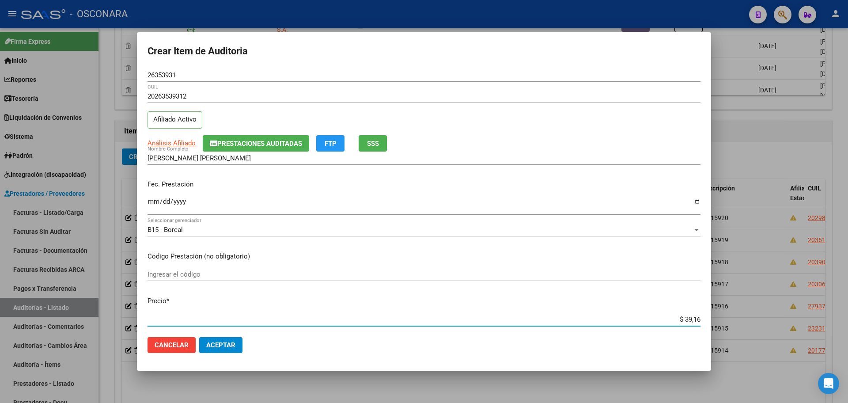
type input "$ 391,65"
type input "$ 3.916,50"
type input "$ 39.165,04"
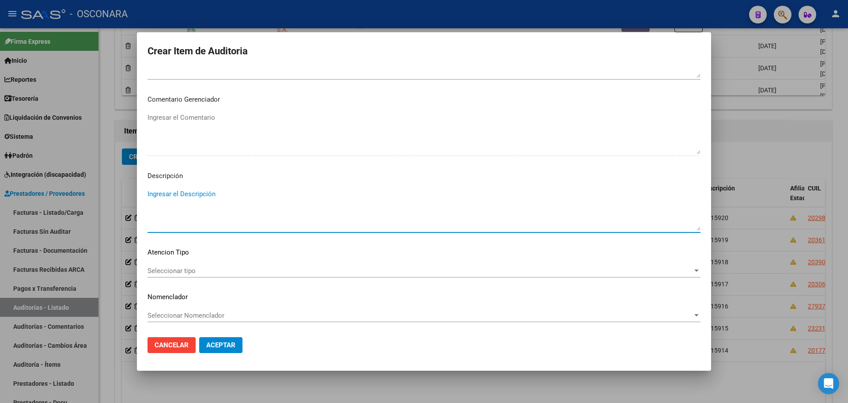
click at [229, 199] on textarea "Ingresar el Descripción" at bounding box center [424, 210] width 553 height 42
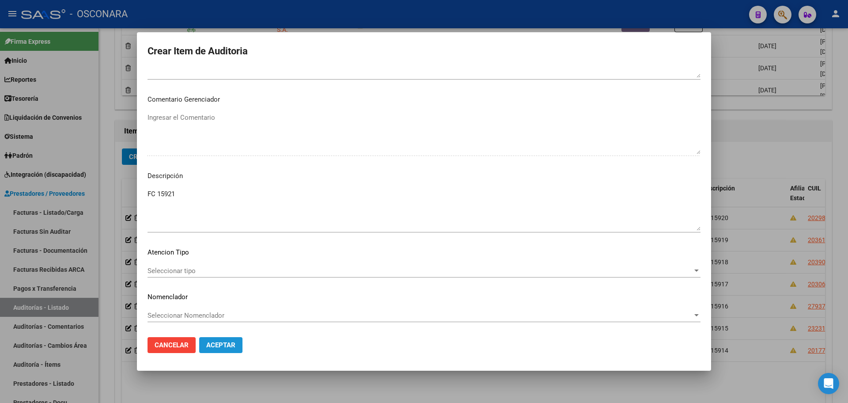
drag, startPoint x: 225, startPoint y: 344, endPoint x: 120, endPoint y: 25, distance: 335.9
click at [224, 339] on button "Aceptar" at bounding box center [220, 345] width 43 height 16
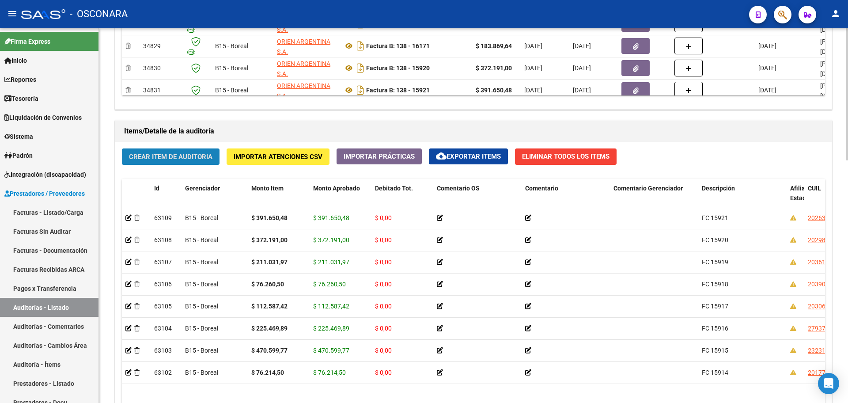
click at [173, 155] on span "Crear Item de Auditoria" at bounding box center [170, 157] width 83 height 8
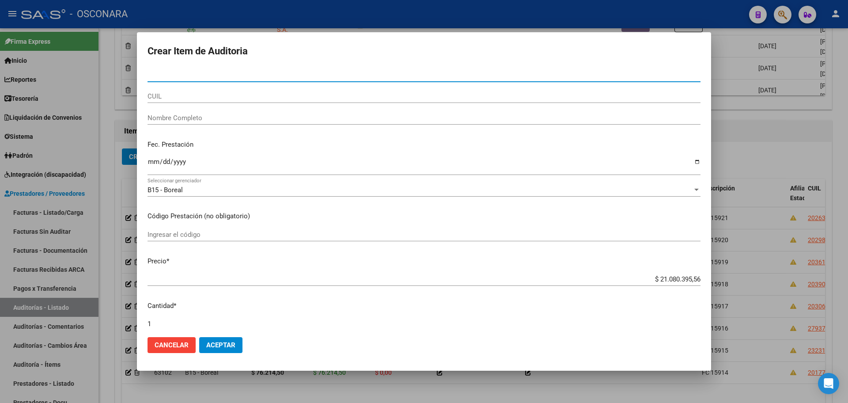
click at [291, 72] on input "Nro Documento" at bounding box center [424, 75] width 553 height 8
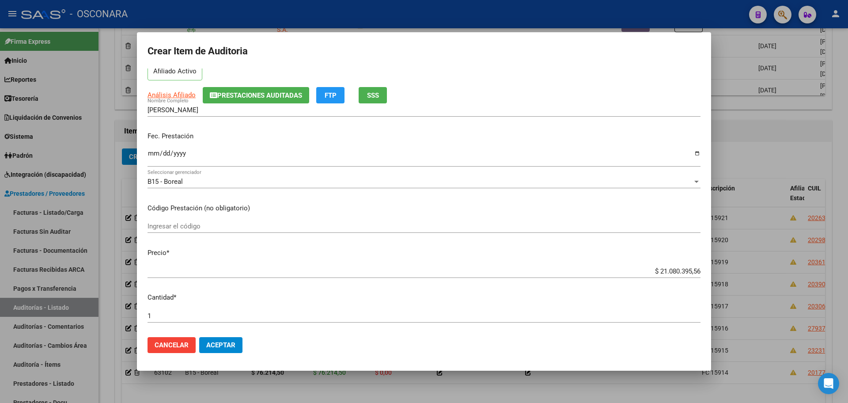
scroll to position [166, 0]
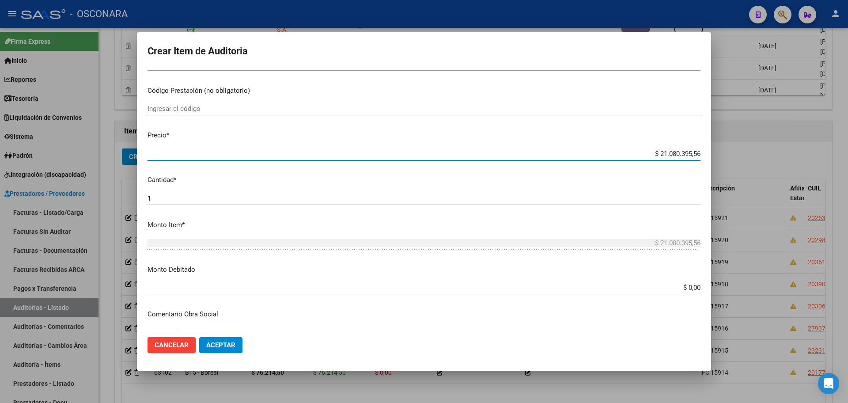
drag, startPoint x: 649, startPoint y: 151, endPoint x: 762, endPoint y: 151, distance: 113.1
click at [762, 151] on div "Crear Item de Auditoria 40452593 Nro Documento 20404525930 CUIL Afiliado Activo…" at bounding box center [424, 201] width 848 height 403
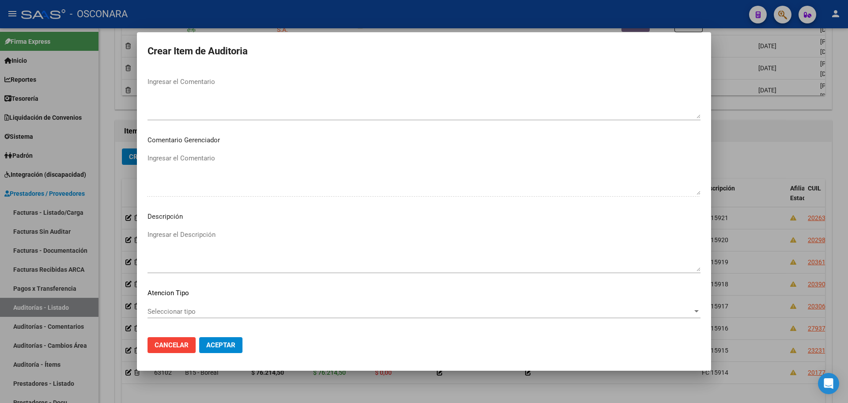
scroll to position [497, 0]
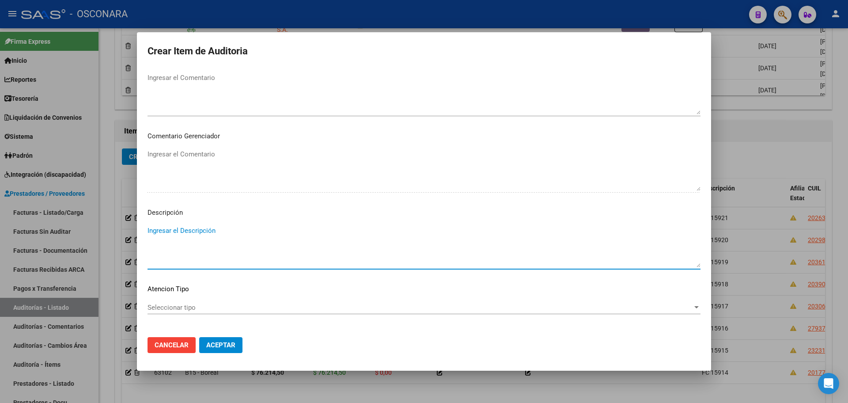
click at [220, 247] on textarea "Ingresar el Descripción" at bounding box center [424, 247] width 553 height 42
click at [220, 345] on span "Aceptar" at bounding box center [220, 345] width 29 height 8
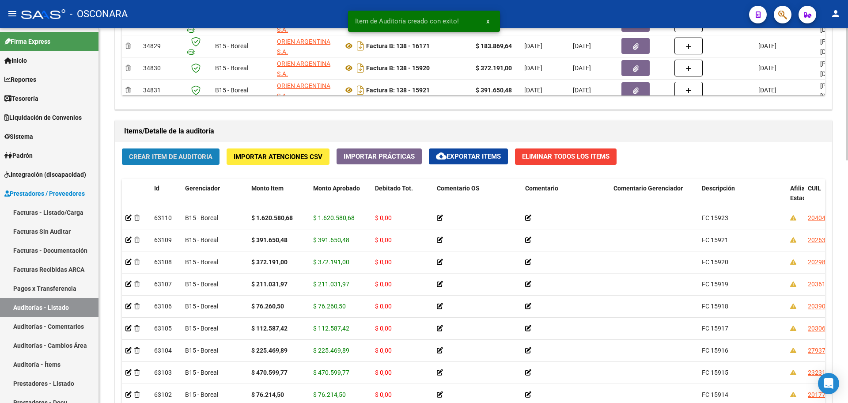
click at [205, 151] on button "Crear Item de Auditoria" at bounding box center [171, 156] width 98 height 16
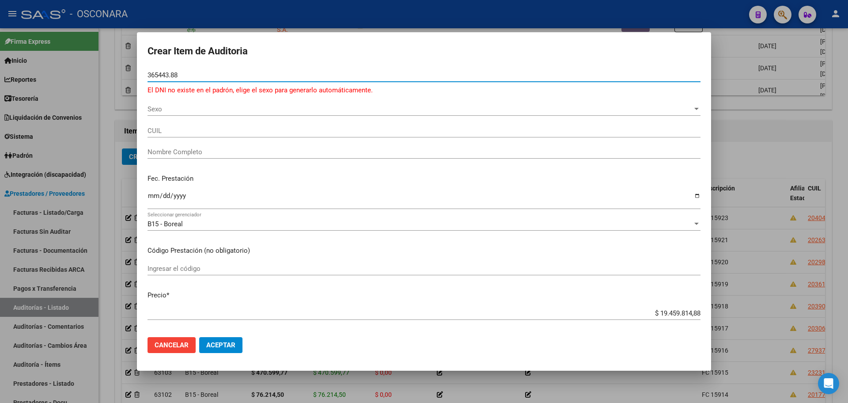
click at [174, 73] on input "365443.88" at bounding box center [424, 75] width 553 height 8
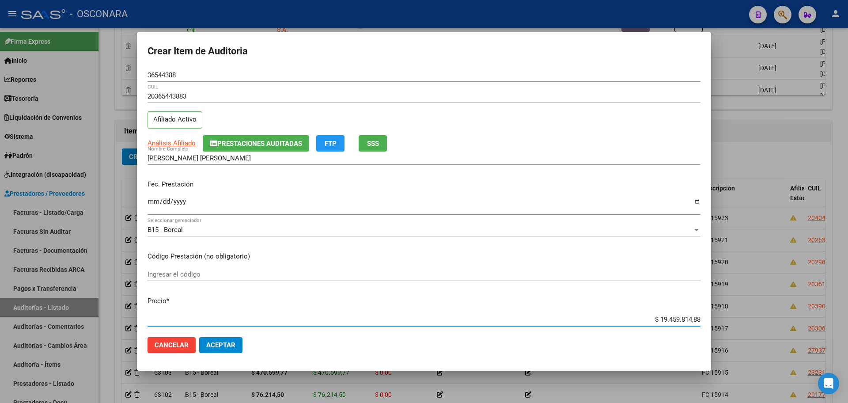
drag, startPoint x: 652, startPoint y: 319, endPoint x: 781, endPoint y: 316, distance: 128.6
click at [781, 316] on div "Crear Item de Auditoria 36544388 Nro Documento 20365443883 CUIL Afiliado Activo…" at bounding box center [424, 201] width 848 height 403
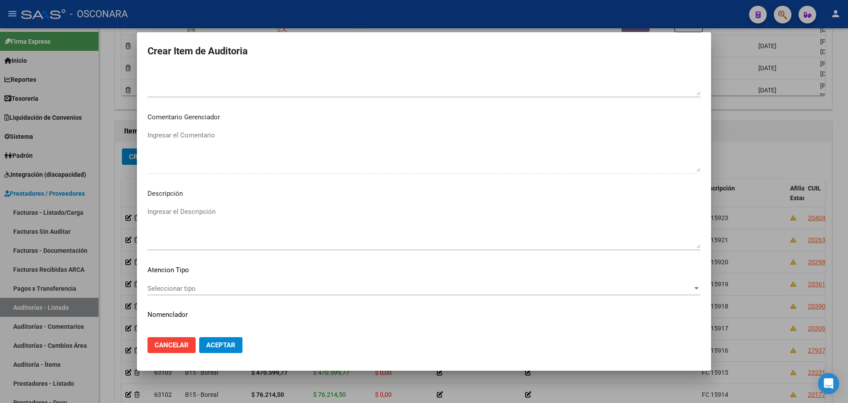
scroll to position [534, 0]
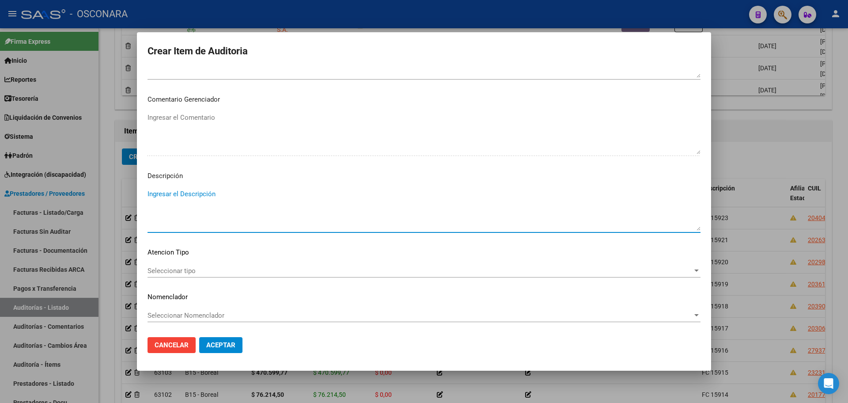
click at [211, 203] on textarea "Ingresar el Descripción" at bounding box center [424, 210] width 553 height 42
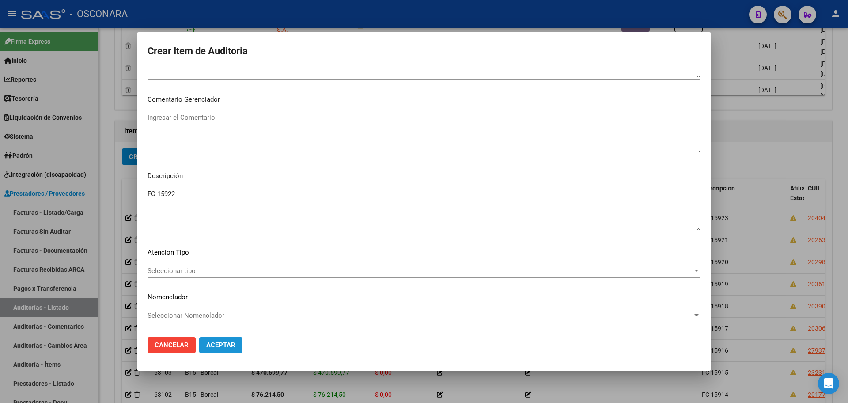
click at [224, 349] on button "Aceptar" at bounding box center [220, 345] width 43 height 16
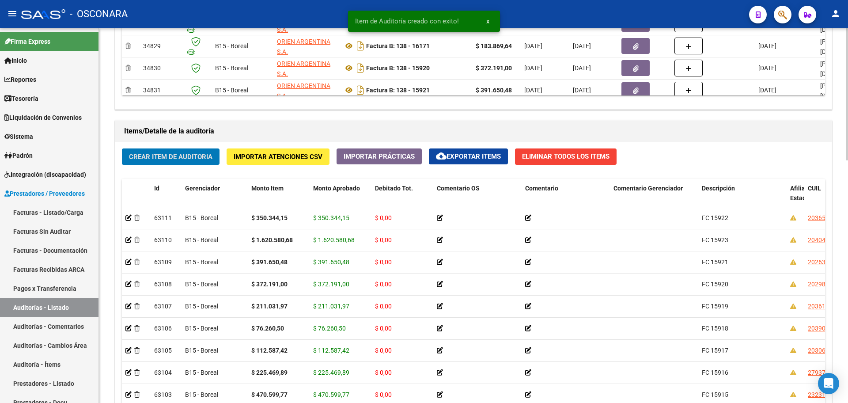
click at [190, 163] on button "Crear Item de Auditoria" at bounding box center [171, 156] width 98 height 16
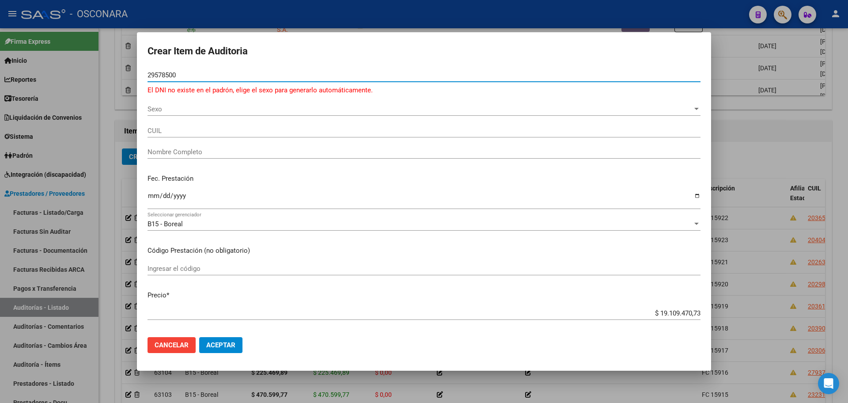
drag, startPoint x: 194, startPoint y: 75, endPoint x: 0, endPoint y: 74, distance: 194.4
click at [0, 74] on div "Crear Item de Auditoria 29578500 Nro Documento El DNI no existe en el padrón, e…" at bounding box center [424, 201] width 848 height 403
click at [778, 111] on div at bounding box center [424, 201] width 848 height 403
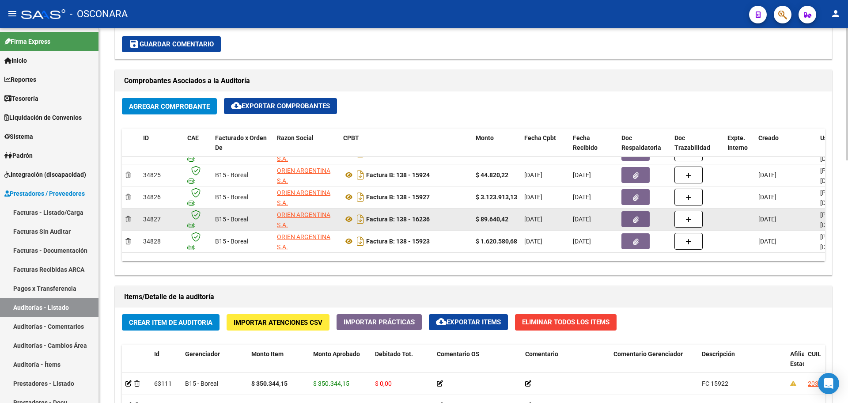
scroll to position [114, 0]
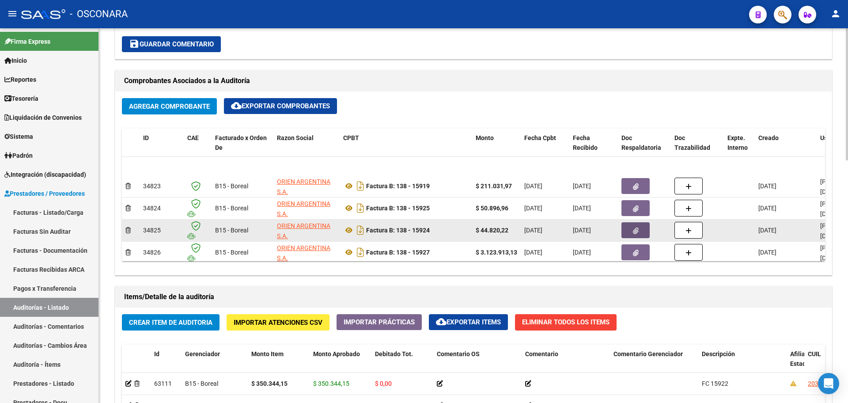
click at [640, 231] on button "button" at bounding box center [636, 230] width 28 height 16
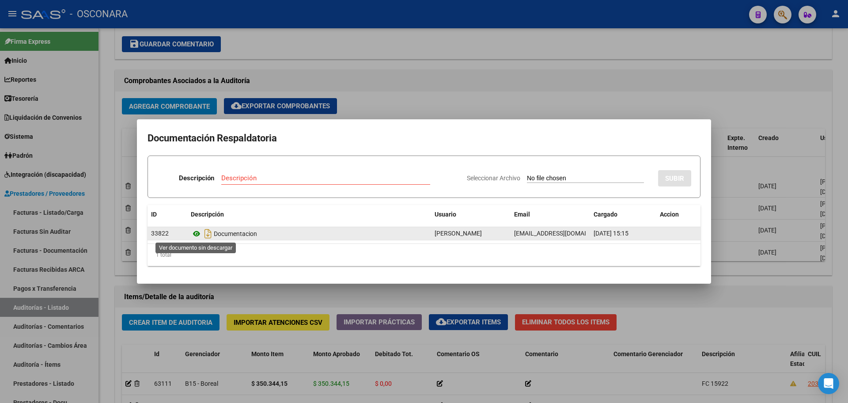
click at [198, 233] on icon at bounding box center [196, 233] width 11 height 11
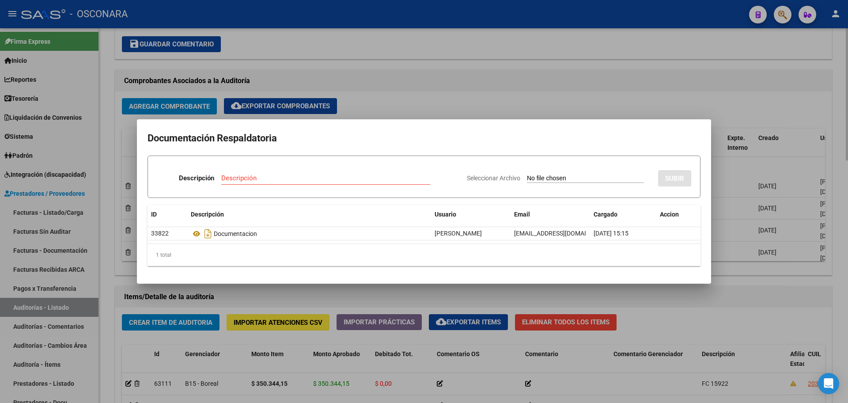
click at [350, 301] on div at bounding box center [424, 201] width 848 height 403
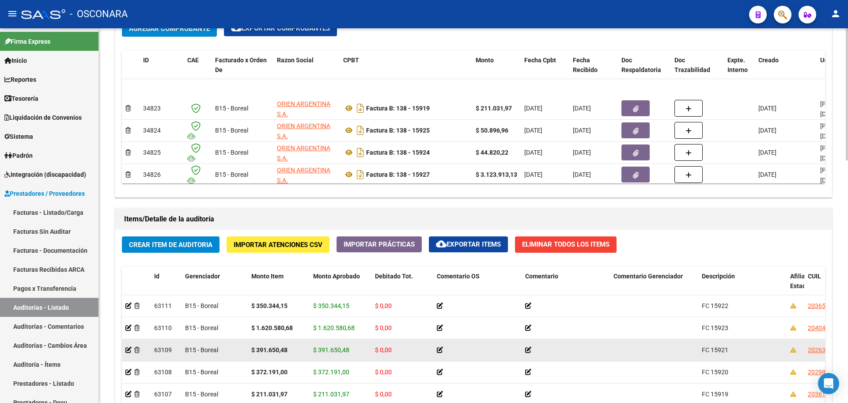
scroll to position [553, 0]
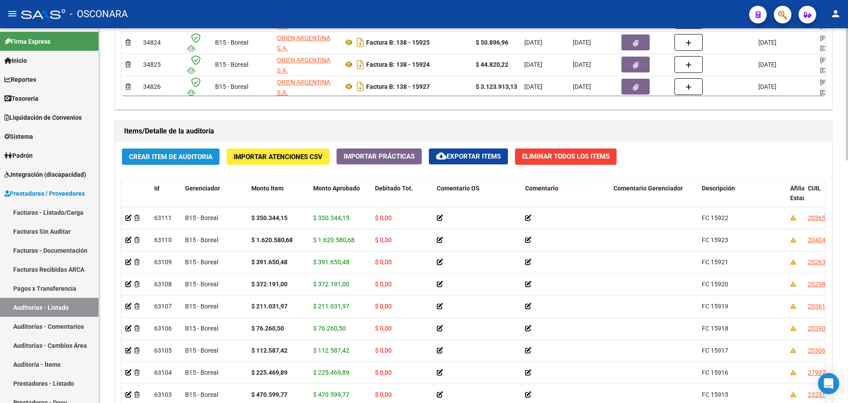
click at [206, 157] on span "Crear Item de Auditoria" at bounding box center [170, 157] width 83 height 8
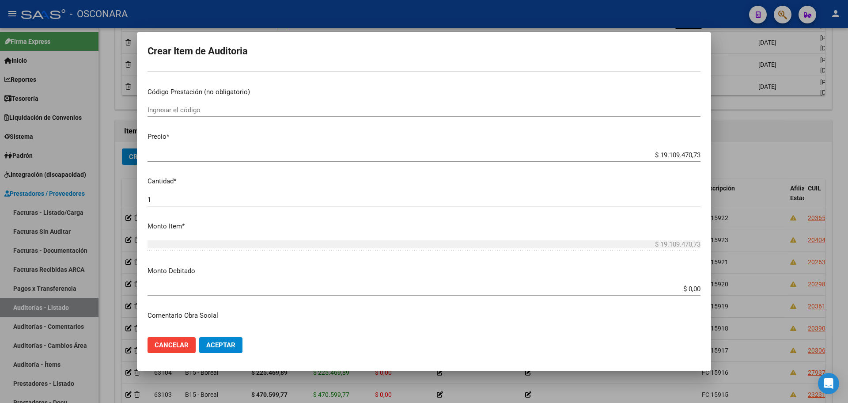
scroll to position [166, 0]
drag, startPoint x: 651, startPoint y: 156, endPoint x: 755, endPoint y: 154, distance: 103.8
click at [755, 154] on div "Crear Item de Auditoria 29578506 Nro Documento 20295785064 CUIL Afiliado Activo…" at bounding box center [424, 201] width 848 height 403
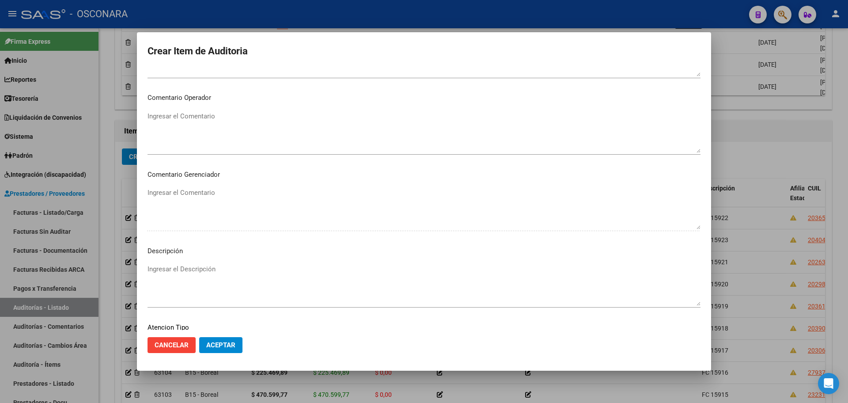
scroll to position [534, 0]
click at [228, 220] on textarea "Ingresar el Descripción" at bounding box center [424, 210] width 553 height 42
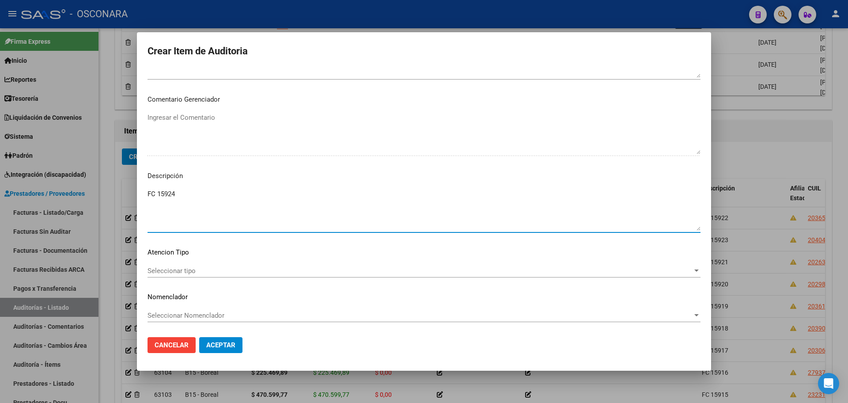
click at [225, 340] on button "Aceptar" at bounding box center [220, 345] width 43 height 16
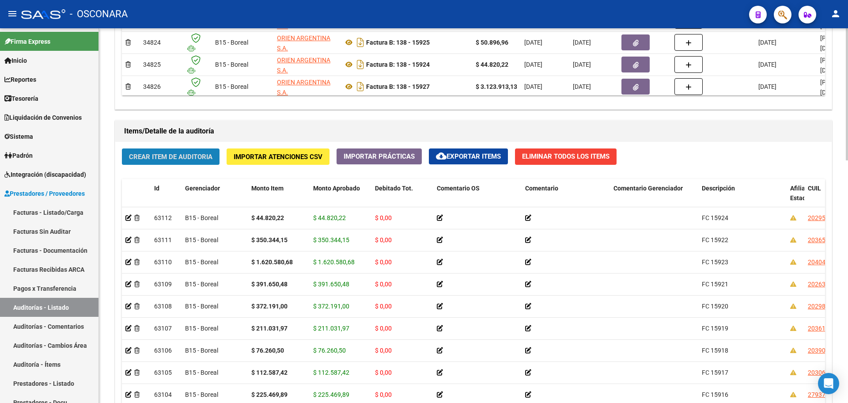
click at [167, 151] on button "Crear Item de Auditoria" at bounding box center [171, 156] width 98 height 16
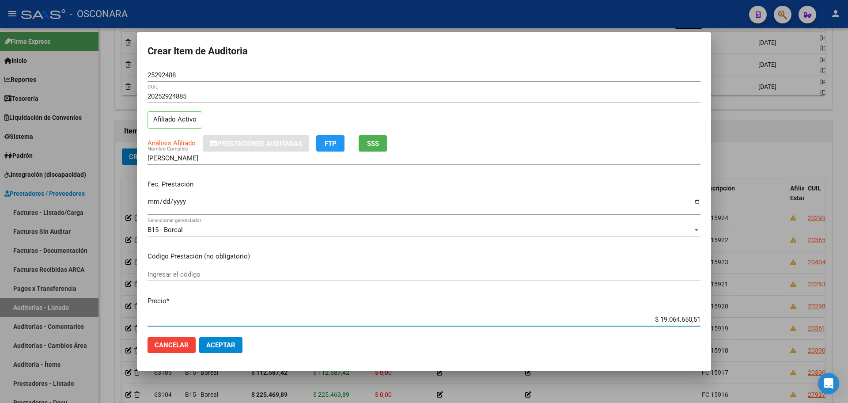
drag, startPoint x: 651, startPoint y: 318, endPoint x: 824, endPoint y: 301, distance: 174.0
click at [824, 301] on div "Crear Item de Auditoria 25292488 Nro Documento 20252924885 CUIL Afiliado Activo…" at bounding box center [424, 201] width 848 height 403
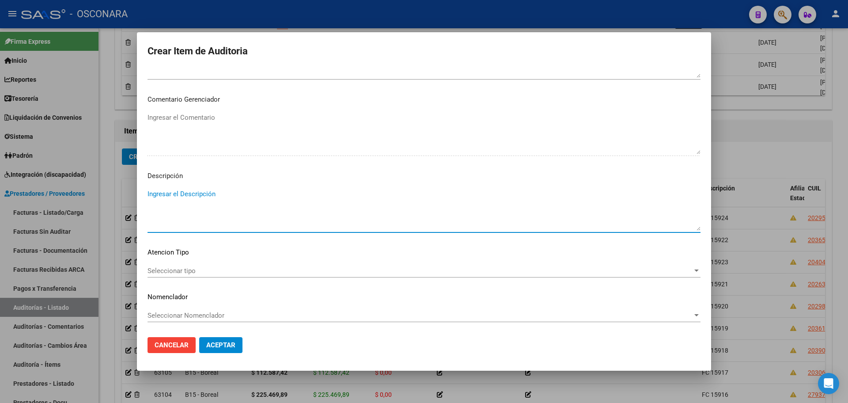
click at [217, 208] on textarea "Ingresar el Descripción" at bounding box center [424, 210] width 553 height 42
click at [222, 348] on span "Aceptar" at bounding box center [220, 345] width 29 height 8
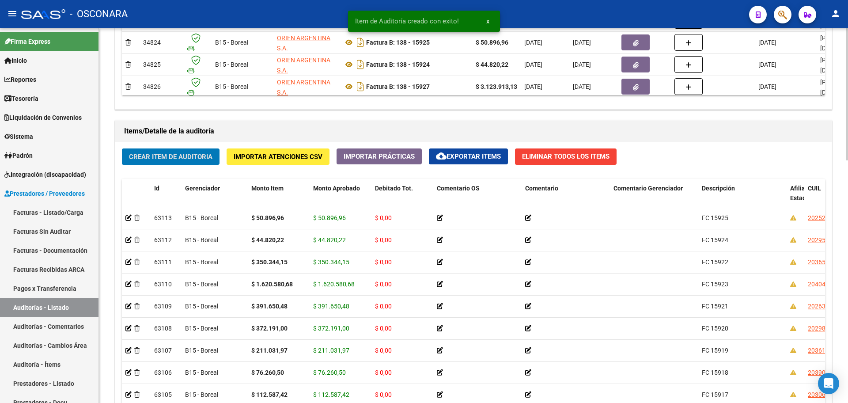
click at [173, 151] on button "Crear Item de Auditoria" at bounding box center [171, 156] width 98 height 16
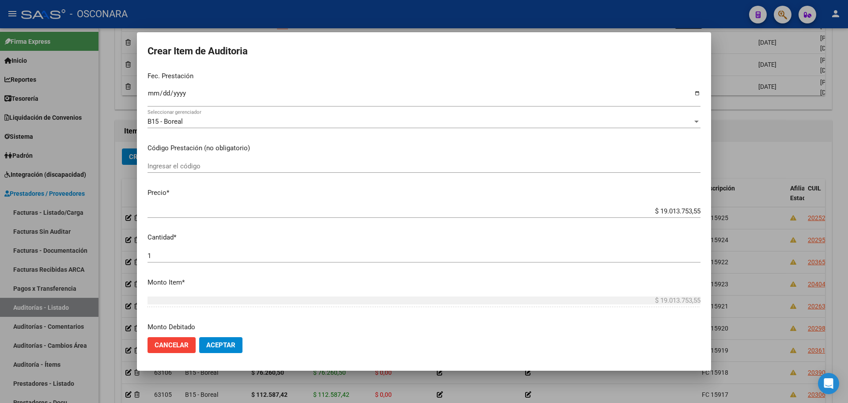
scroll to position [110, 0]
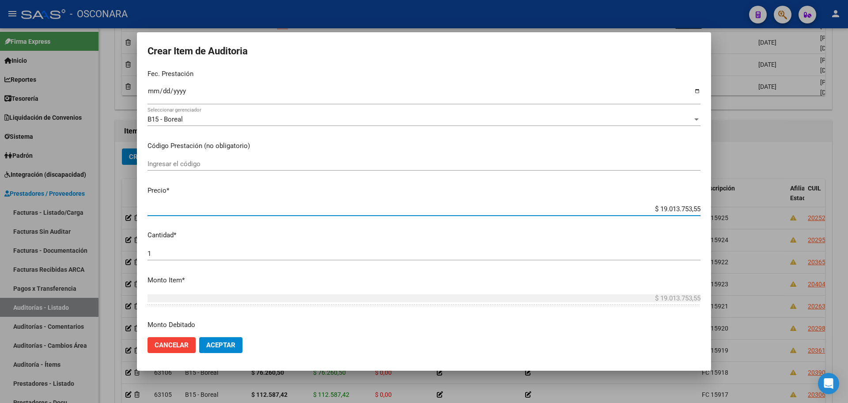
drag, startPoint x: 653, startPoint y: 211, endPoint x: 841, endPoint y: 190, distance: 189.4
click at [841, 190] on div "Crear Item de Auditoria 21573761 Nro Documento 20215737617 CUIL Afiliado Activo…" at bounding box center [424, 201] width 848 height 403
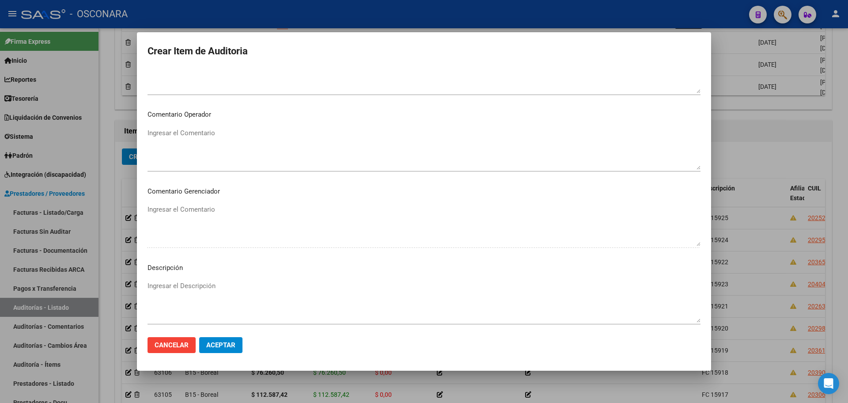
scroll to position [534, 0]
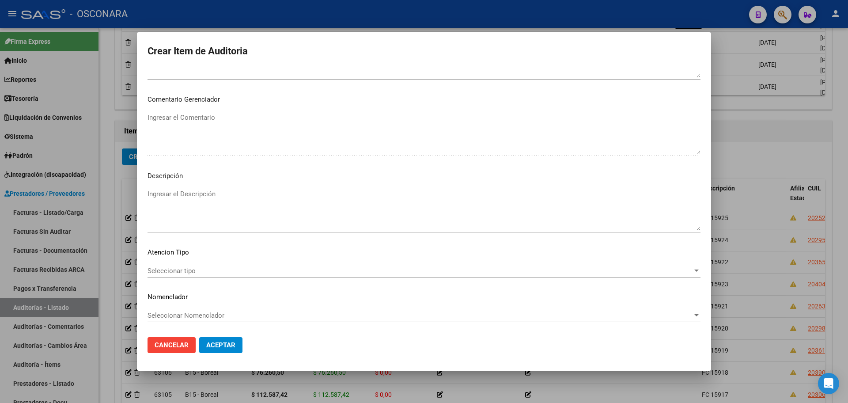
click at [203, 220] on textarea "Ingresar el Descripción" at bounding box center [424, 210] width 553 height 42
click at [224, 347] on span "Aceptar" at bounding box center [220, 345] width 29 height 8
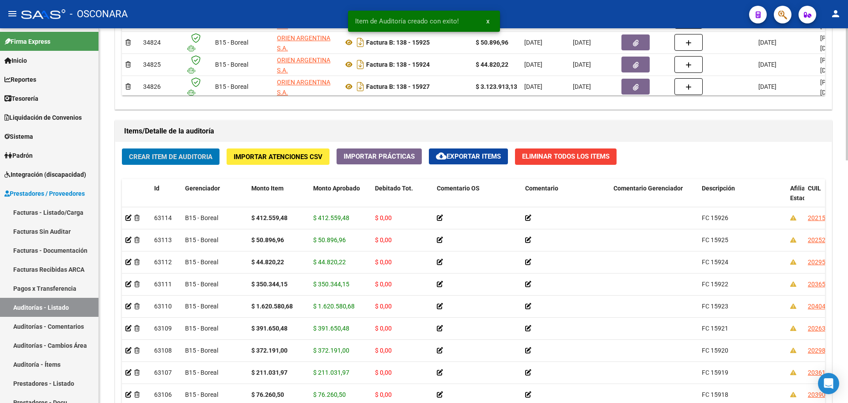
click at [177, 159] on span "Crear Item de Auditoria" at bounding box center [170, 157] width 83 height 8
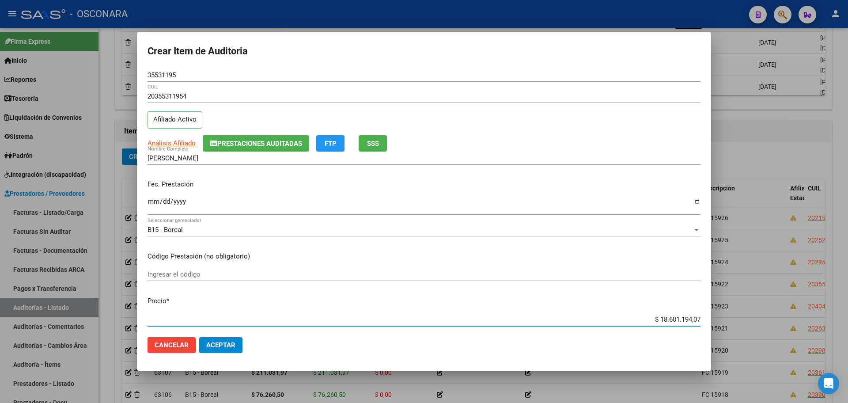
drag, startPoint x: 650, startPoint y: 319, endPoint x: 848, endPoint y: 304, distance: 198.1
click at [848, 304] on div "Crear Item de Auditoria 35531195 Nro Documento 20355311954 CUIL Afiliado Activo…" at bounding box center [424, 201] width 848 height 403
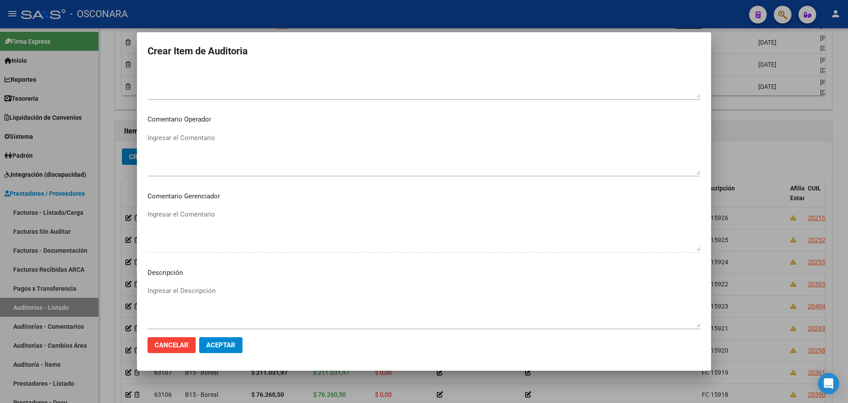
scroll to position [497, 0]
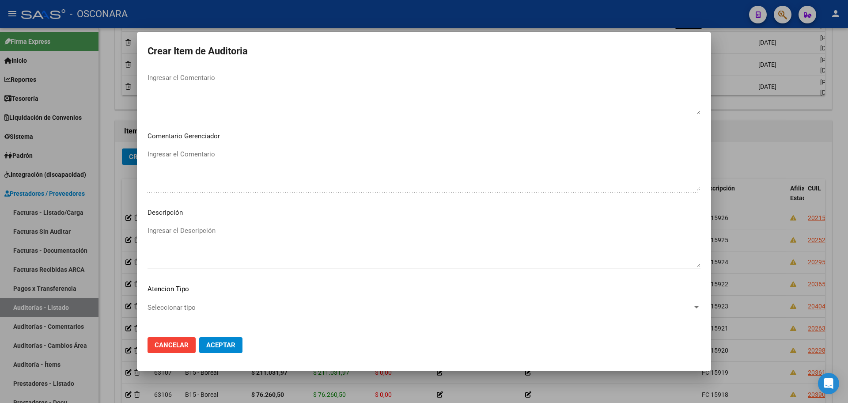
click at [229, 231] on textarea "Ingresar el Descripción" at bounding box center [424, 247] width 553 height 42
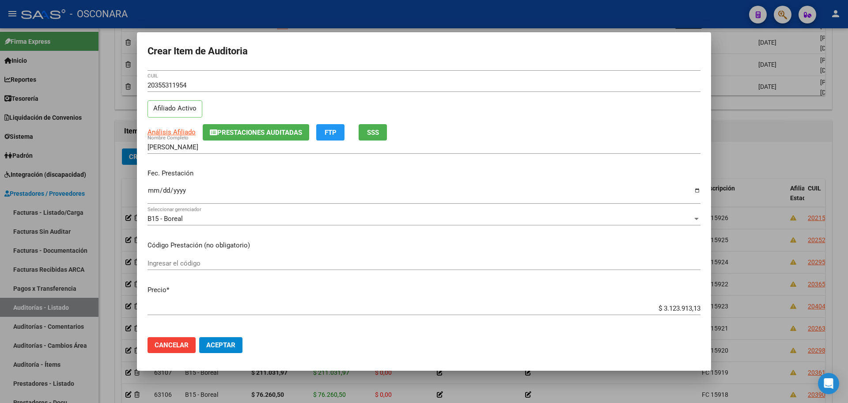
scroll to position [0, 0]
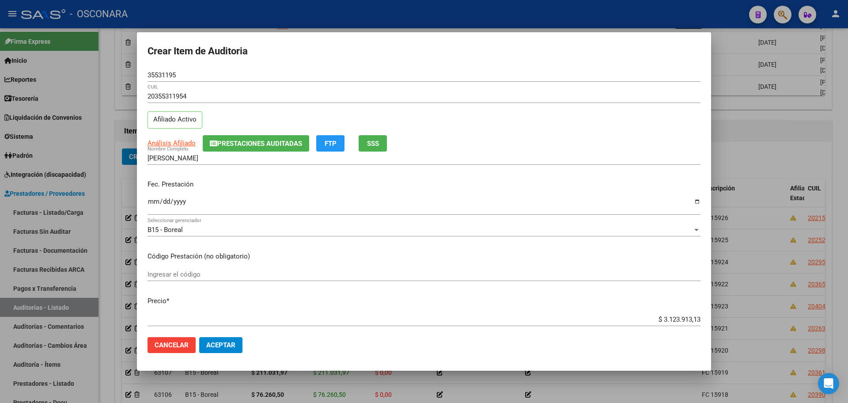
click at [231, 349] on span "Aceptar" at bounding box center [220, 345] width 29 height 8
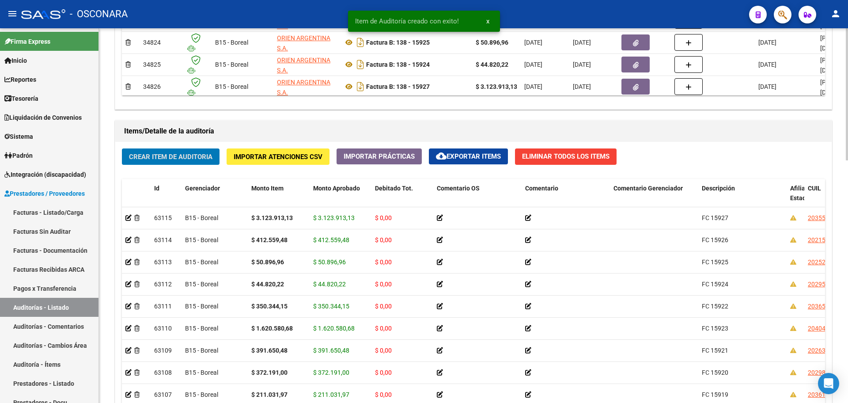
click at [148, 160] on span "Crear Item de Auditoria" at bounding box center [170, 157] width 83 height 8
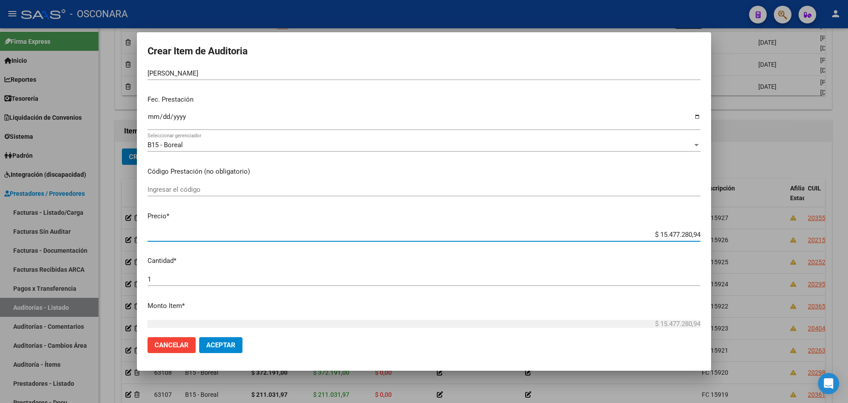
scroll to position [152, 0]
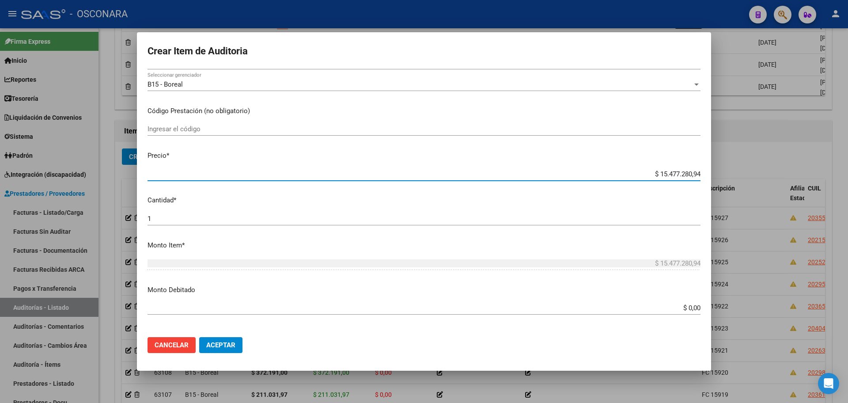
drag, startPoint x: 653, startPoint y: 322, endPoint x: 819, endPoint y: 329, distance: 166.3
click at [819, 329] on div "Crear Item de Auditoria 31191226 Nro Documento 20311912268 CUIL Afiliado Activo…" at bounding box center [424, 201] width 848 height 403
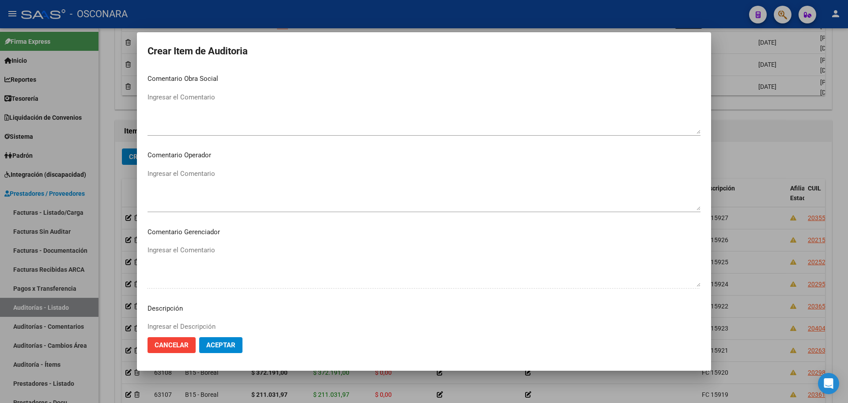
scroll to position [534, 0]
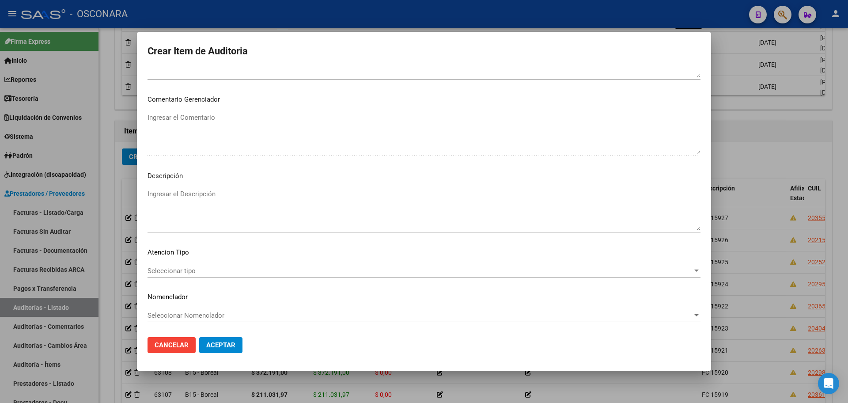
click at [224, 212] on textarea "Ingresar el Descripción" at bounding box center [424, 210] width 553 height 42
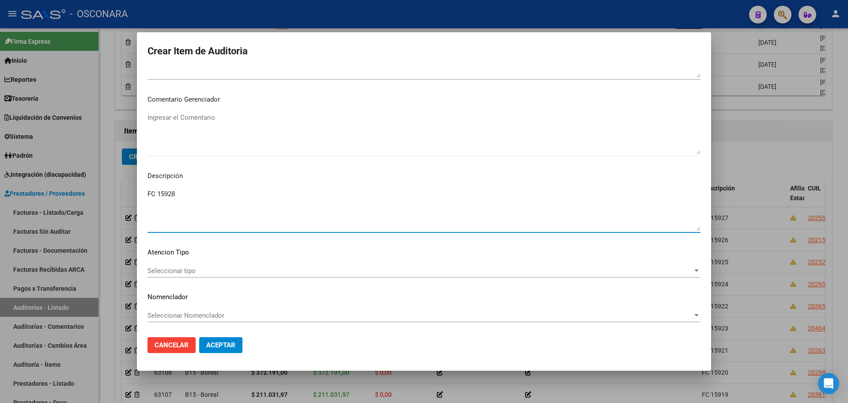
click at [220, 338] on button "Aceptar" at bounding box center [220, 345] width 43 height 16
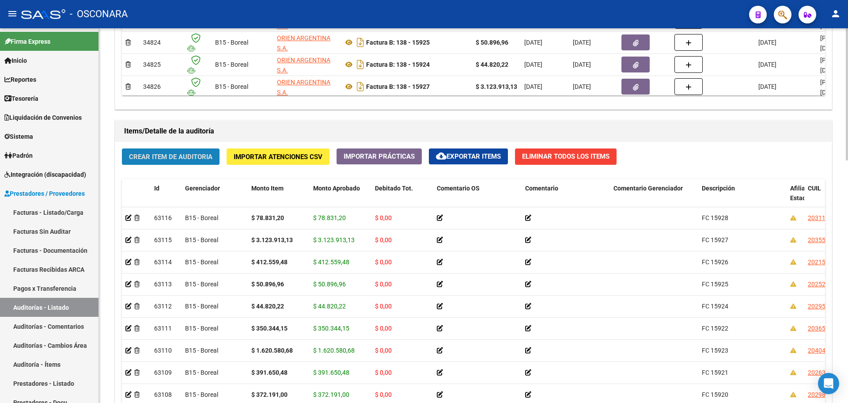
click at [157, 157] on span "Crear Item de Auditoria" at bounding box center [170, 157] width 83 height 8
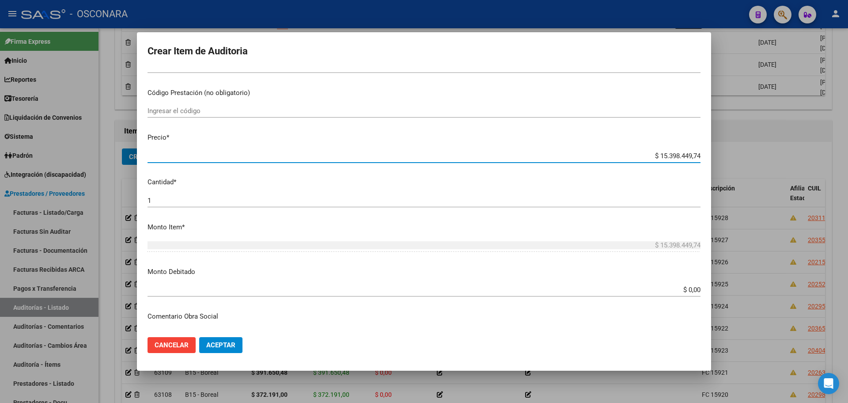
drag, startPoint x: 652, startPoint y: 318, endPoint x: 848, endPoint y: 334, distance: 196.8
click at [848, 334] on div "Crear Item de Auditoria 31812371 Nro Documento 20318123714 CUIL Afiliado Activo…" at bounding box center [424, 201] width 848 height 403
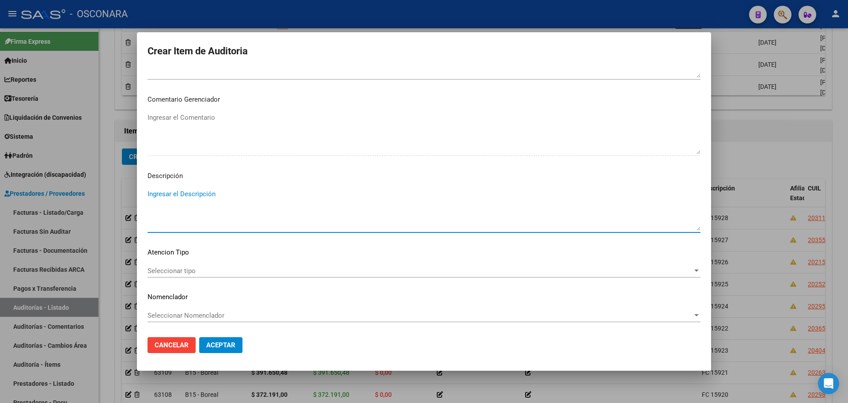
click at [233, 206] on textarea "Ingresar el Descripción" at bounding box center [424, 210] width 553 height 42
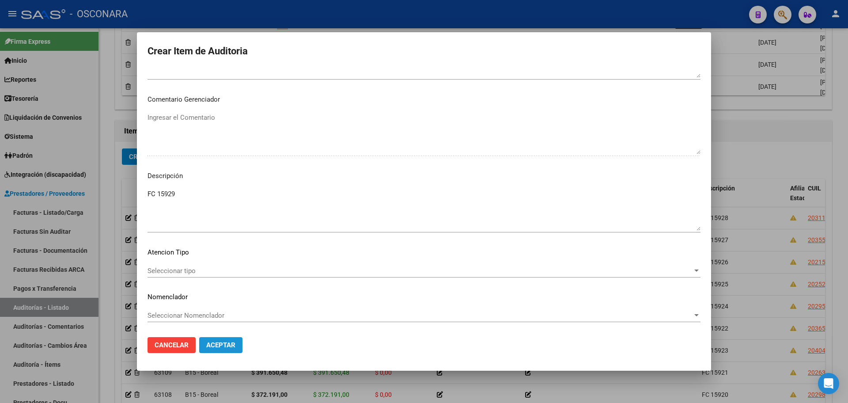
click at [230, 349] on button "Aceptar" at bounding box center [220, 345] width 43 height 16
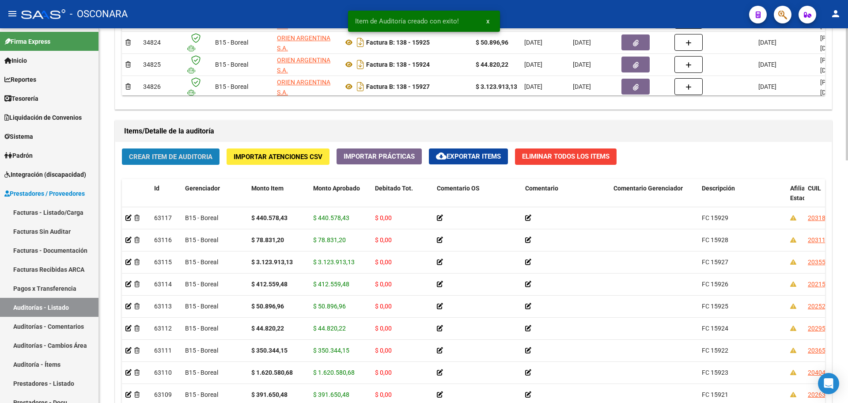
click at [203, 156] on span "Crear Item de Auditoria" at bounding box center [170, 157] width 83 height 8
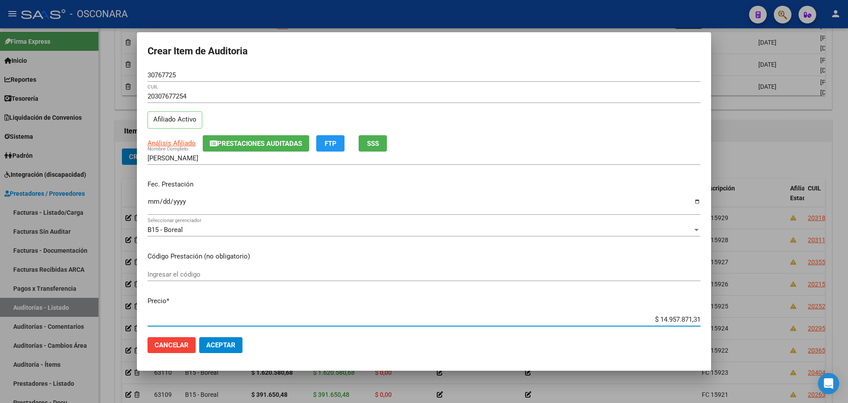
drag, startPoint x: 651, startPoint y: 319, endPoint x: 767, endPoint y: 304, distance: 117.7
click at [768, 303] on div "Crear Item de Auditoria 30767725 Nro Documento 20307677254 CUIL Afiliado Activo…" at bounding box center [424, 201] width 848 height 403
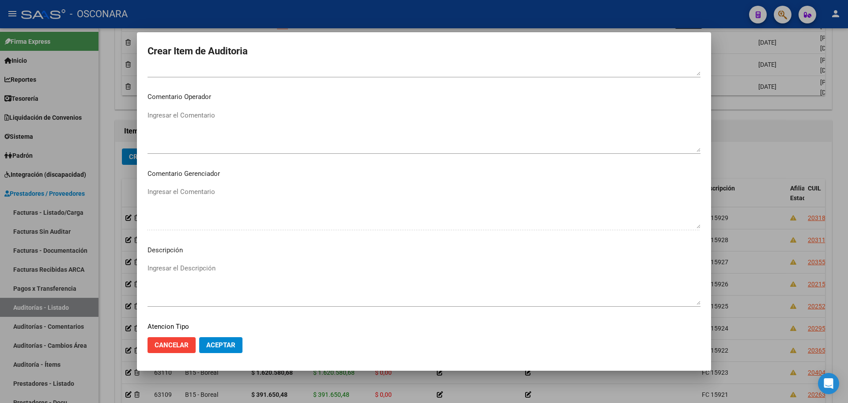
scroll to position [497, 0]
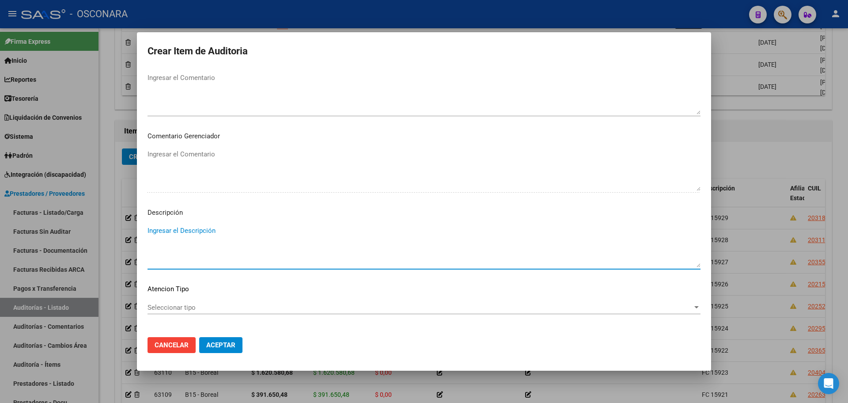
click at [209, 241] on textarea "Ingresar el Descripción" at bounding box center [424, 247] width 553 height 42
click at [218, 349] on button "Aceptar" at bounding box center [220, 345] width 43 height 16
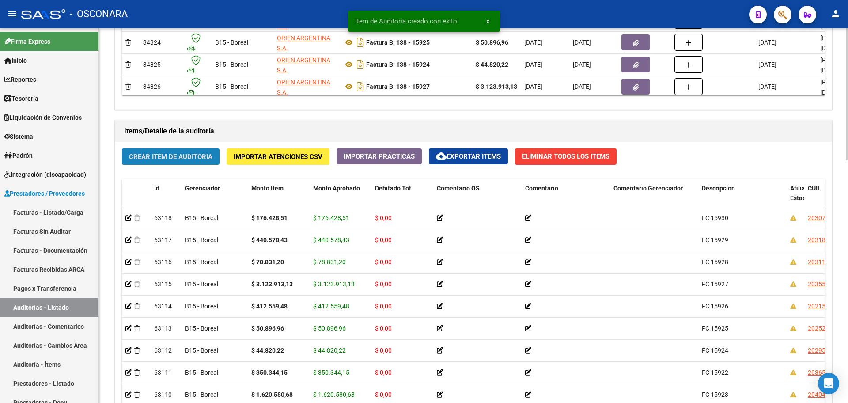
click at [209, 157] on span "Crear Item de Auditoria" at bounding box center [170, 157] width 83 height 8
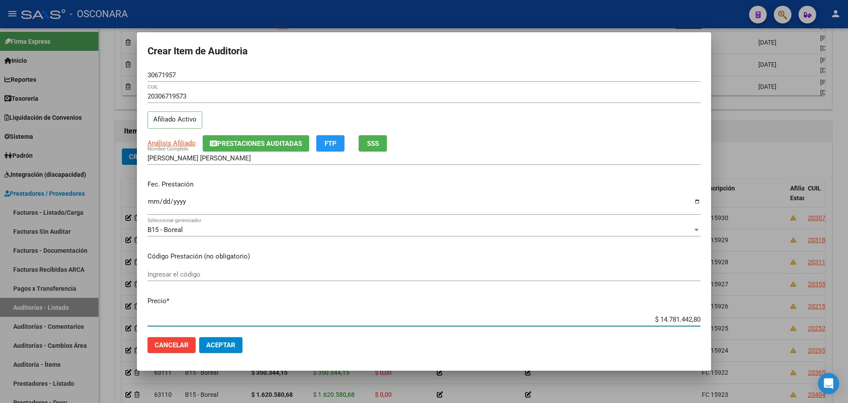
scroll to position [4, 0]
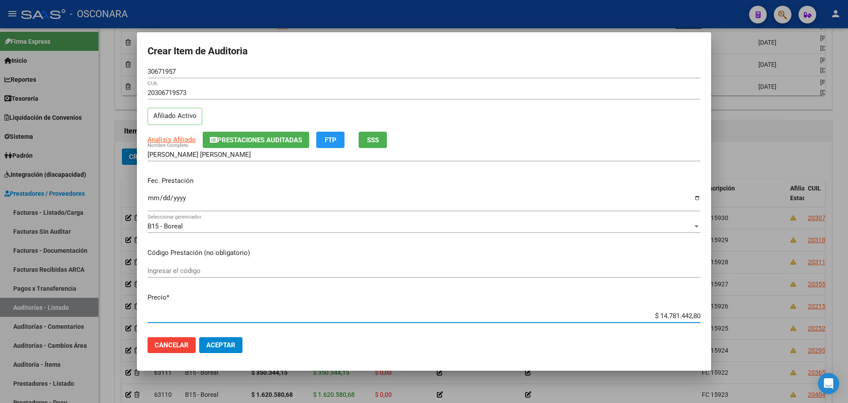
drag, startPoint x: 652, startPoint y: 318, endPoint x: 837, endPoint y: 319, distance: 184.7
click at [837, 319] on div "Crear Item de Auditoria 30671957 Nro Documento 20306719573 CUIL Afiliado Activo…" at bounding box center [424, 201] width 848 height 403
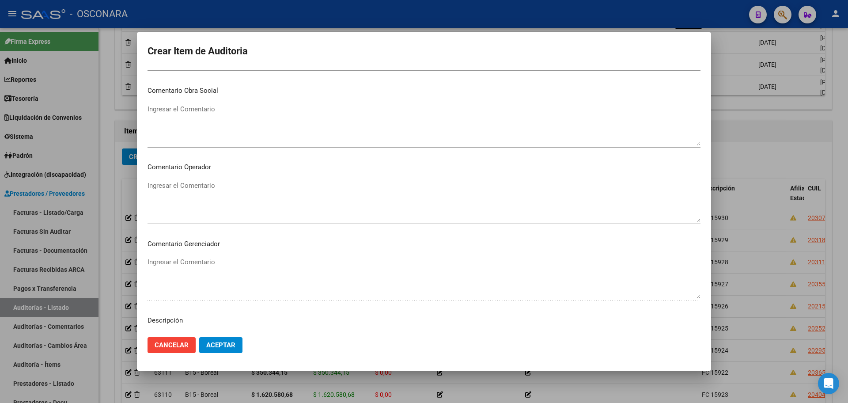
scroll to position [501, 0]
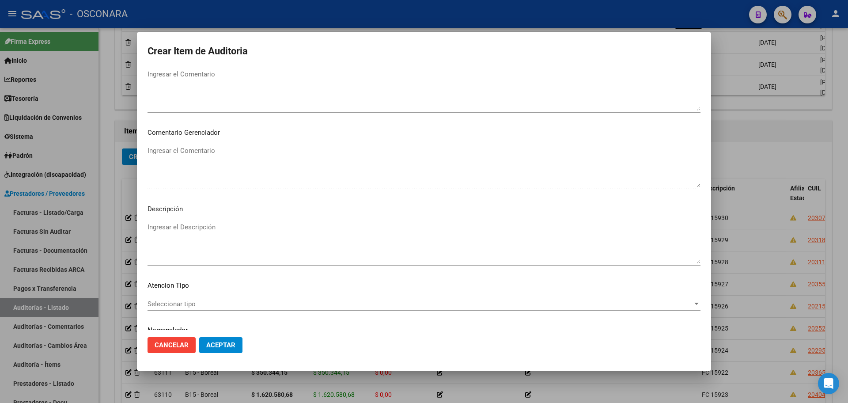
click at [228, 236] on textarea "Ingresar el Descripción" at bounding box center [424, 243] width 553 height 42
click at [211, 342] on span "Aceptar" at bounding box center [220, 345] width 29 height 8
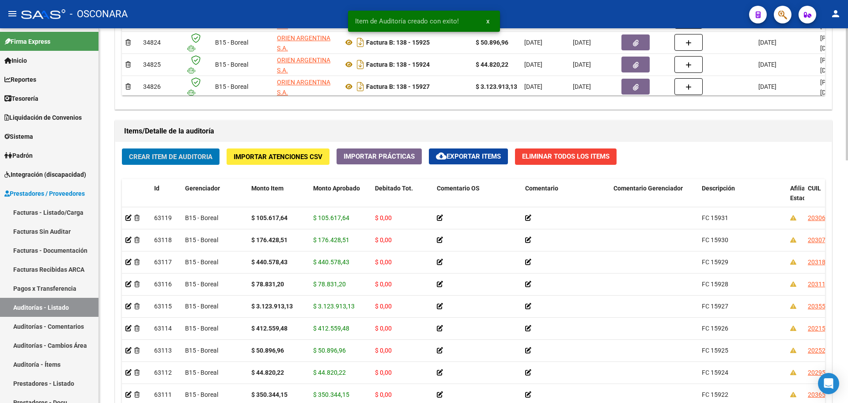
click at [194, 157] on span "Crear Item de Auditoria" at bounding box center [170, 157] width 83 height 8
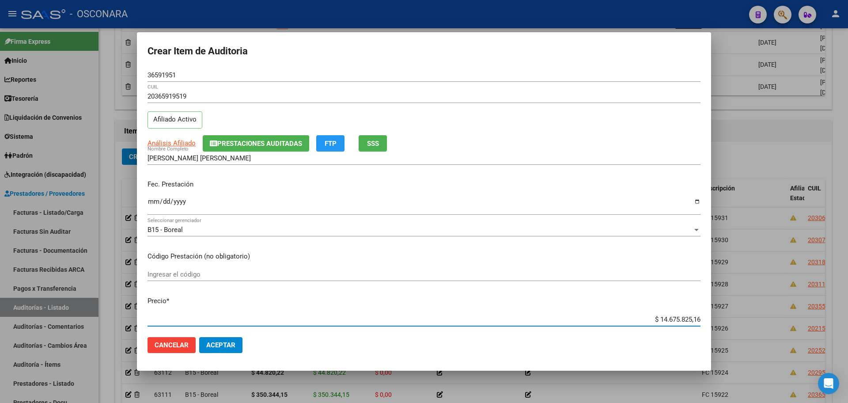
drag, startPoint x: 654, startPoint y: 319, endPoint x: 758, endPoint y: 312, distance: 104.1
click at [758, 311] on div "Crear Item de Auditoria 36591951 Nro Documento 20365919519 CUIL Afiliado Activo…" at bounding box center [424, 201] width 848 height 403
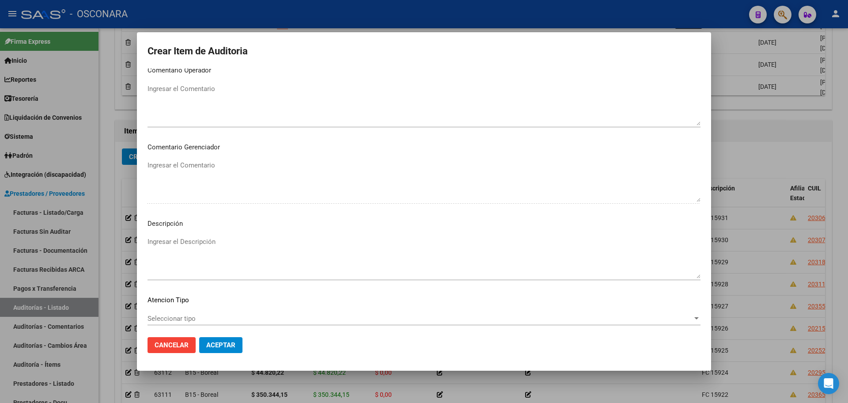
scroll to position [497, 0]
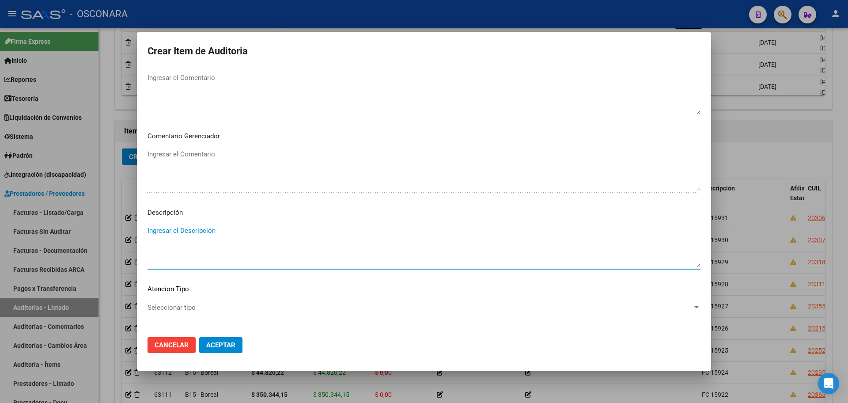
click at [236, 260] on textarea "Ingresar el Descripción" at bounding box center [424, 247] width 553 height 42
click at [211, 342] on span "Aceptar" at bounding box center [220, 345] width 29 height 8
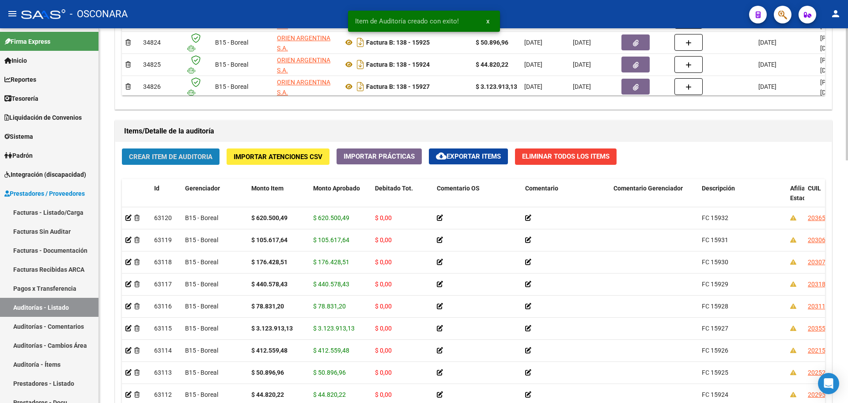
click at [177, 160] on span "Crear Item de Auditoria" at bounding box center [170, 157] width 83 height 8
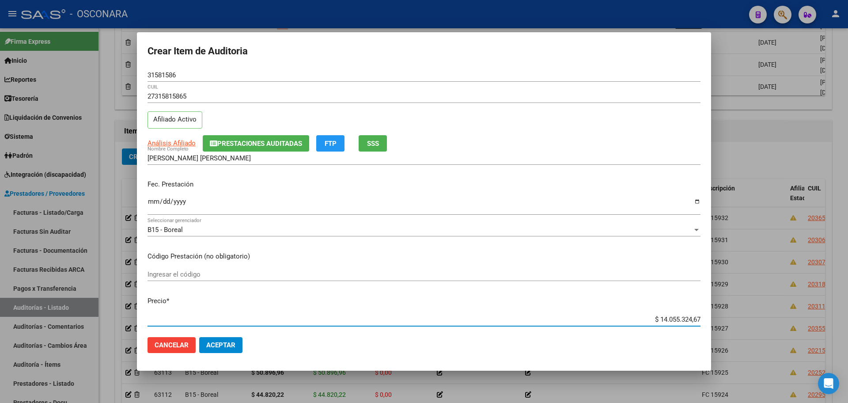
drag, startPoint x: 650, startPoint y: 318, endPoint x: 780, endPoint y: 315, distance: 129.9
click at [780, 315] on div "Crear Item de Auditoria 31581586 Nro Documento 27315815865 CUIL Afiliado Activo…" at bounding box center [424, 201] width 848 height 403
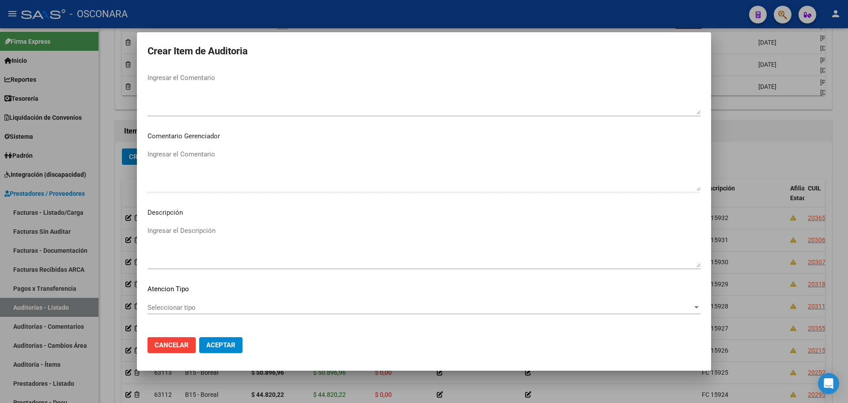
scroll to position [534, 0]
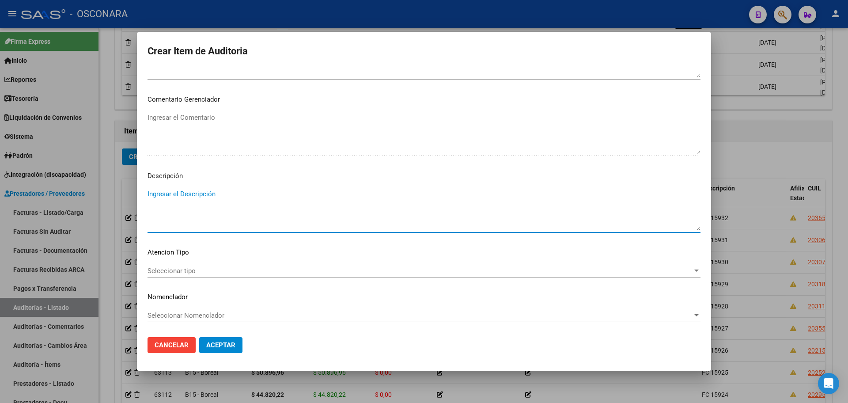
click at [246, 227] on textarea "Ingresar el Descripción" at bounding box center [424, 210] width 553 height 42
click at [221, 341] on span "Aceptar" at bounding box center [220, 345] width 29 height 8
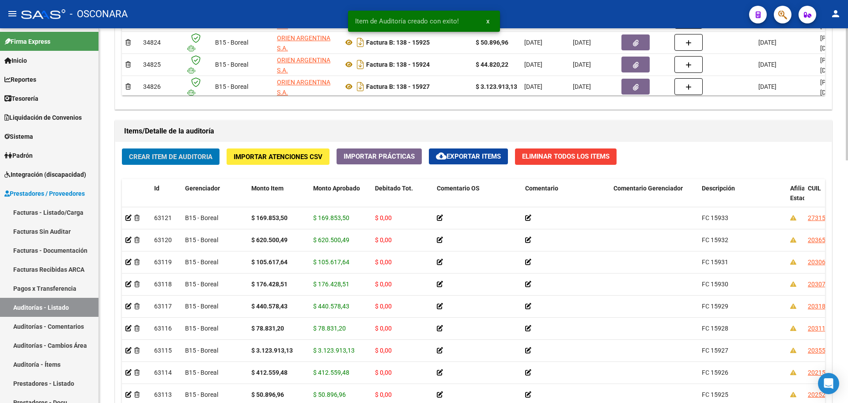
click at [189, 161] on button "Crear Item de Auditoria" at bounding box center [171, 156] width 98 height 16
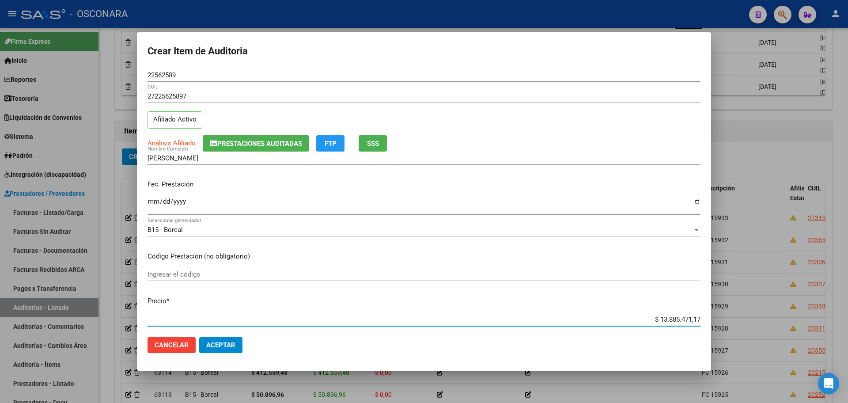
drag, startPoint x: 651, startPoint y: 318, endPoint x: 815, endPoint y: 304, distance: 164.5
click at [815, 304] on div "Crear Item de Auditoria 22562589 Nro Documento 27225625897 CUIL Afiliado Activo…" at bounding box center [424, 201] width 848 height 403
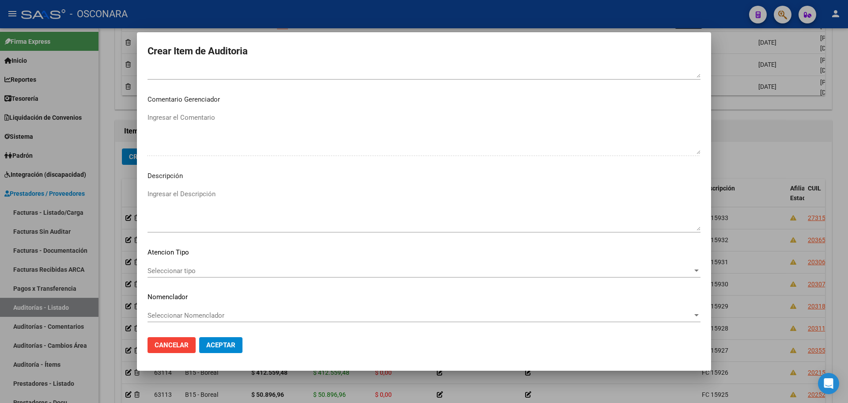
click at [214, 195] on textarea "Ingresar el Descripción" at bounding box center [424, 210] width 553 height 42
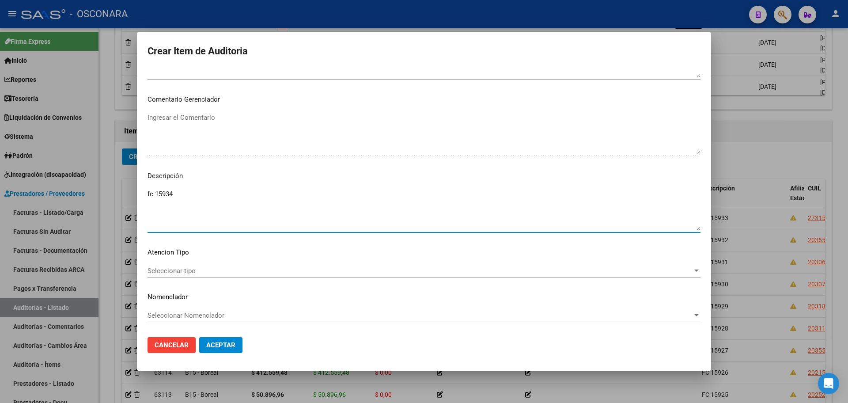
click at [221, 342] on span "Aceptar" at bounding box center [220, 345] width 29 height 8
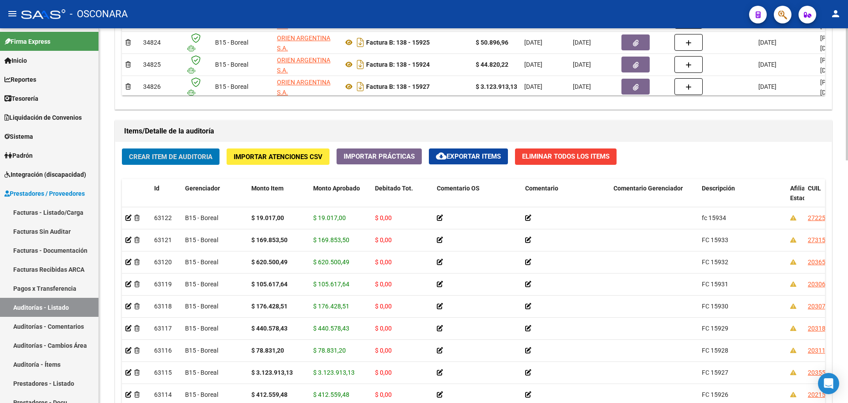
click at [202, 155] on span "Crear Item de Auditoria" at bounding box center [170, 157] width 83 height 8
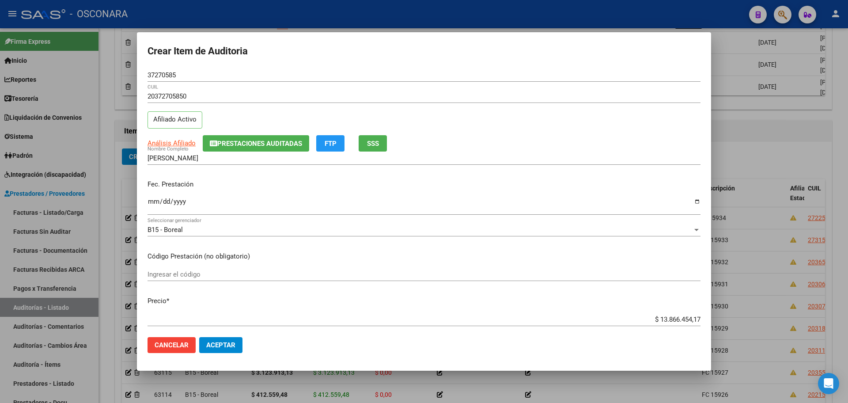
drag, startPoint x: 651, startPoint y: 323, endPoint x: 727, endPoint y: 308, distance: 77.4
click at [729, 308] on div "Crear Item de Auditoria 37270585 Nro Documento 20372705850 CUIL Afiliado Activo…" at bounding box center [424, 201] width 848 height 403
click at [693, 314] on div "$ 13.866.454,17 Ingresar el precio" at bounding box center [424, 319] width 553 height 13
drag, startPoint x: 681, startPoint y: 319, endPoint x: 650, endPoint y: 316, distance: 31.0
click at [680, 319] on input "$ 13.866.454,17" at bounding box center [424, 319] width 553 height 8
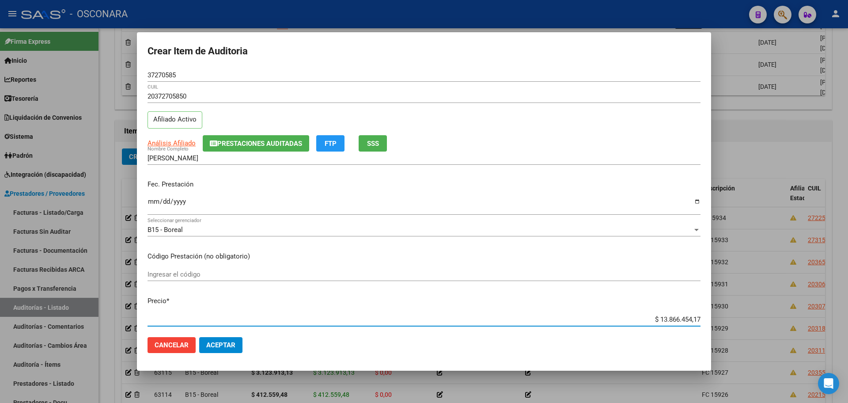
scroll to position [4, 0]
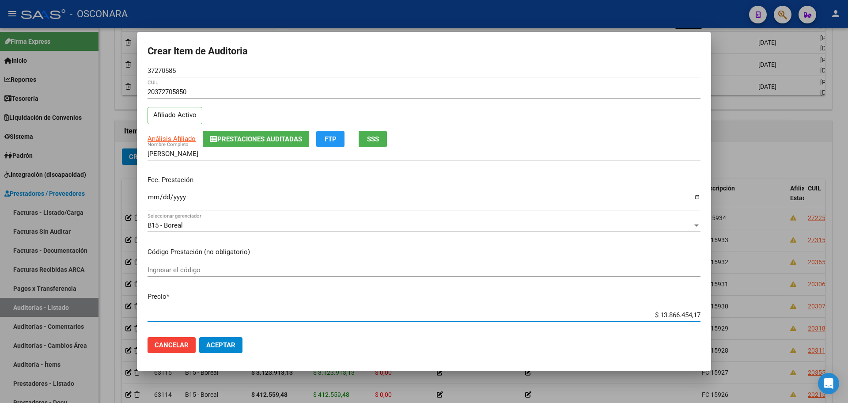
drag, startPoint x: 649, startPoint y: 318, endPoint x: 726, endPoint y: 318, distance: 76.4
click at [727, 318] on div "Crear Item de Auditoria 37270585 Nro Documento 20372705850 CUIL Afiliado Activo…" at bounding box center [424, 201] width 848 height 403
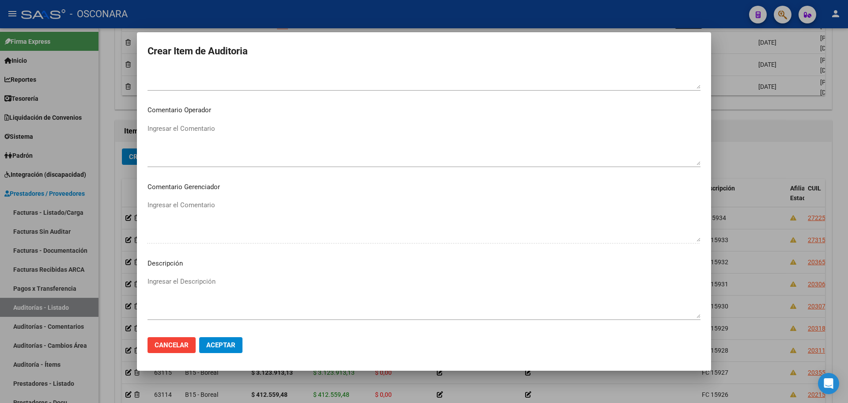
scroll to position [534, 0]
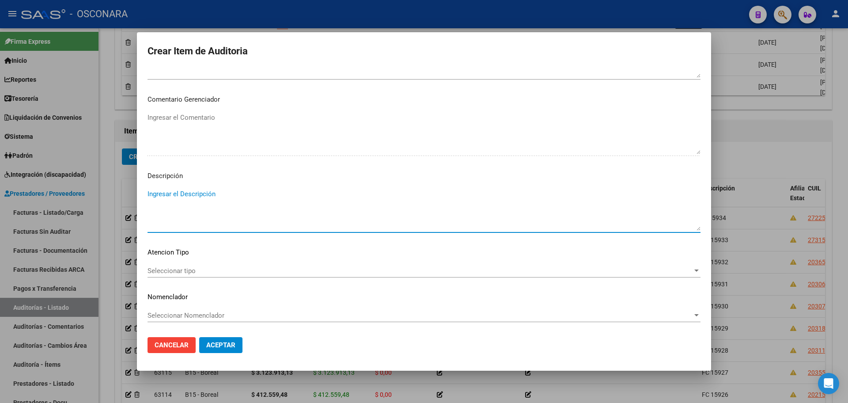
click at [197, 207] on textarea "Ingresar el Descripción" at bounding box center [424, 210] width 553 height 42
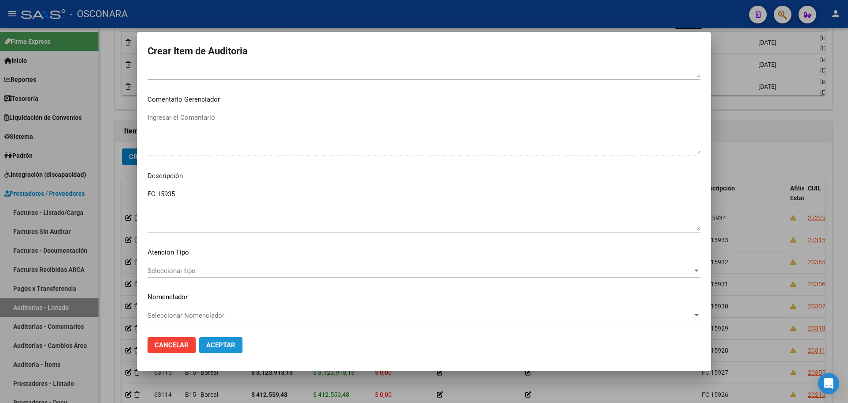
click at [238, 340] on button "Aceptar" at bounding box center [220, 345] width 43 height 16
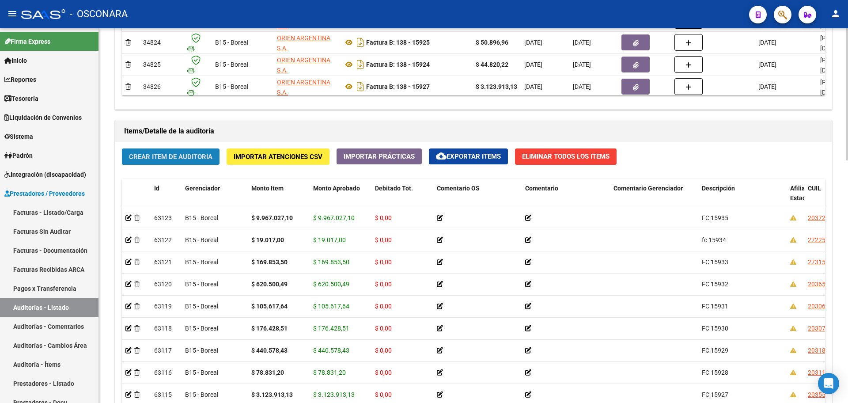
click at [156, 161] on button "Crear Item de Auditoria" at bounding box center [171, 156] width 98 height 16
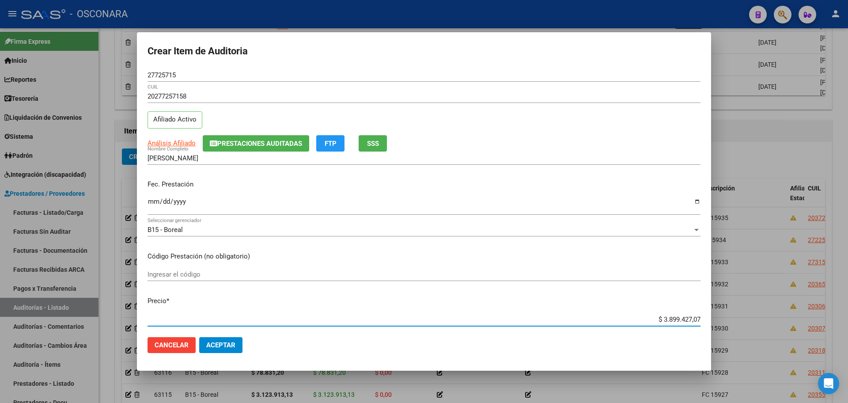
drag, startPoint x: 653, startPoint y: 316, endPoint x: 748, endPoint y: 311, distance: 96.0
click at [748, 311] on div "Crear Item de Auditoria 27725715 Nro Documento 20277257158 CUIL Afiliado Activo…" at bounding box center [424, 201] width 848 height 403
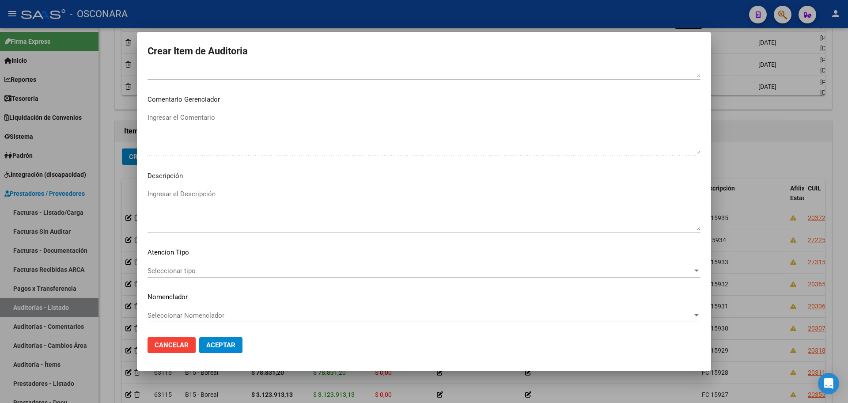
click at [207, 201] on textarea "Ingresar el Descripción" at bounding box center [424, 210] width 553 height 42
click at [228, 342] on span "Aceptar" at bounding box center [220, 345] width 29 height 8
